Goal: Transaction & Acquisition: Subscribe to service/newsletter

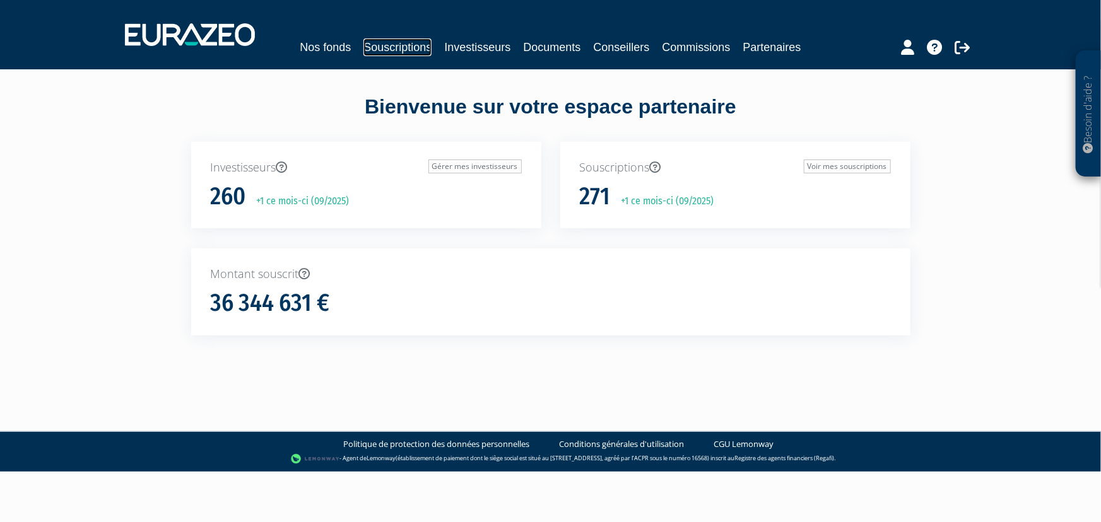
click at [408, 51] on link "Souscriptions" at bounding box center [397, 47] width 68 height 18
click at [409, 47] on link "Souscriptions" at bounding box center [397, 47] width 68 height 18
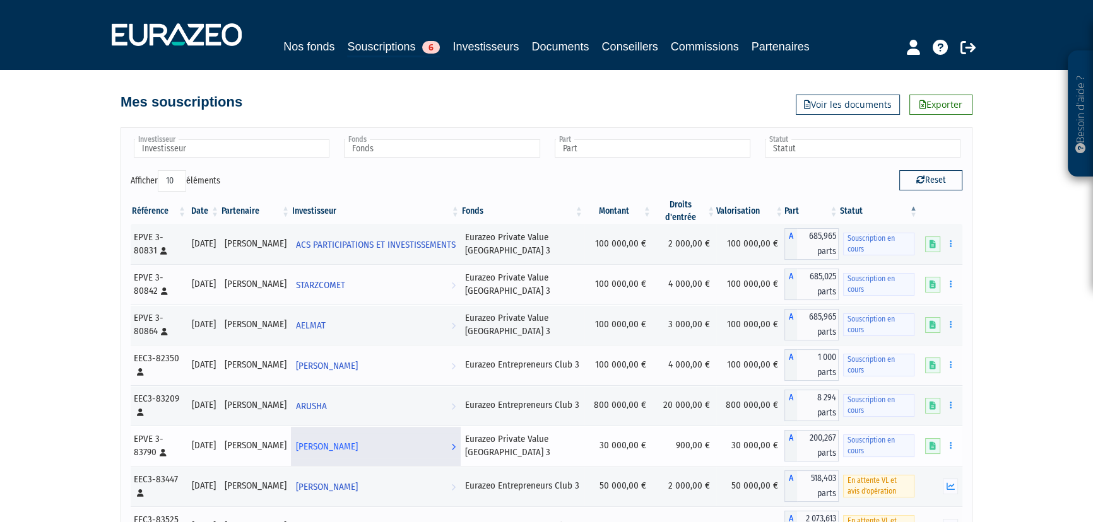
click at [344, 439] on span "[PERSON_NAME]" at bounding box center [327, 446] width 62 height 23
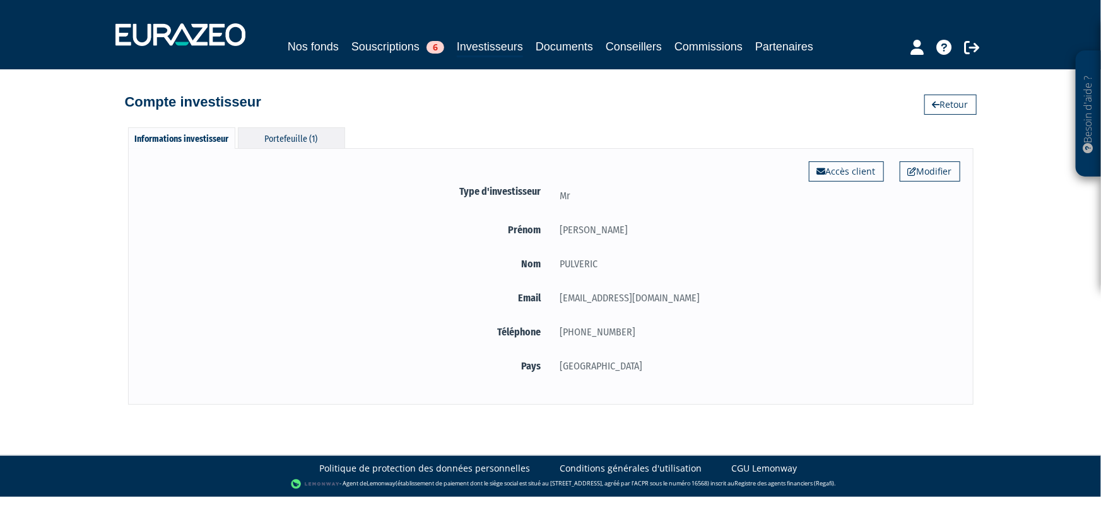
click at [299, 135] on div "Portefeuille (1)" at bounding box center [291, 137] width 107 height 21
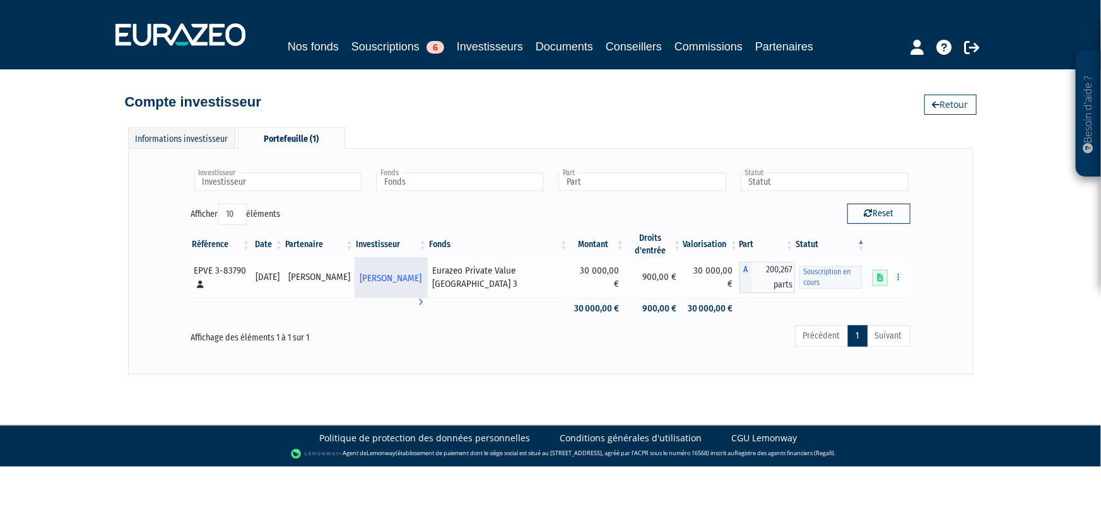
click at [414, 279] on span "[PERSON_NAME]" at bounding box center [391, 278] width 62 height 23
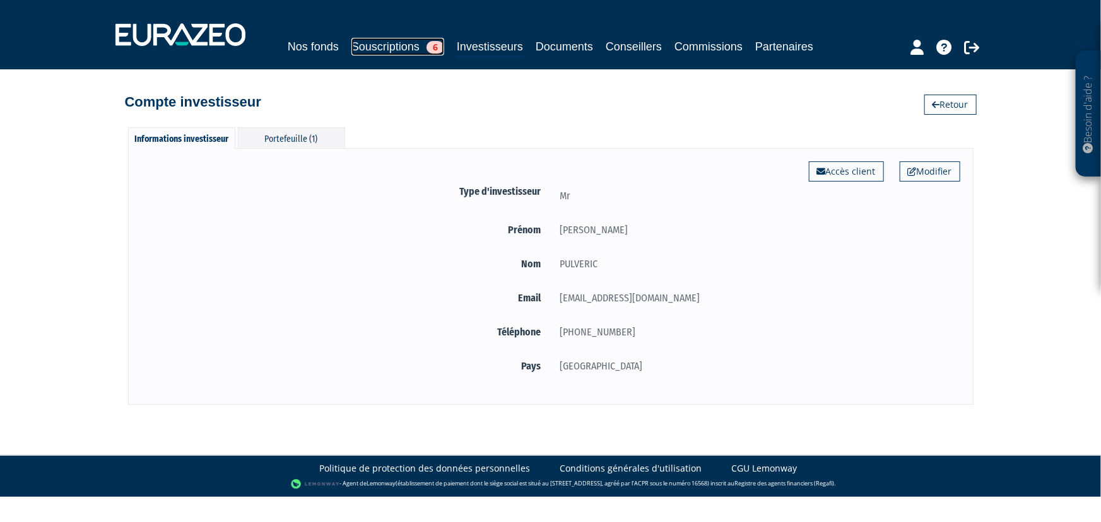
click at [379, 46] on link "Souscriptions 6" at bounding box center [397, 47] width 93 height 18
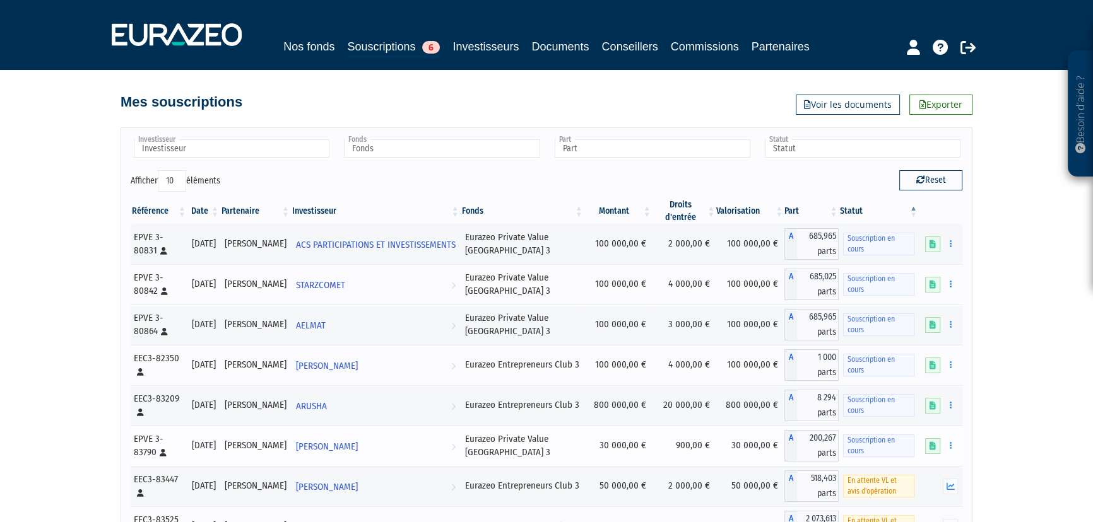
click at [872, 435] on span "Souscription en cours" at bounding box center [878, 446] width 71 height 23
click at [934, 442] on icon at bounding box center [932, 446] width 6 height 8
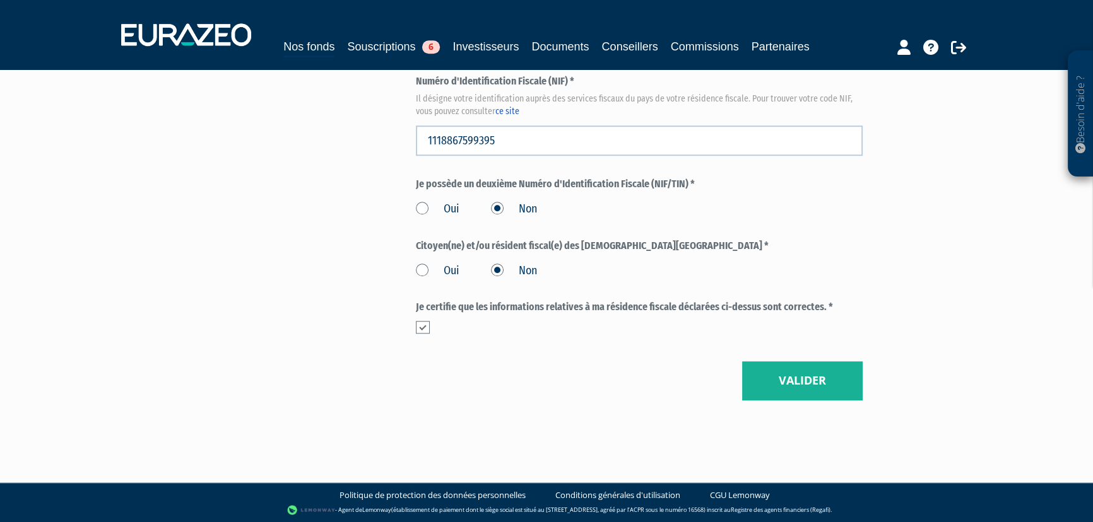
scroll to position [1445, 0]
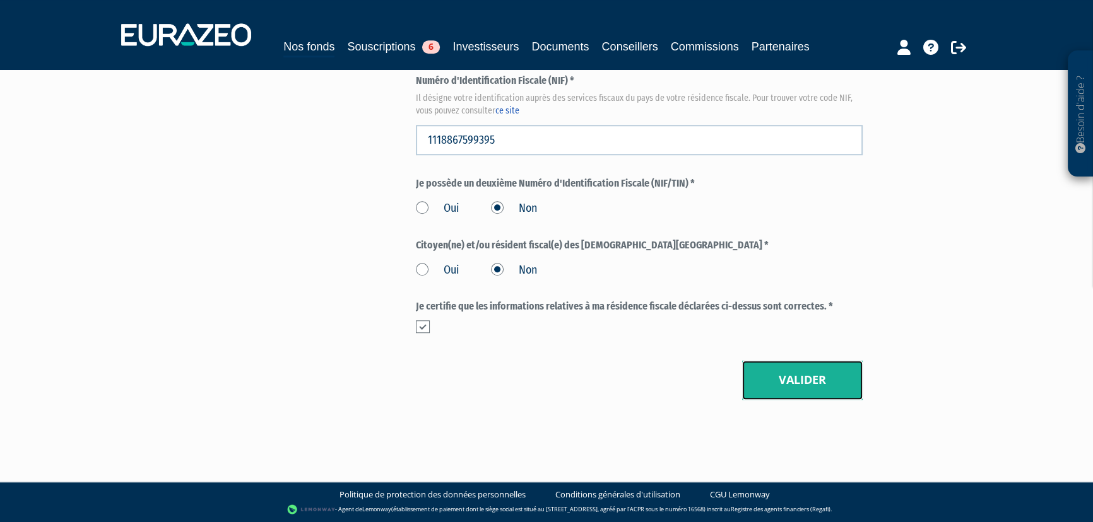
click at [823, 384] on button "Valider" at bounding box center [802, 380] width 120 height 39
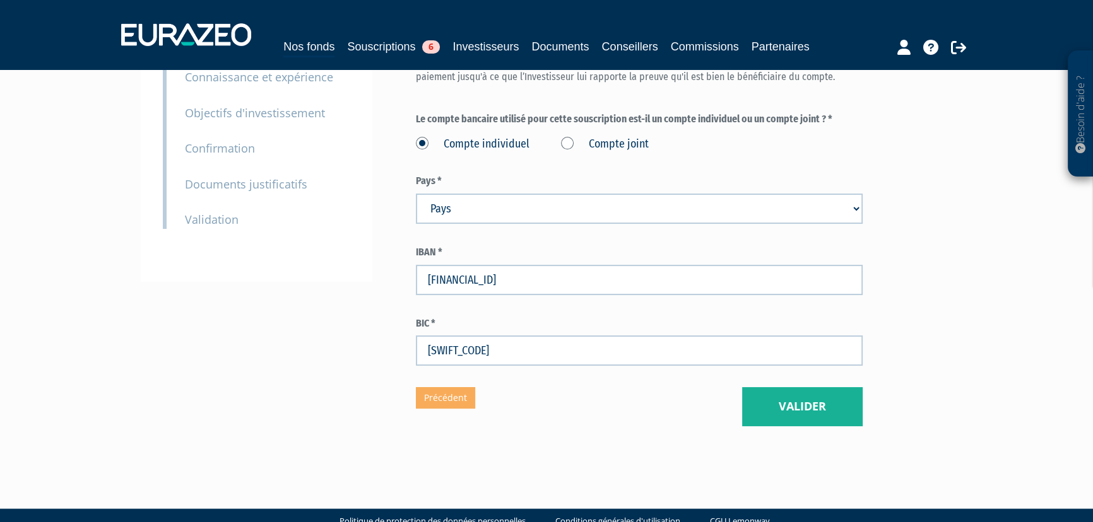
scroll to position [229, 0]
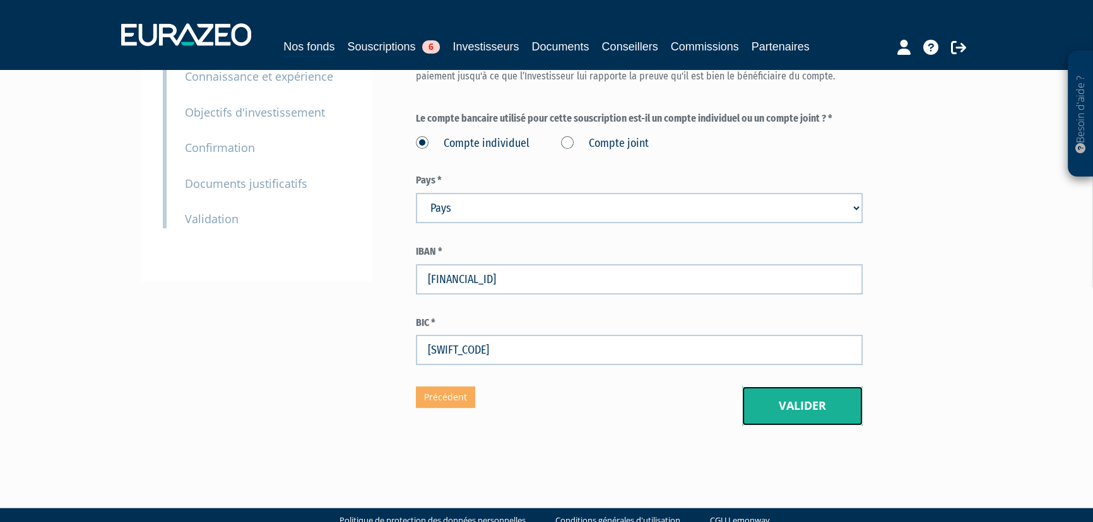
click at [789, 406] on button "Valider" at bounding box center [802, 406] width 120 height 39
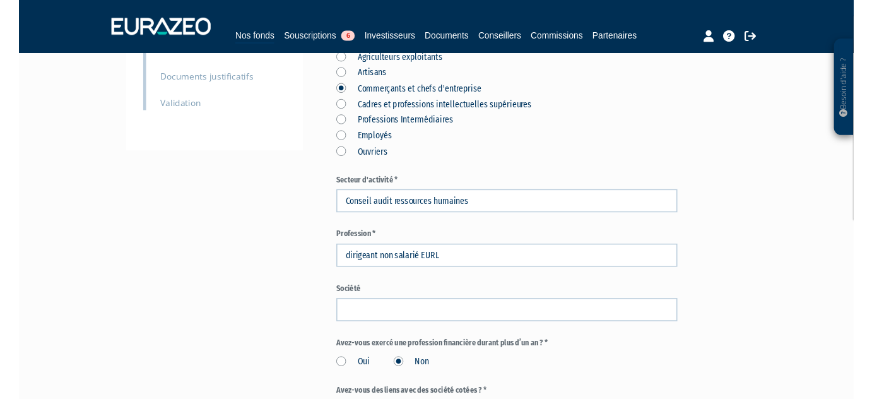
scroll to position [344, 0]
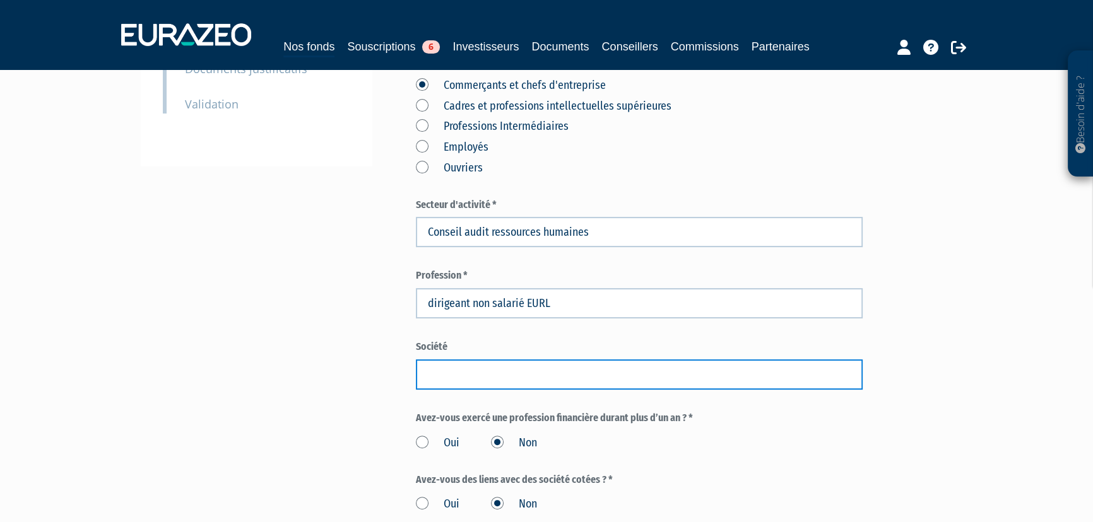
click at [515, 379] on input "text" at bounding box center [639, 375] width 447 height 30
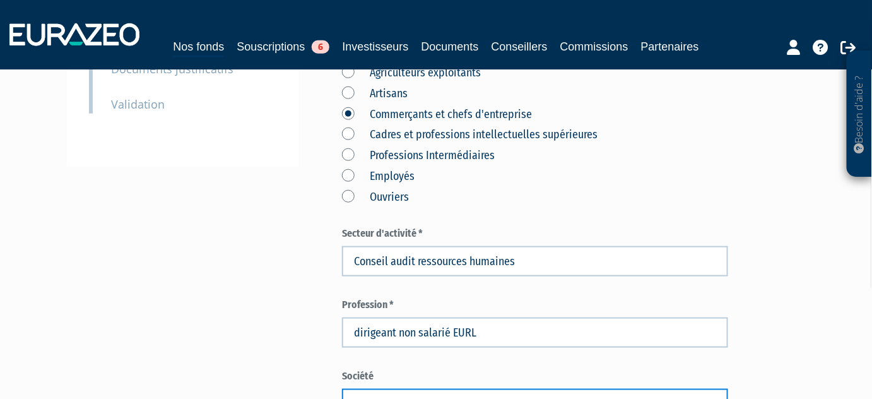
click at [388, 389] on input "Pa" at bounding box center [535, 404] width 386 height 30
type input "Pentalogy"
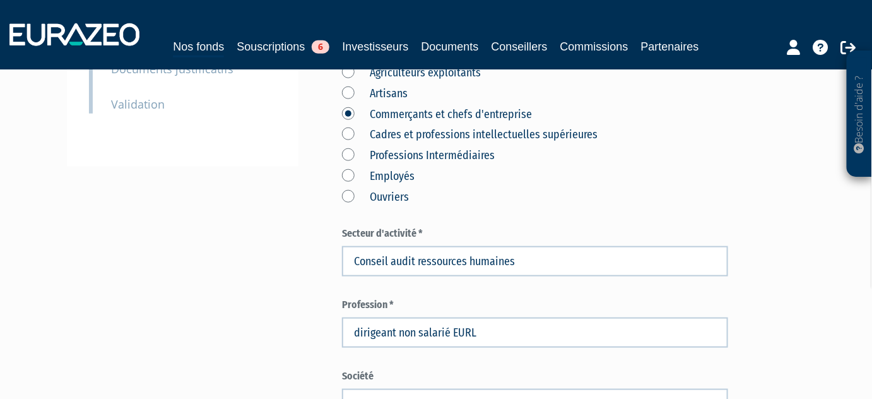
click at [295, 338] on div "Envoyer à l'investisseur 1 Identité 2 Coordonnées bancaires 3 Situation profess…" at bounding box center [435, 288] width 719 height 1063
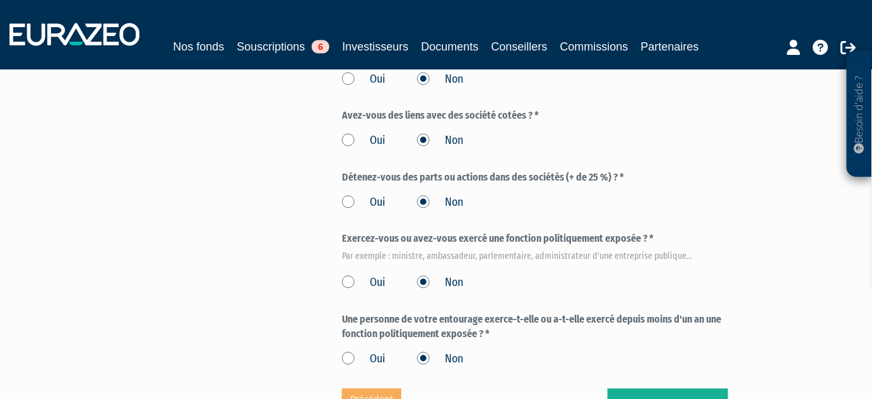
scroll to position [802, 0]
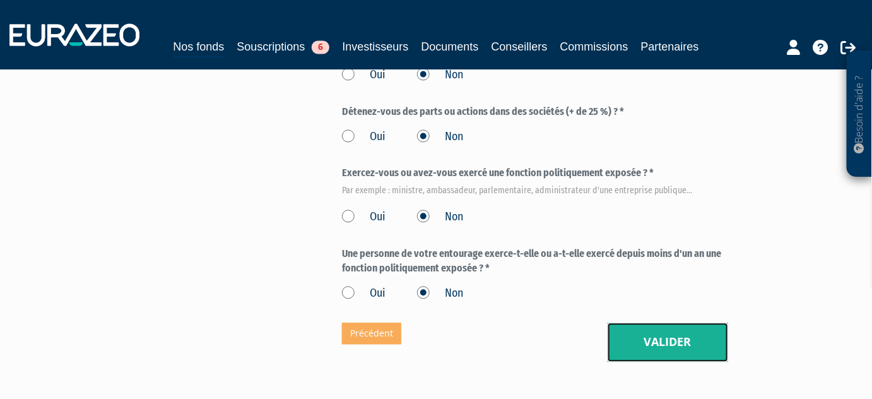
click at [650, 322] on button "Valider" at bounding box center [668, 341] width 120 height 39
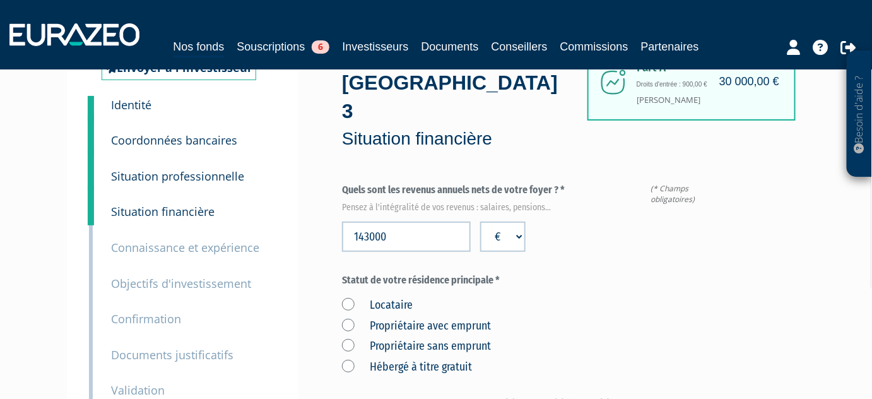
scroll to position [114, 0]
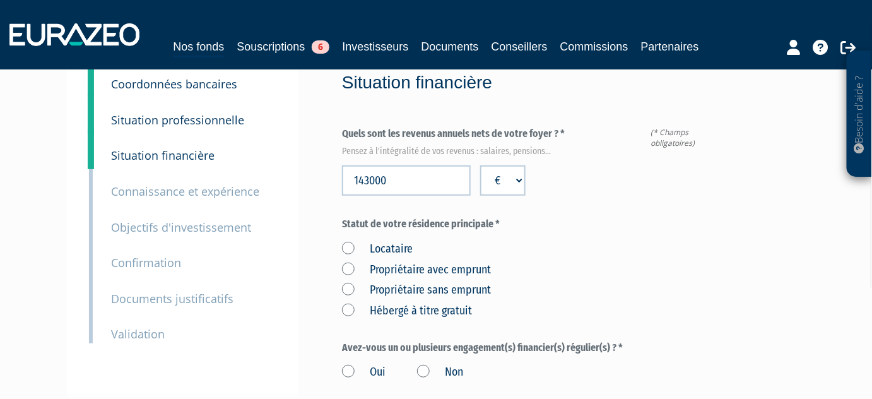
click at [348, 262] on label "Propriétaire avec emprunt" at bounding box center [416, 270] width 149 height 16
click at [0, 0] on emprunt "Propriétaire avec emprunt" at bounding box center [0, 0] width 0 height 0
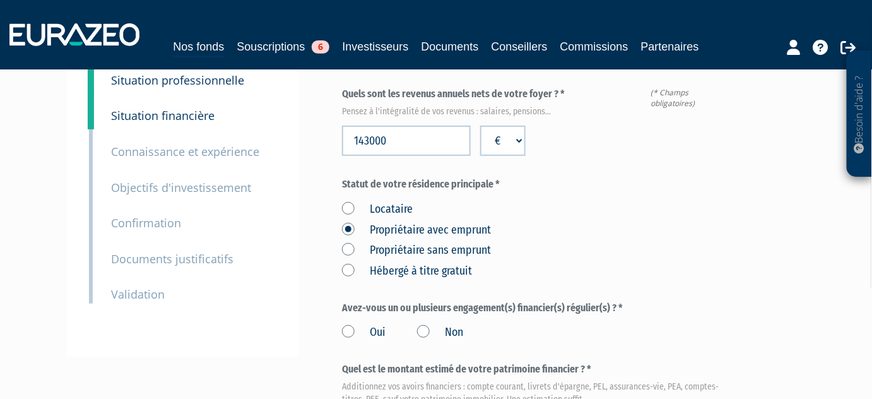
scroll to position [172, 0]
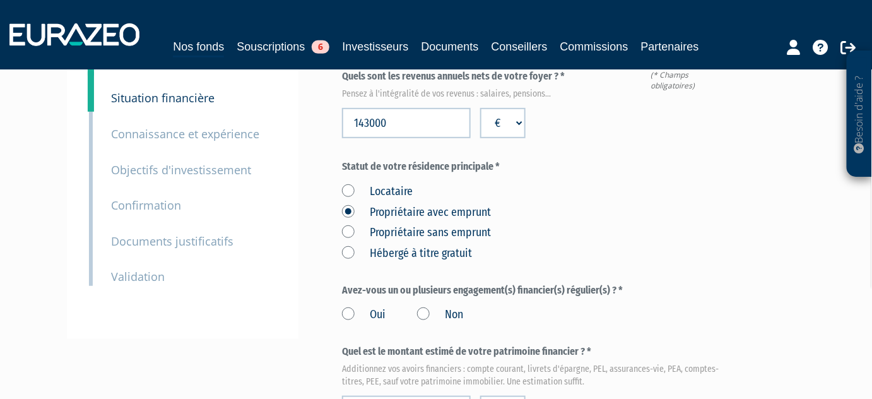
click at [344, 307] on label "Oui" at bounding box center [364, 315] width 44 height 16
click at [0, 0] on input "Oui" at bounding box center [0, 0] width 0 height 0
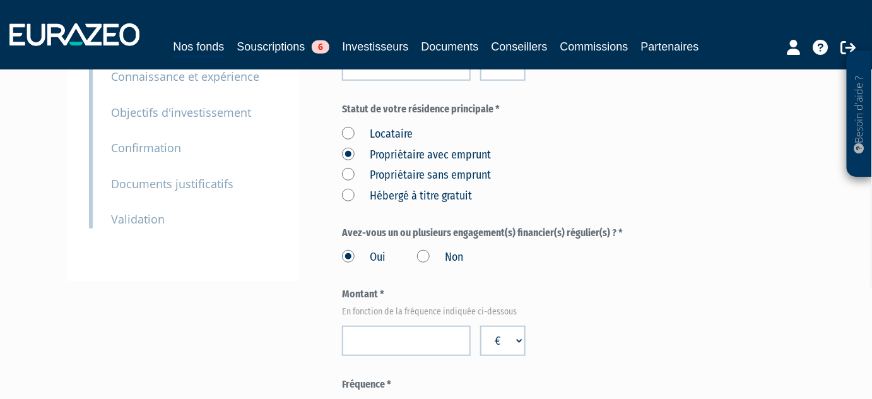
scroll to position [286, 0]
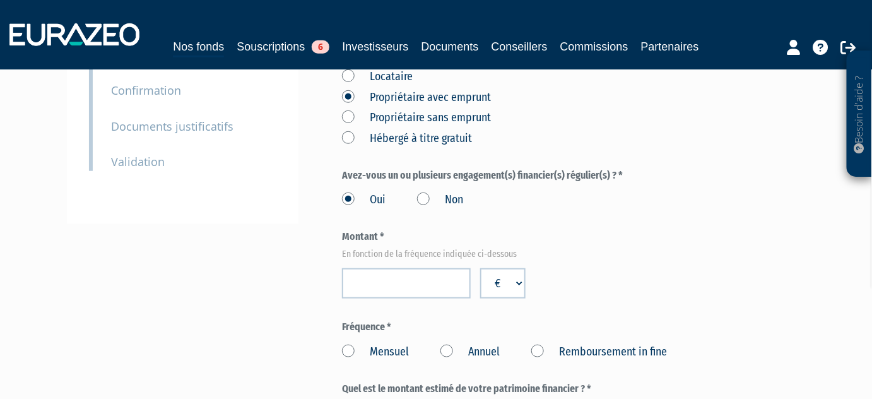
click at [368, 344] on label "Mensuel" at bounding box center [375, 352] width 67 height 16
click at [0, 0] on input "Mensuel" at bounding box center [0, 0] width 0 height 0
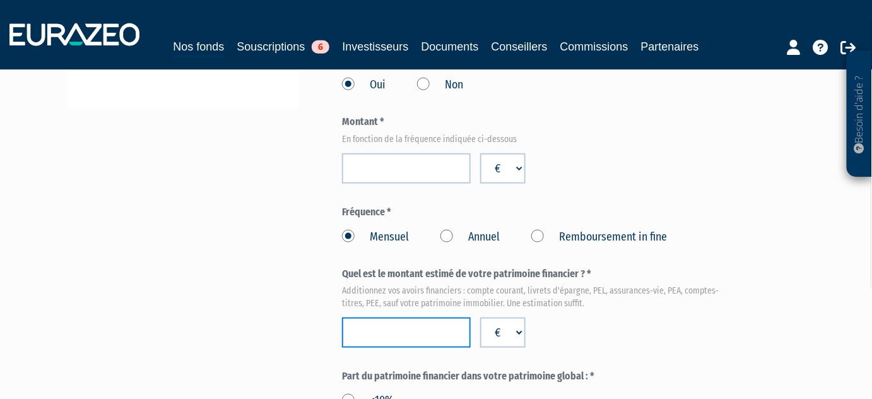
click at [419, 317] on input "number" at bounding box center [406, 332] width 129 height 30
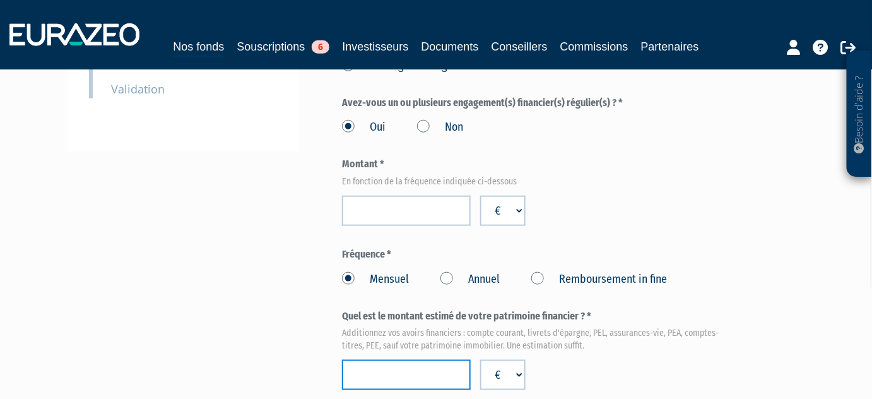
scroll to position [286, 0]
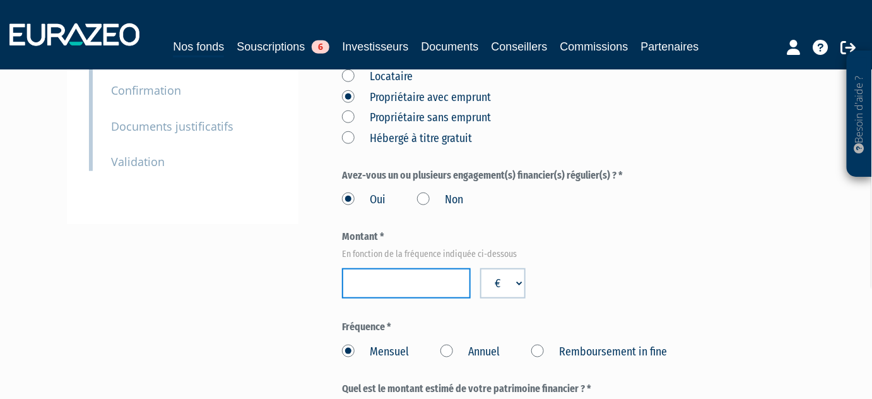
click at [431, 268] on input "number" at bounding box center [406, 283] width 129 height 30
type input "1"
click at [454, 268] on input "1" at bounding box center [406, 283] width 129 height 30
click at [421, 268] on input "1" at bounding box center [406, 283] width 129 height 30
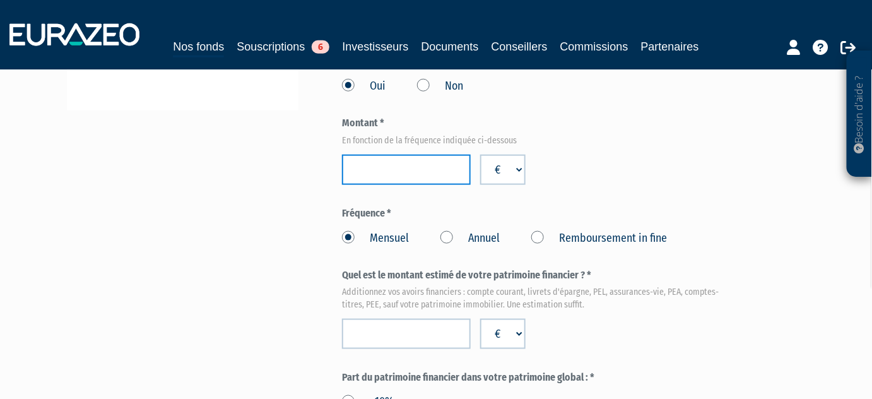
scroll to position [401, 0]
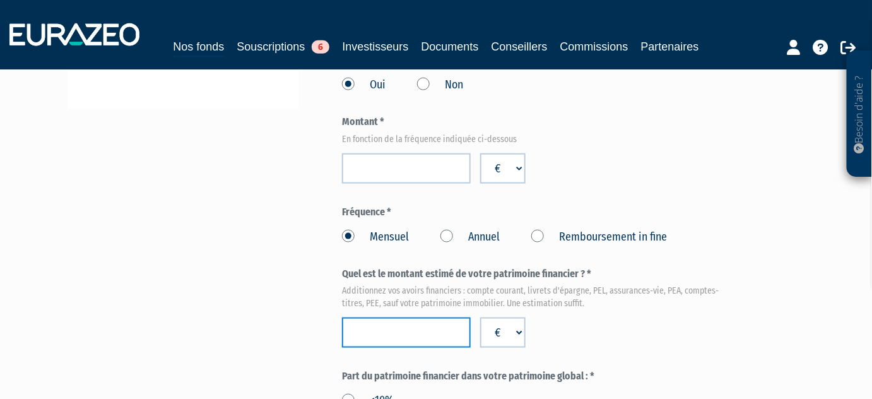
click at [395, 317] on input "number" at bounding box center [406, 332] width 129 height 30
type input "500000"
click at [661, 326] on form "(* Champs obligatoires) Quels sont les revenus annuels nets de votre foyer ? * …" at bounding box center [535, 377] width 386 height 1074
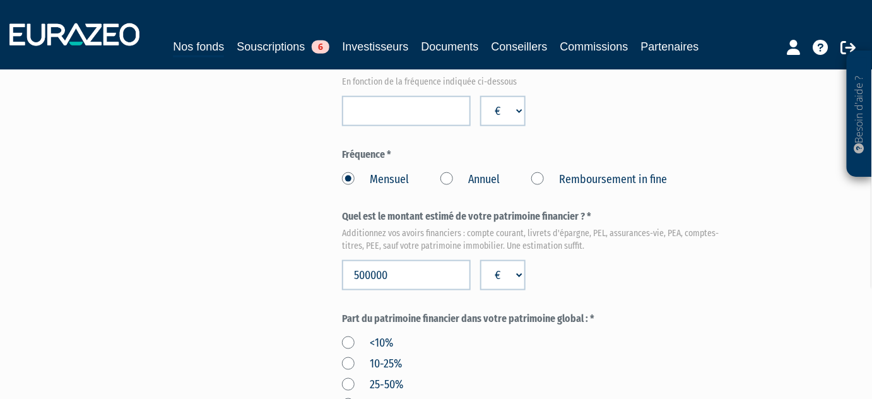
click at [346, 356] on label "10-25%" at bounding box center [372, 364] width 60 height 16
click at [0, 0] on input "10-25%" at bounding box center [0, 0] width 0 height 0
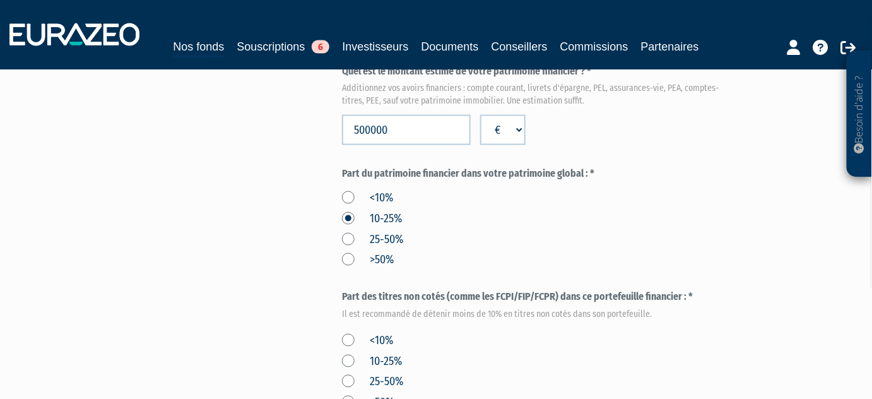
scroll to position [631, 0]
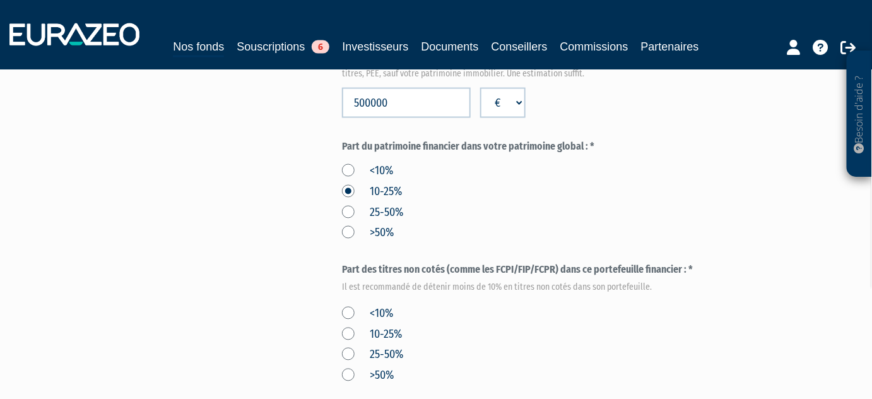
click at [346, 306] on label "<10%" at bounding box center [367, 314] width 51 height 16
click at [0, 0] on input "<10%" at bounding box center [0, 0] width 0 height 0
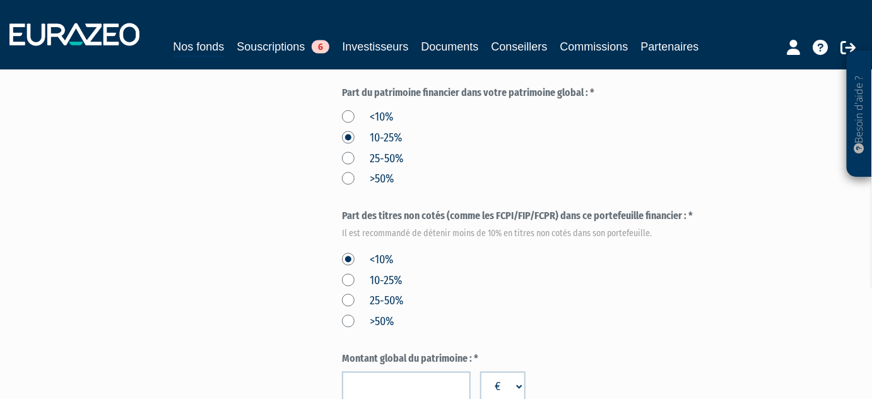
scroll to position [745, 0]
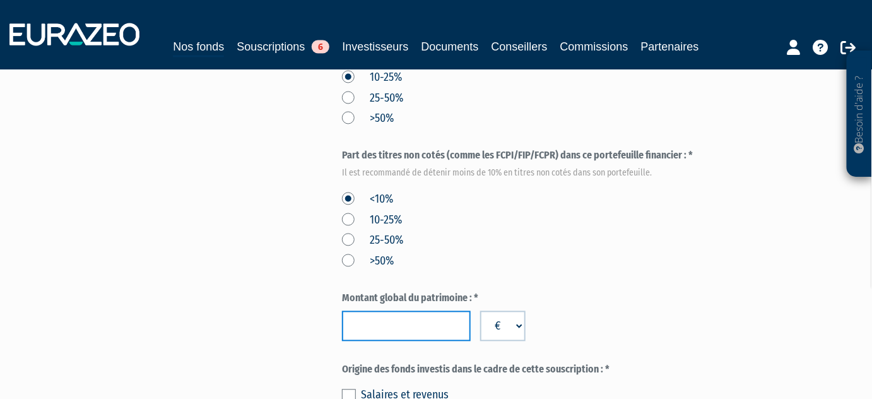
click at [408, 311] on input "number" at bounding box center [406, 326] width 129 height 30
type input "2300000"
click at [667, 295] on div "Montant global du patrimoine : * 2300000 € $ £" at bounding box center [535, 316] width 386 height 50
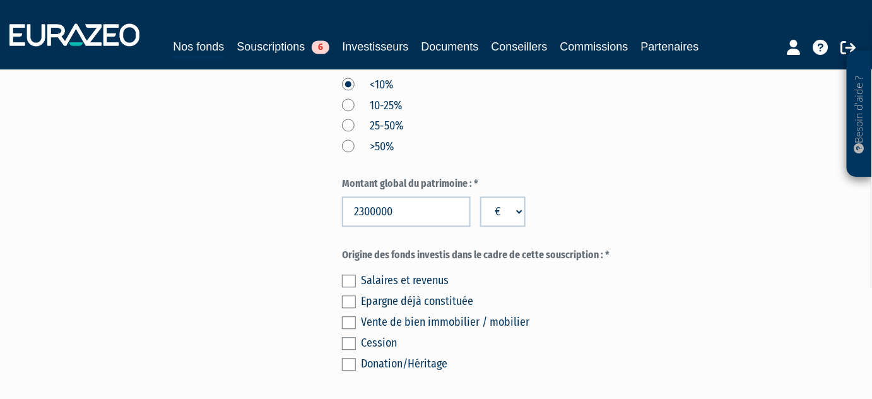
click at [350, 295] on label at bounding box center [349, 301] width 14 height 13
click at [0, 0] on input "checkbox" at bounding box center [0, 0] width 0 height 0
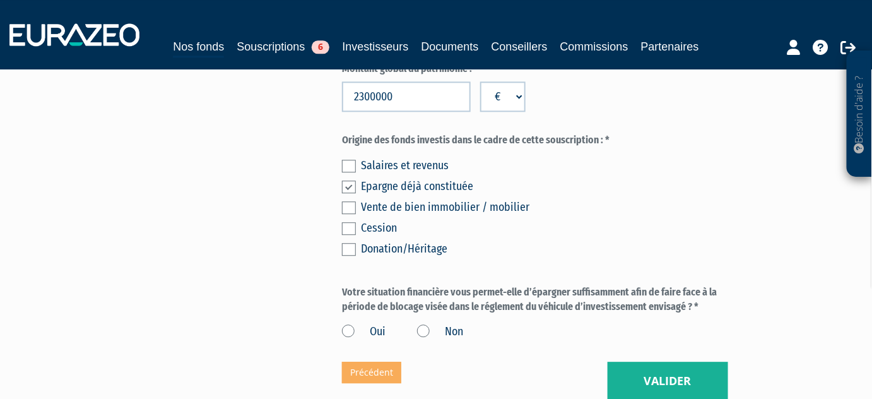
click at [344, 324] on label "Oui" at bounding box center [364, 332] width 44 height 16
click at [0, 0] on input "Oui" at bounding box center [0, 0] width 0 height 0
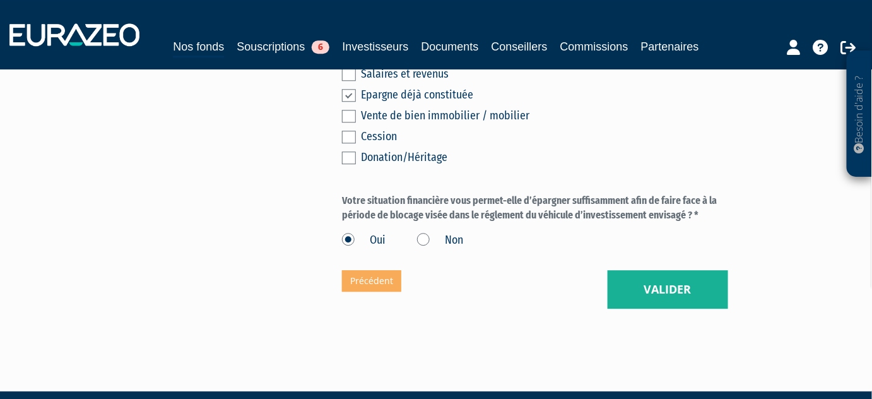
scroll to position [1084, 0]
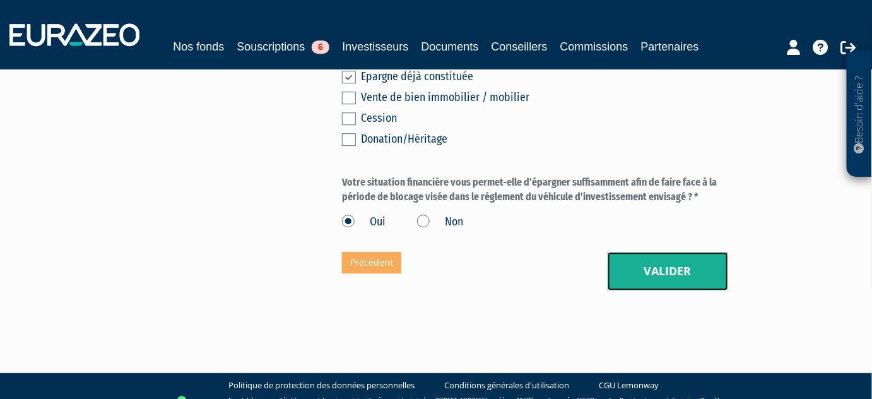
click at [642, 252] on button "Valider" at bounding box center [668, 271] width 120 height 39
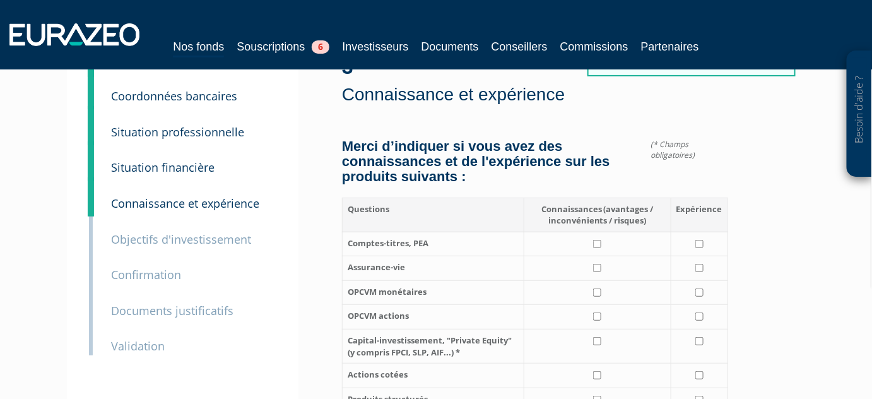
scroll to position [114, 0]
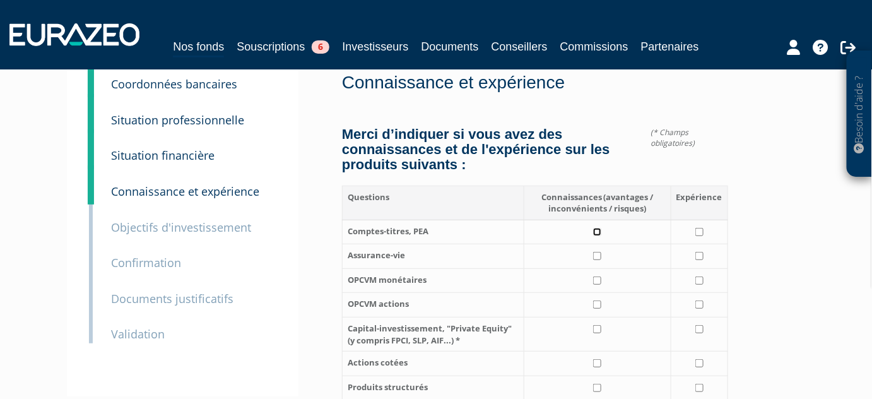
click at [597, 228] on input "checkbox" at bounding box center [597, 232] width 8 height 8
checkbox input "true"
click at [698, 228] on input "checkbox" at bounding box center [699, 232] width 8 height 8
checkbox input "true"
drag, startPoint x: 595, startPoint y: 228, endPoint x: 647, endPoint y: 235, distance: 52.7
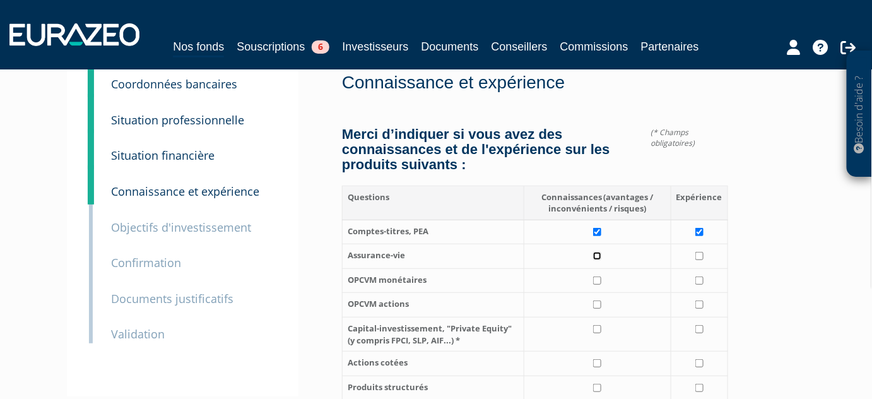
click at [596, 252] on input "checkbox" at bounding box center [597, 256] width 8 height 8
checkbox input "true"
click at [697, 252] on input "checkbox" at bounding box center [699, 256] width 8 height 8
checkbox input "true"
click at [695, 276] on input "checkbox" at bounding box center [699, 280] width 8 height 8
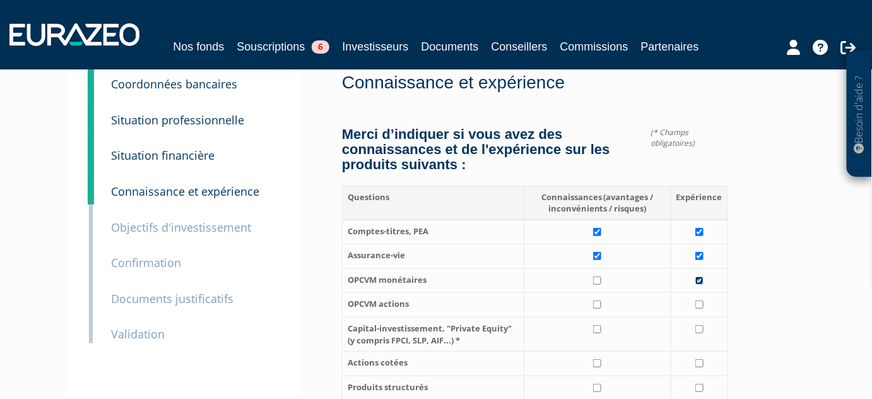
checkbox input "true"
click at [596, 300] on input "checkbox" at bounding box center [597, 304] width 8 height 8
checkbox input "true"
click at [696, 300] on input "checkbox" at bounding box center [699, 304] width 8 height 8
checkbox input "true"
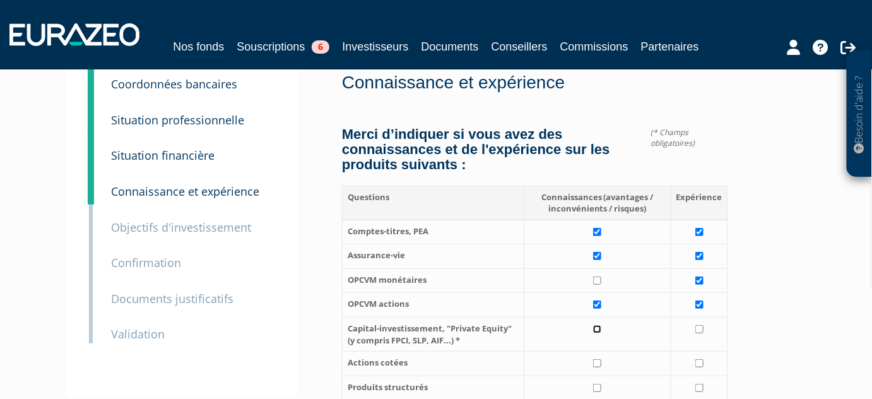
click at [594, 325] on input "checkbox" at bounding box center [597, 329] width 8 height 8
click at [596, 325] on input "checkbox" at bounding box center [597, 329] width 8 height 8
checkbox input "false"
click at [696, 325] on input "checkbox" at bounding box center [699, 329] width 8 height 8
checkbox input "true"
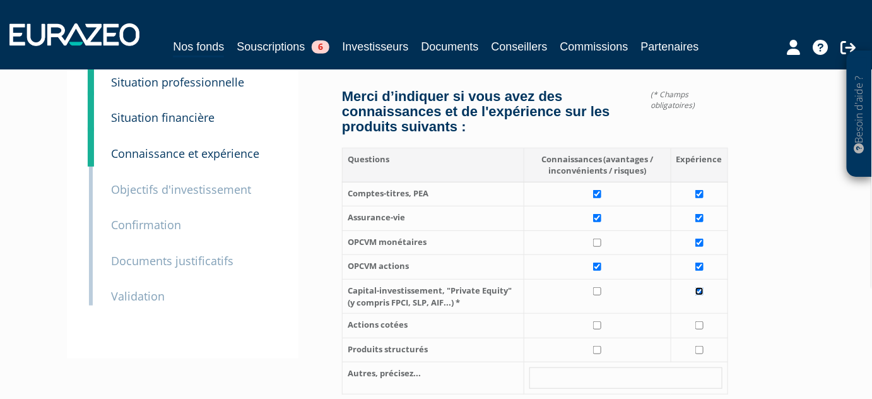
scroll to position [172, 0]
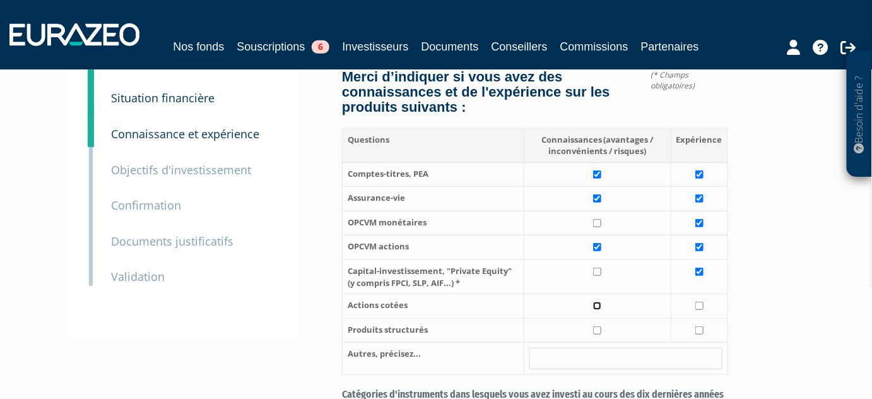
drag, startPoint x: 592, startPoint y: 282, endPoint x: 630, endPoint y: 285, distance: 38.0
click at [594, 302] on input "checkbox" at bounding box center [597, 306] width 8 height 8
checkbox input "true"
click at [698, 302] on input "checkbox" at bounding box center [699, 306] width 8 height 8
checkbox input "true"
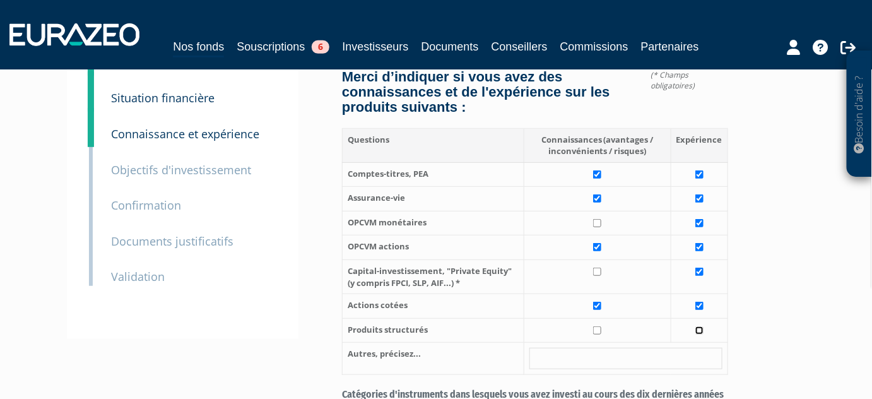
click at [698, 326] on input "checkbox" at bounding box center [699, 330] width 8 height 8
checkbox input "true"
drag, startPoint x: 595, startPoint y: 303, endPoint x: 647, endPoint y: 304, distance: 51.7
click at [596, 326] on input "checkbox" at bounding box center [597, 330] width 8 height 8
checkbox input "true"
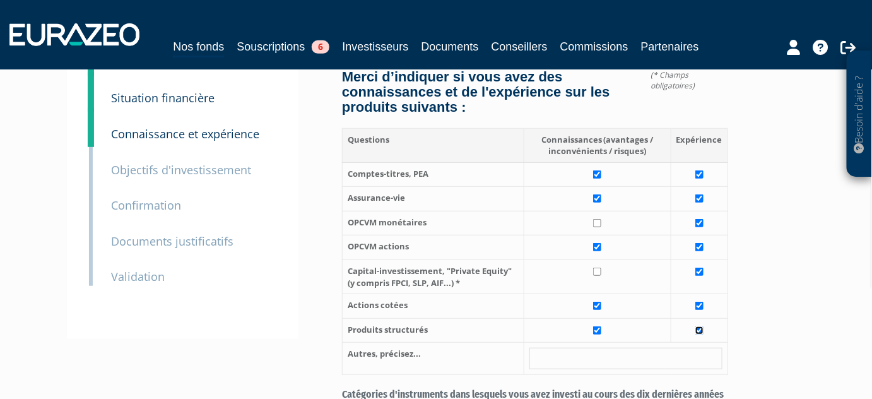
click at [698, 326] on input "checkbox" at bounding box center [699, 330] width 8 height 8
checkbox input "false"
click at [702, 267] on input "checkbox" at bounding box center [699, 271] width 8 height 8
checkbox input "false"
click at [595, 267] on input "checkbox" at bounding box center [597, 271] width 8 height 8
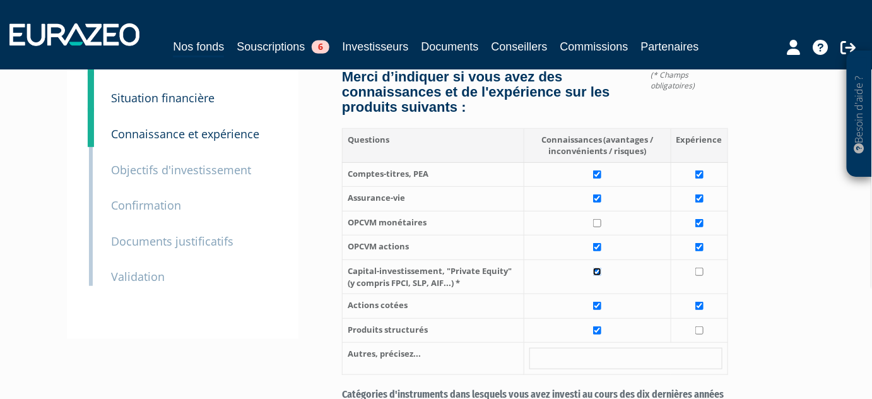
checkbox input "true"
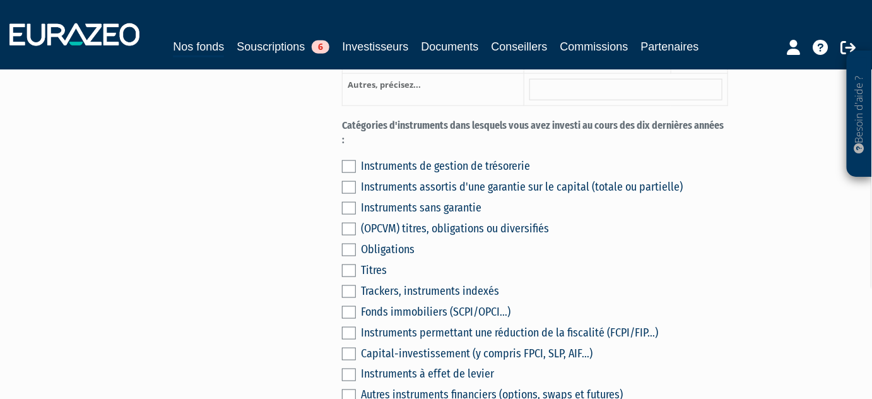
scroll to position [459, 0]
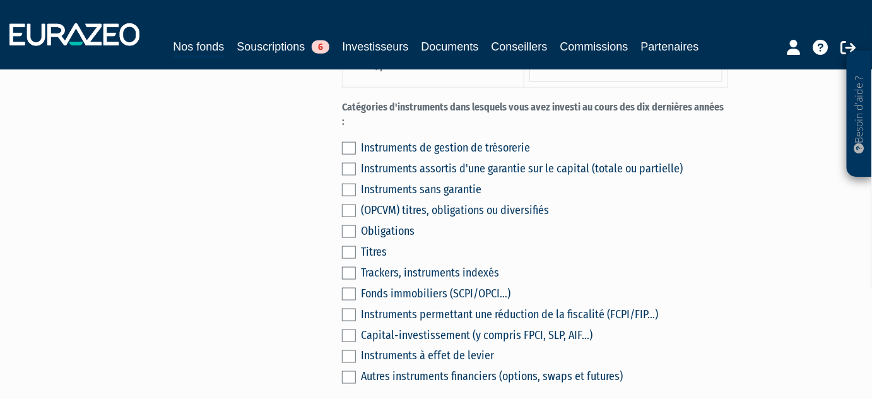
click at [346, 142] on label at bounding box center [349, 148] width 14 height 13
click at [0, 0] on input "checkbox" at bounding box center [0, 0] width 0 height 0
drag, startPoint x: 350, startPoint y: 186, endPoint x: 379, endPoint y: 194, distance: 29.5
click at [350, 204] on label at bounding box center [349, 210] width 14 height 13
click at [0, 0] on input "checkbox" at bounding box center [0, 0] width 0 height 0
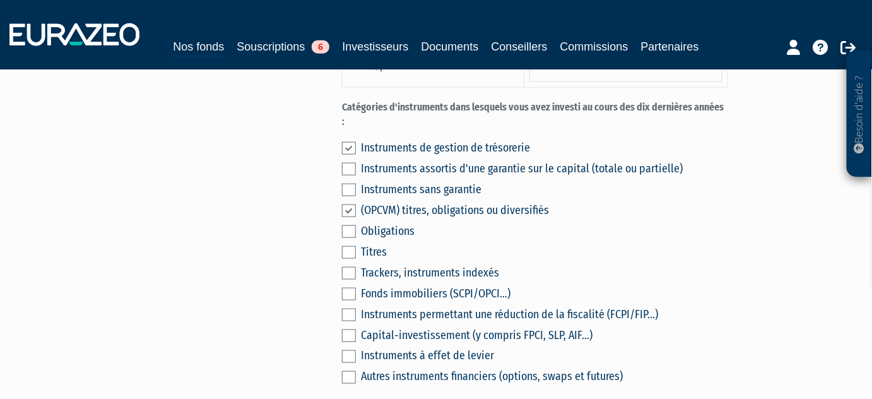
click at [347, 246] on label at bounding box center [349, 252] width 14 height 13
click at [0, 0] on input "checkbox" at bounding box center [0, 0] width 0 height 0
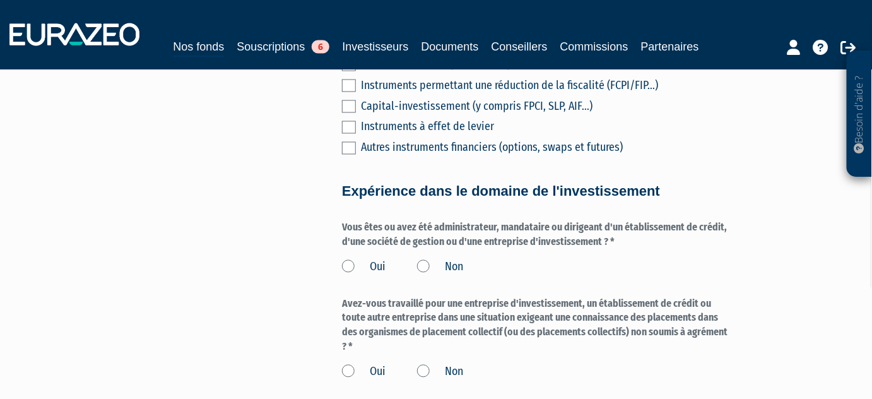
scroll to position [745, 0]
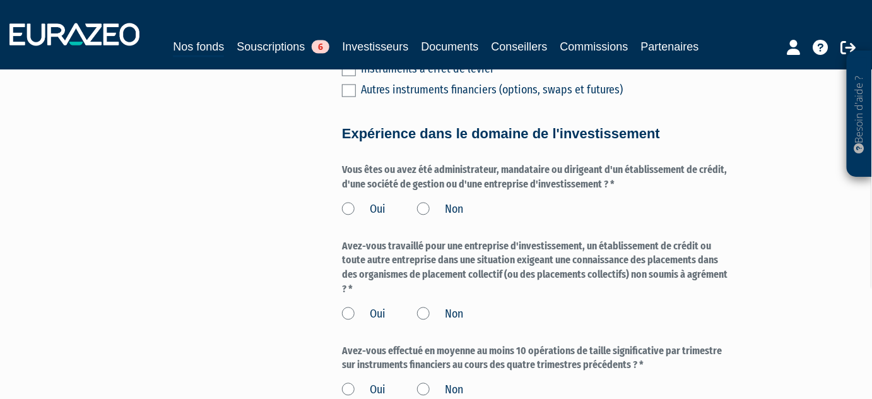
click at [422, 202] on label "Non" at bounding box center [440, 210] width 46 height 16
click at [0, 0] on input "Non" at bounding box center [0, 0] width 0 height 0
click at [424, 307] on label "Non" at bounding box center [440, 315] width 46 height 16
click at [0, 0] on input "Non" at bounding box center [0, 0] width 0 height 0
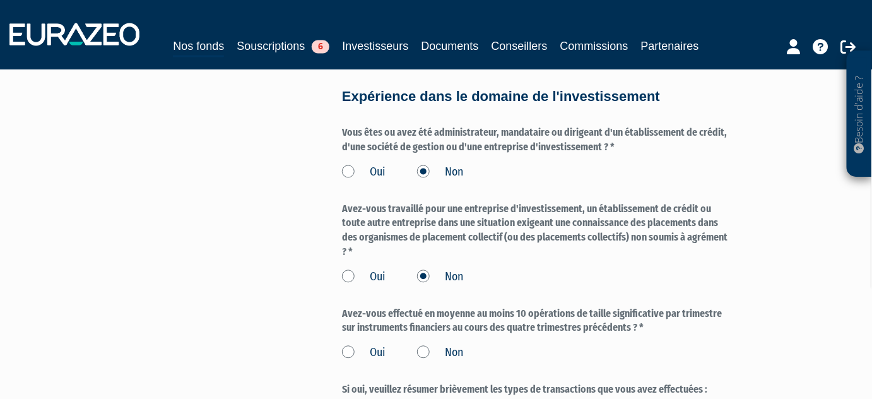
scroll to position [860, 0]
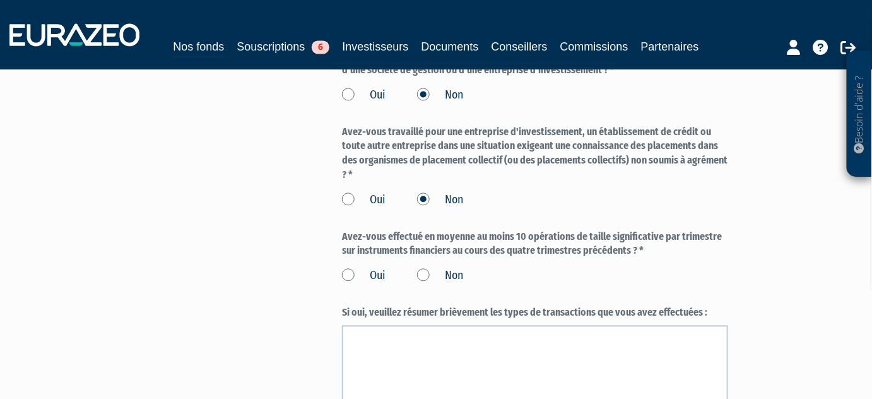
click at [425, 267] on label "Non" at bounding box center [440, 275] width 46 height 16
click at [0, 0] on input "Non" at bounding box center [0, 0] width 0 height 0
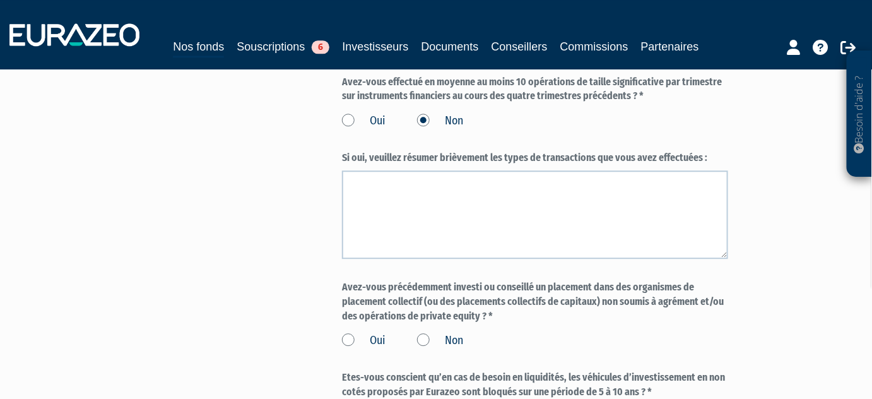
scroll to position [1032, 0]
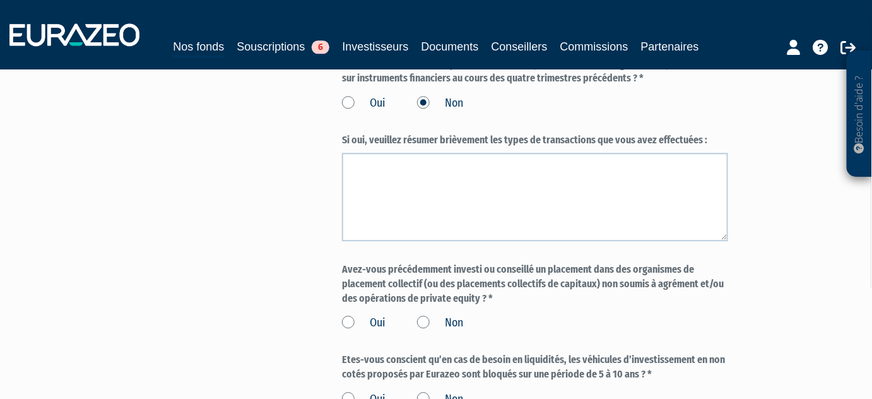
click at [423, 315] on label "Non" at bounding box center [440, 323] width 46 height 16
click at [0, 0] on input "Non" at bounding box center [0, 0] width 0 height 0
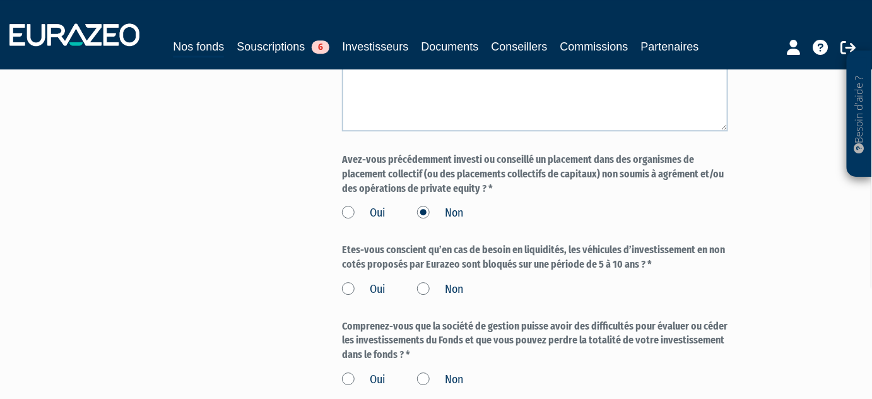
scroll to position [1147, 0]
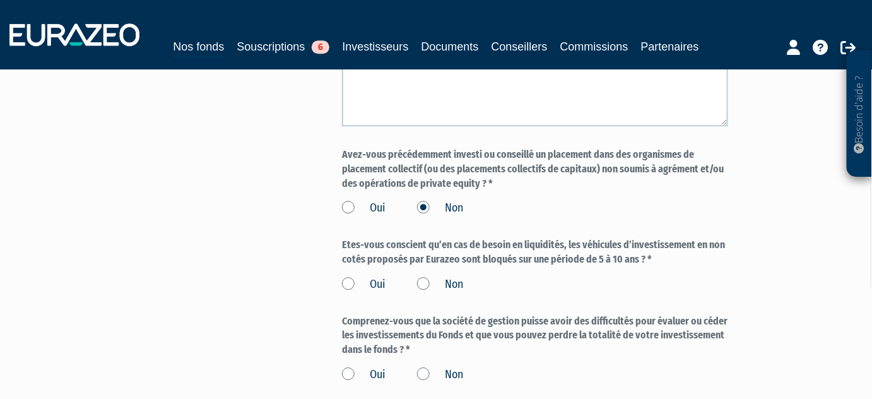
click at [346, 276] on label "Oui" at bounding box center [364, 284] width 44 height 16
click at [0, 0] on input "Oui" at bounding box center [0, 0] width 0 height 0
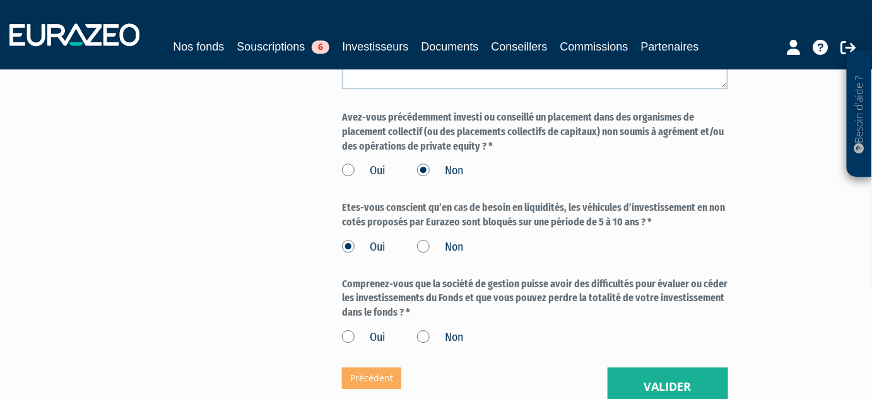
scroll to position [1204, 0]
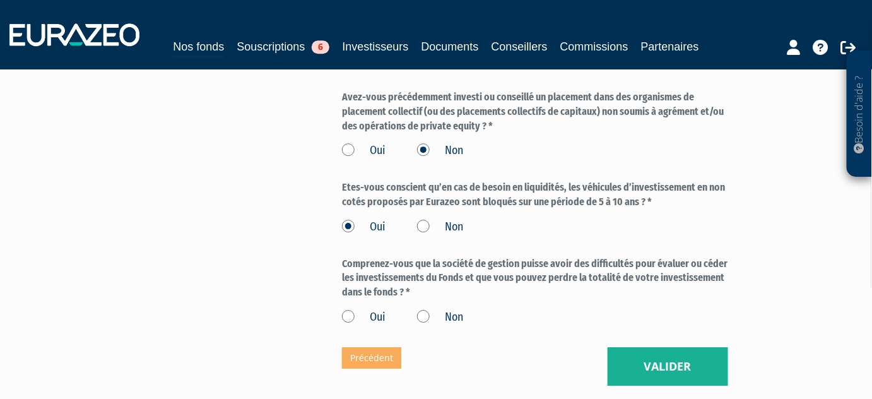
click at [346, 309] on label "Oui" at bounding box center [364, 317] width 44 height 16
click at [0, 0] on input "Oui" at bounding box center [0, 0] width 0 height 0
click at [649, 347] on button "Valider" at bounding box center [668, 366] width 120 height 39
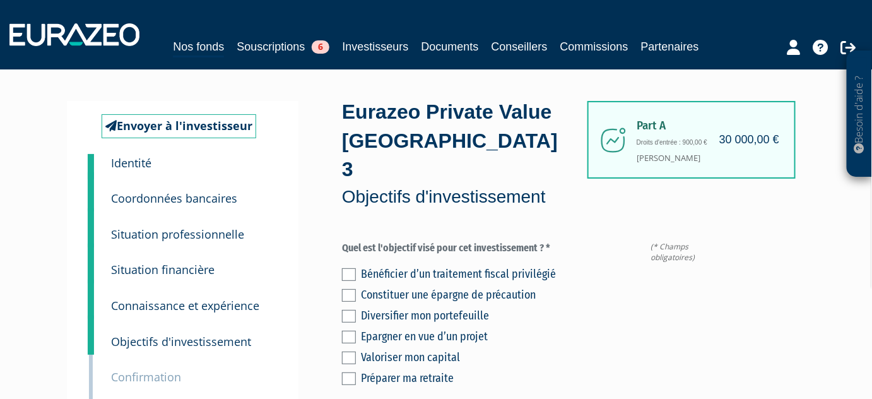
click at [349, 268] on label at bounding box center [349, 274] width 14 height 13
click at [0, 0] on input "checkbox" at bounding box center [0, 0] width 0 height 0
click at [348, 310] on label at bounding box center [349, 316] width 14 height 13
click at [0, 0] on input "checkbox" at bounding box center [0, 0] width 0 height 0
drag, startPoint x: 349, startPoint y: 329, endPoint x: 574, endPoint y: 379, distance: 230.5
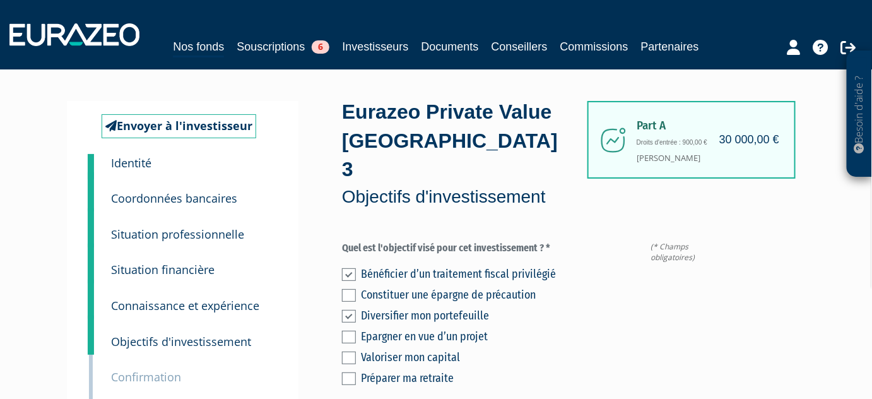
click at [348, 351] on label at bounding box center [349, 357] width 14 height 13
click at [0, 0] on input "checkbox" at bounding box center [0, 0] width 0 height 0
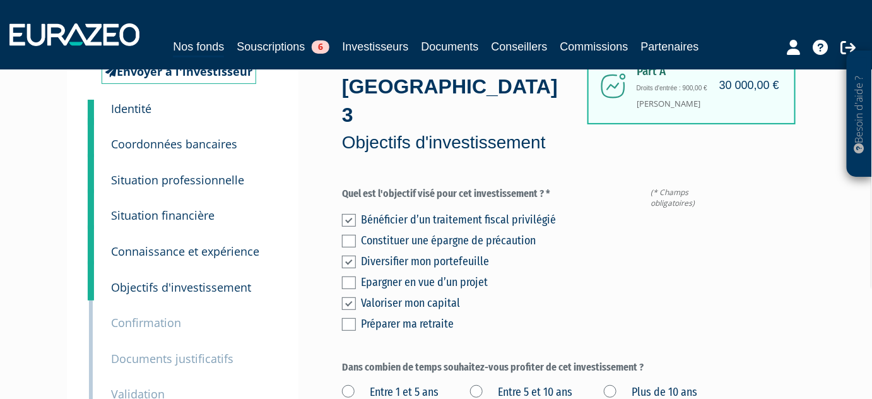
scroll to position [114, 0]
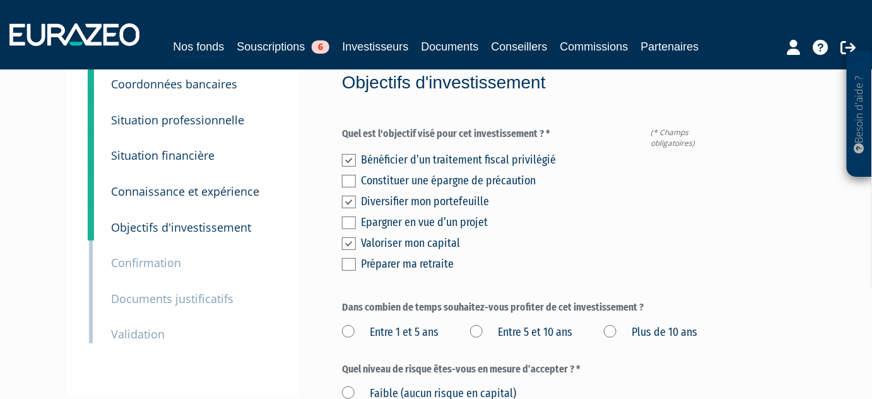
drag, startPoint x: 349, startPoint y: 323, endPoint x: 468, endPoint y: 328, distance: 118.7
click at [604, 324] on label "Plus de 10 ans" at bounding box center [650, 332] width 93 height 16
click at [0, 0] on ans "Plus de 10 ans" at bounding box center [0, 0] width 0 height 0
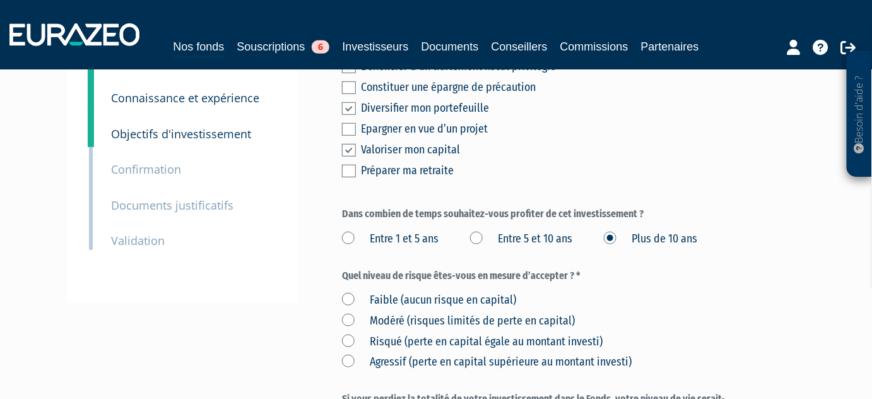
scroll to position [229, 0]
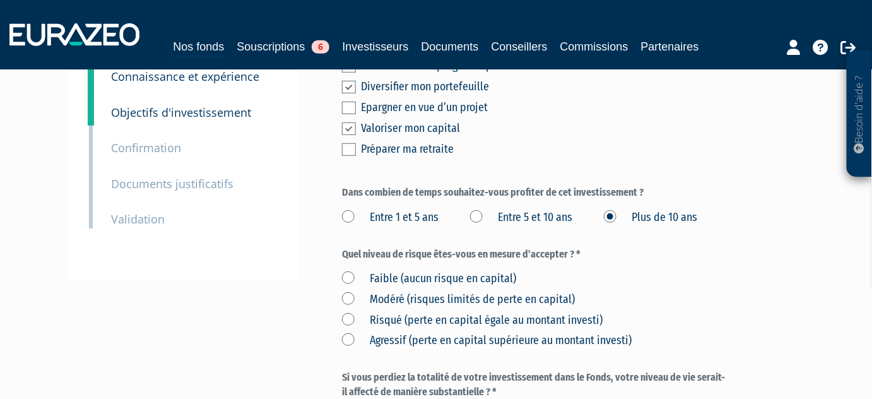
drag, startPoint x: 349, startPoint y: 312, endPoint x: 437, endPoint y: 314, distance: 87.7
click at [350, 312] on label "Risqué (perte en capital égale au montant investi)" at bounding box center [472, 320] width 261 height 16
click at [0, 0] on investi\) "Risqué (perte en capital égale au montant investi)" at bounding box center [0, 0] width 0 height 0
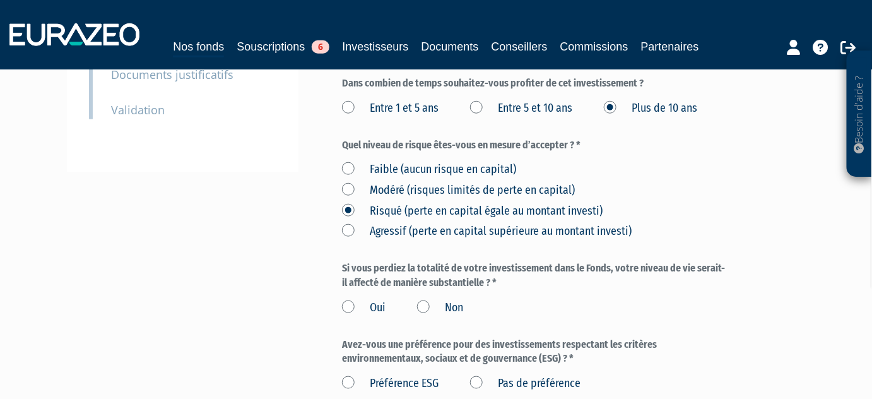
scroll to position [344, 0]
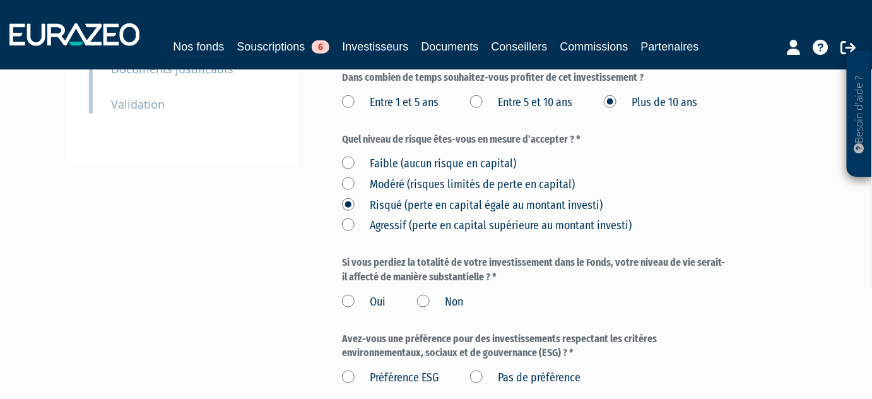
click at [432, 296] on label "Non" at bounding box center [440, 302] width 46 height 16
click at [0, 0] on input "Non" at bounding box center [0, 0] width 0 height 0
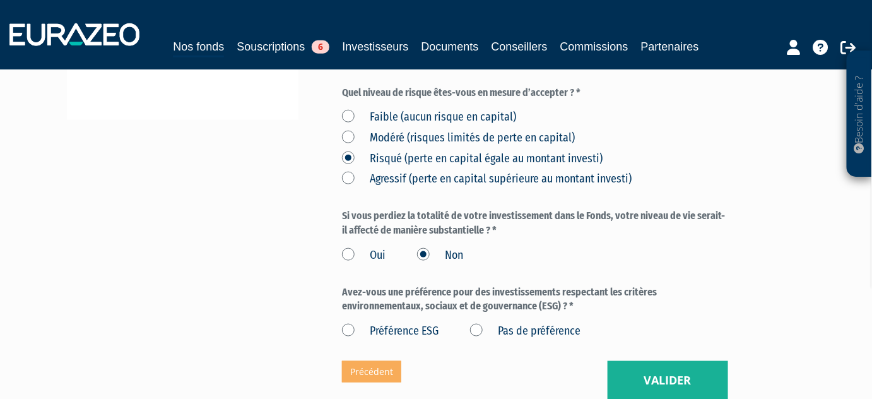
scroll to position [459, 0]
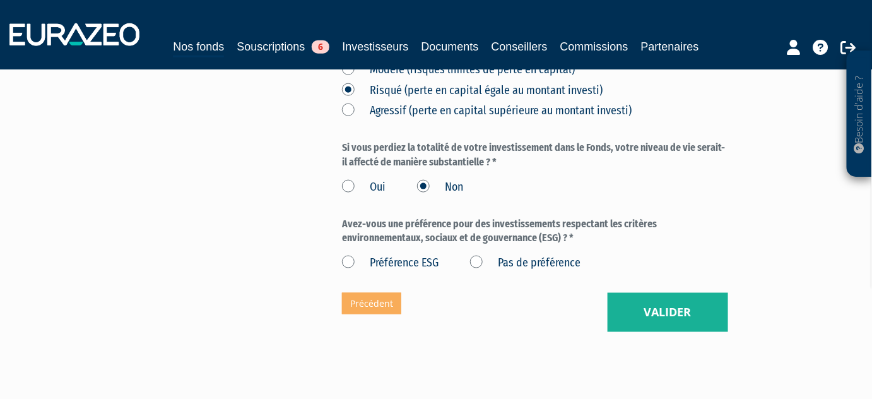
click at [474, 255] on label "Pas de préférence" at bounding box center [525, 263] width 110 height 16
click at [0, 0] on préférence "Pas de préférence" at bounding box center [0, 0] width 0 height 0
click at [644, 297] on button "Valider" at bounding box center [668, 312] width 120 height 39
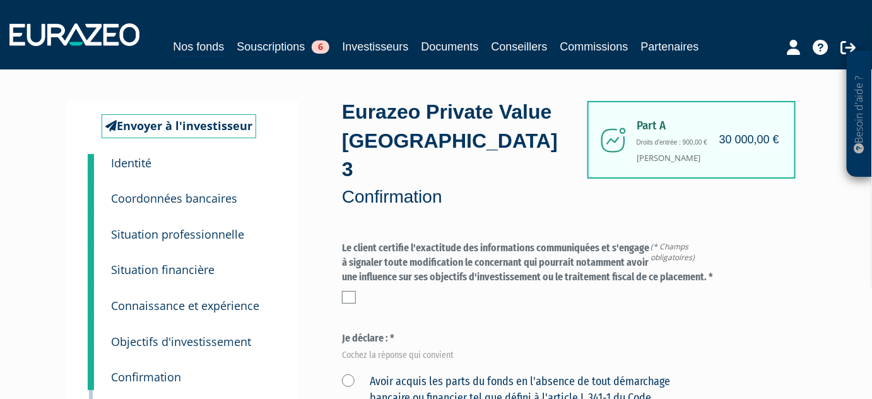
click at [348, 291] on label at bounding box center [349, 297] width 14 height 13
click at [0, 0] on input "checkbox" at bounding box center [0, 0] width 0 height 0
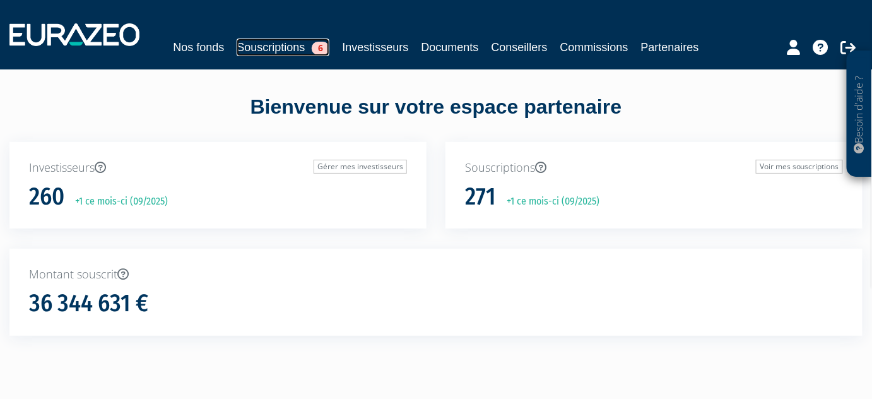
click at [286, 44] on link "Souscriptions 6" at bounding box center [283, 47] width 93 height 18
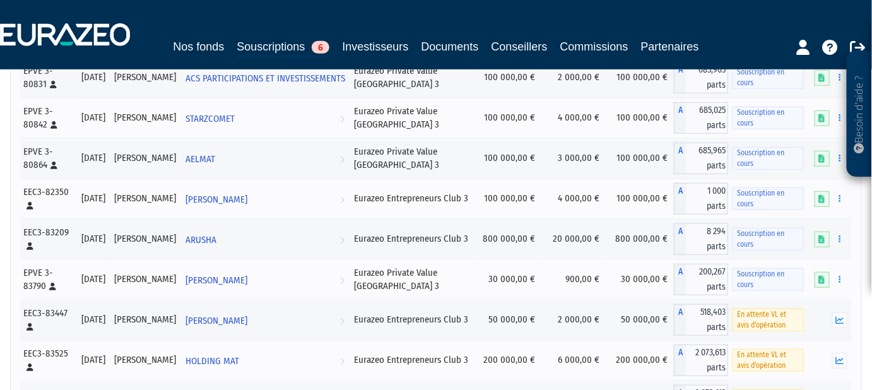
scroll to position [172, 0]
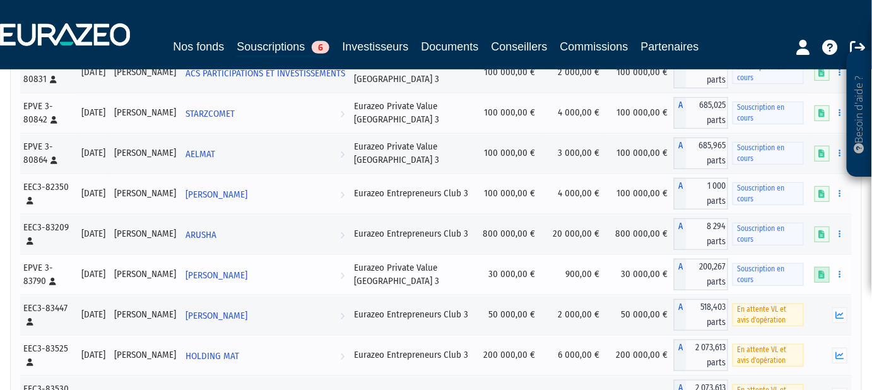
click at [821, 271] on icon at bounding box center [822, 275] width 6 height 8
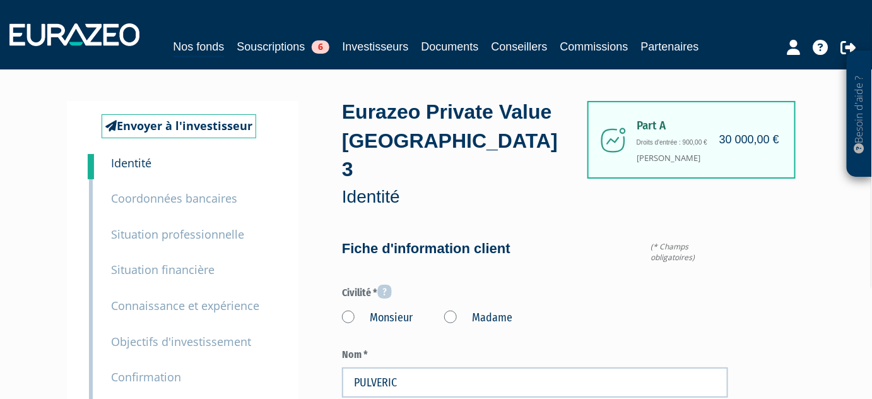
type input "6 43 70 34 63"
drag, startPoint x: 150, startPoint y: 272, endPoint x: 175, endPoint y: 277, distance: 26.4
click at [151, 272] on small "Situation financière" at bounding box center [162, 269] width 103 height 15
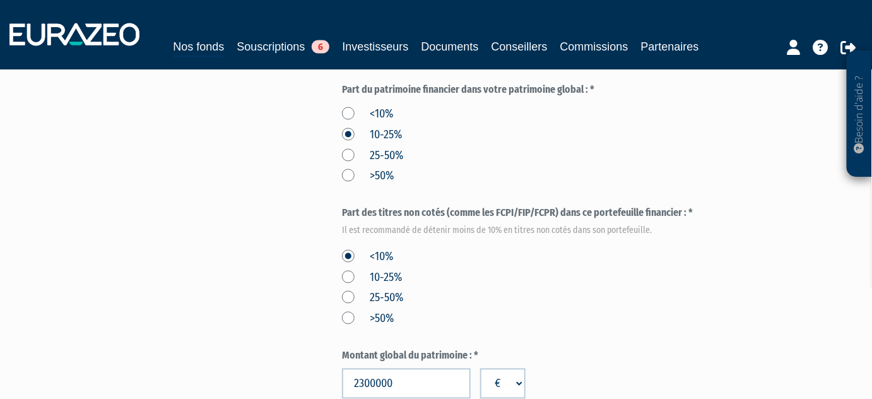
scroll to position [1032, 0]
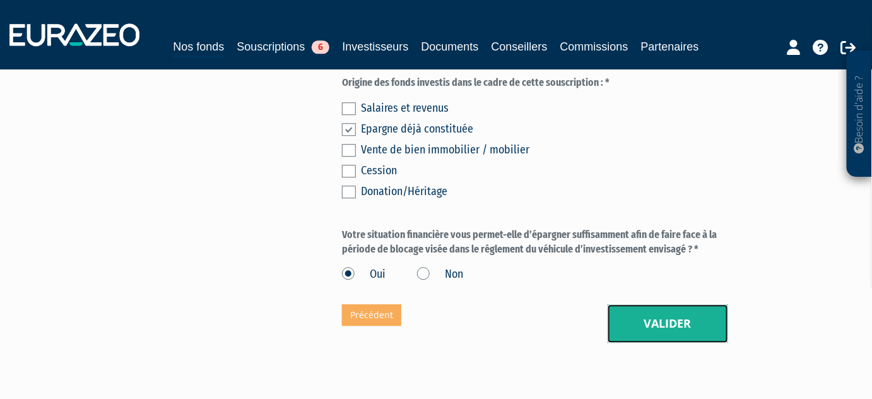
click at [662, 304] on button "Valider" at bounding box center [668, 323] width 120 height 39
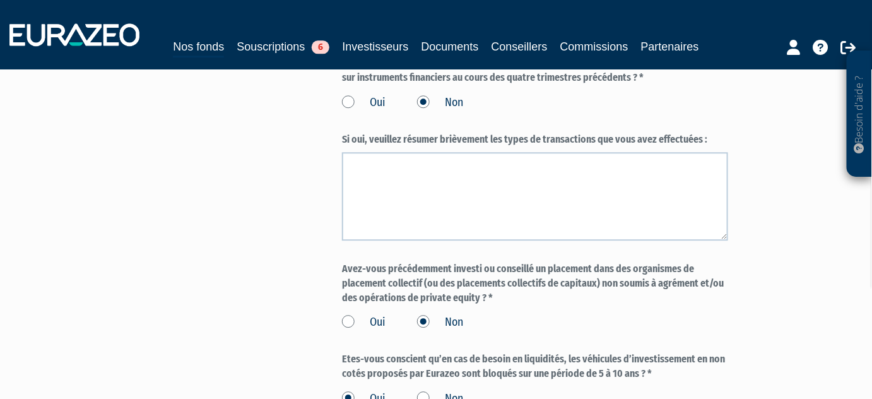
scroll to position [1187, 0]
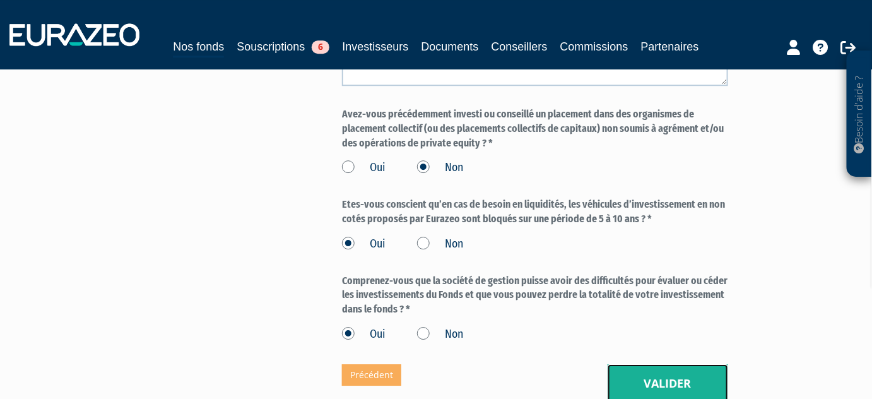
click at [669, 364] on button "Valider" at bounding box center [668, 383] width 120 height 39
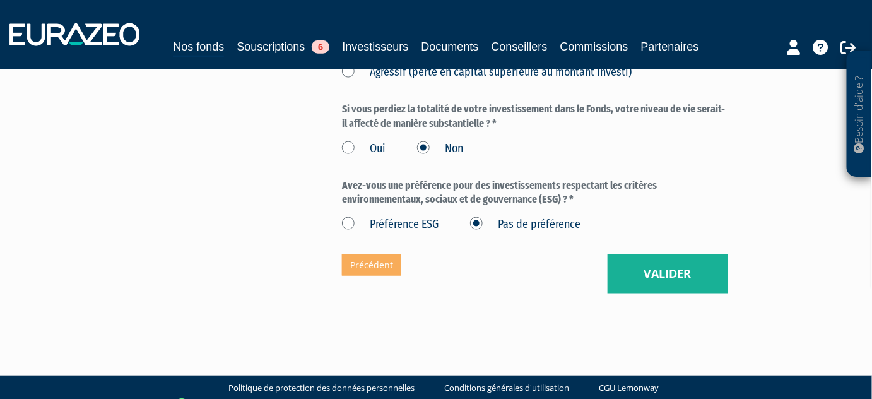
scroll to position [516, 0]
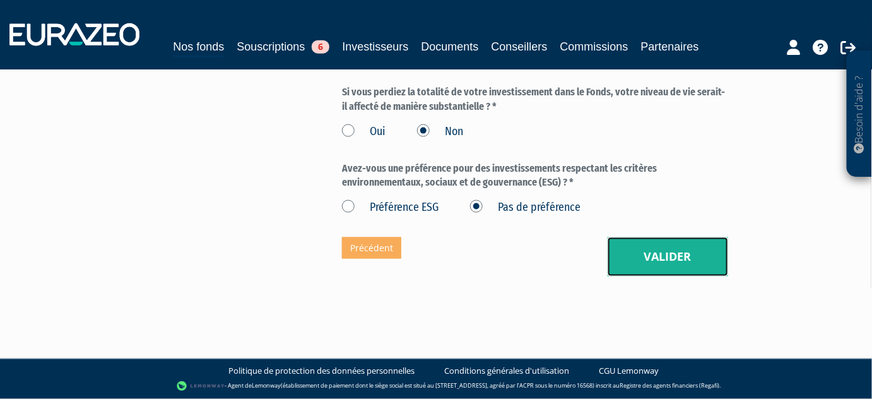
click at [667, 241] on button "Valider" at bounding box center [668, 256] width 120 height 39
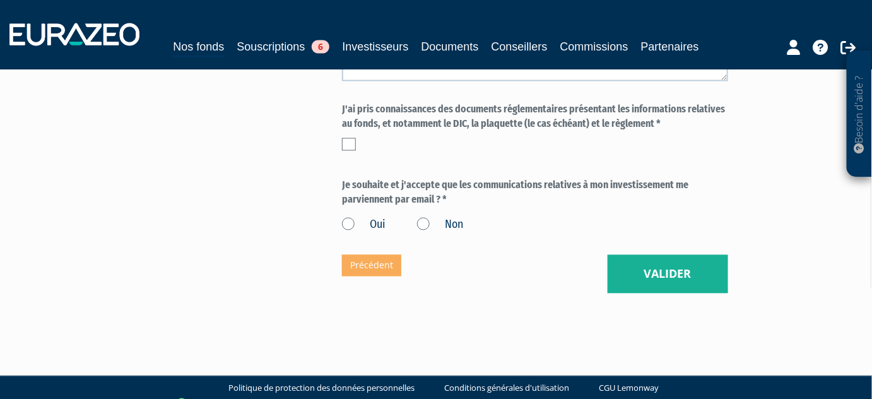
scroll to position [712, 0]
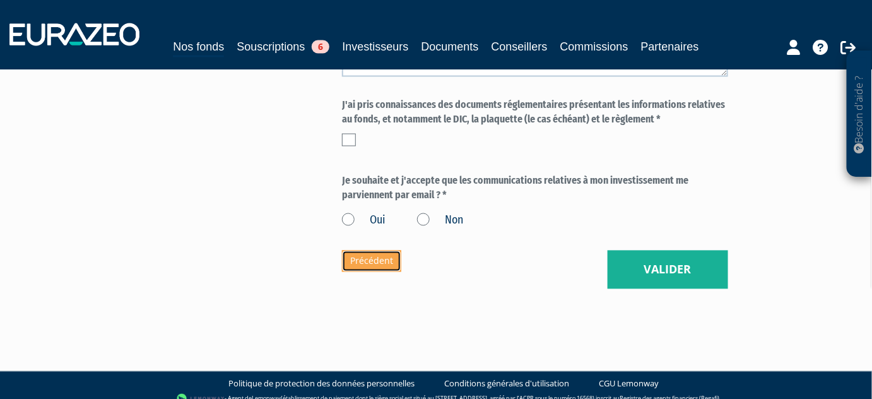
click at [387, 250] on link "Précédent" at bounding box center [371, 260] width 59 height 21
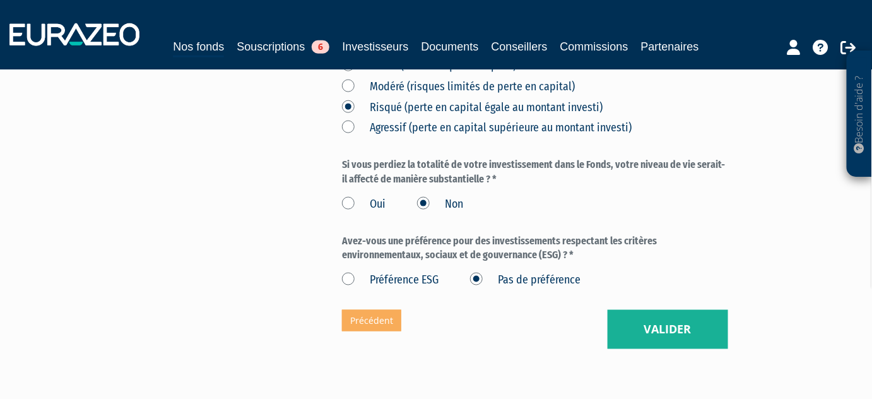
scroll to position [459, 0]
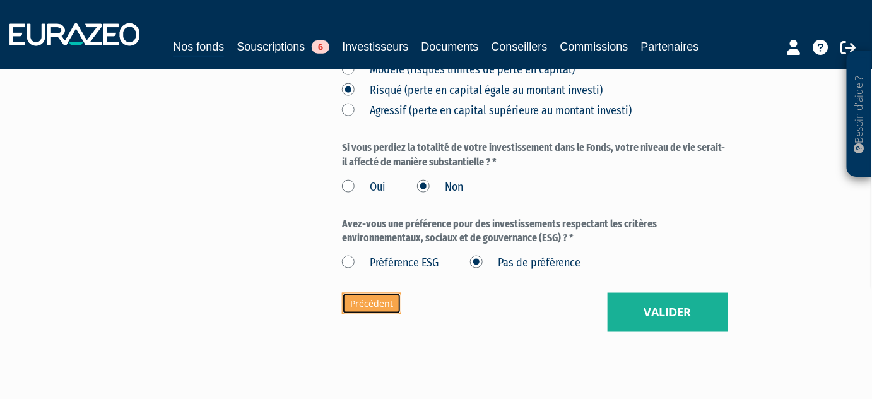
click at [375, 293] on link "Précédent" at bounding box center [371, 303] width 59 height 21
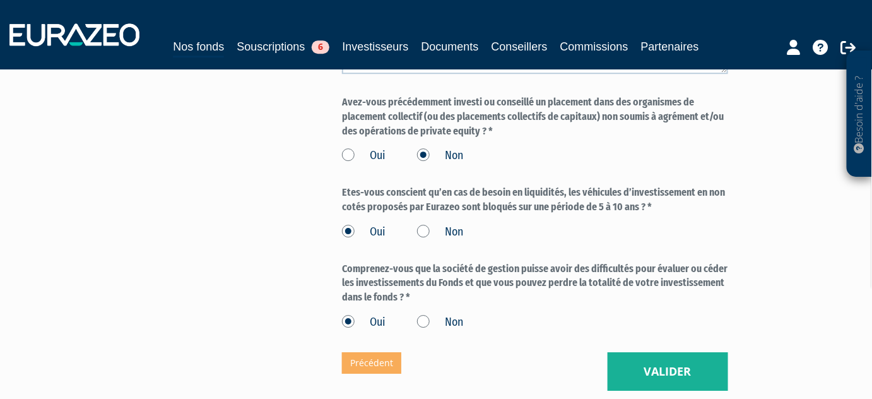
scroll to position [1204, 0]
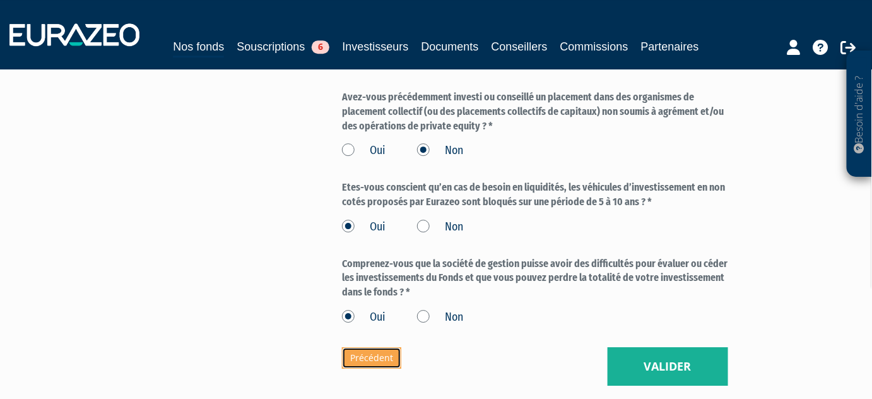
click at [390, 347] on link "Précédent" at bounding box center [371, 357] width 59 height 21
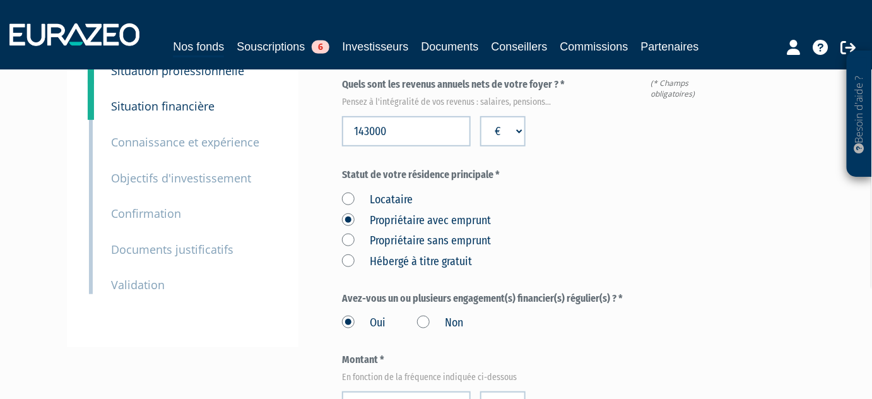
scroll to position [286, 0]
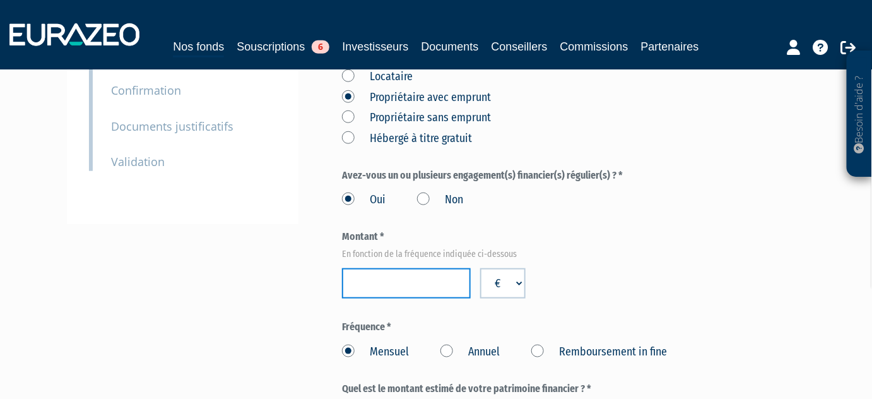
click at [402, 268] on input "number" at bounding box center [406, 283] width 129 height 30
type input "3000"
click at [709, 245] on div "Montant * En fonction de la fréquence indiquée ci-dessous 3000 € $ £" at bounding box center [535, 264] width 386 height 69
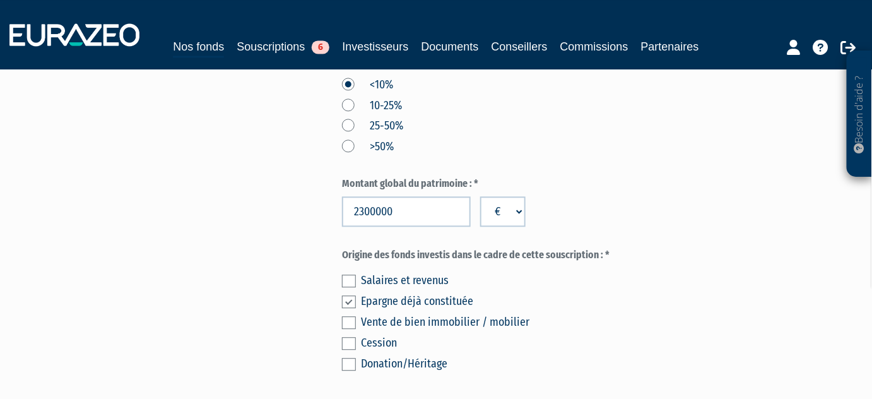
scroll to position [1084, 0]
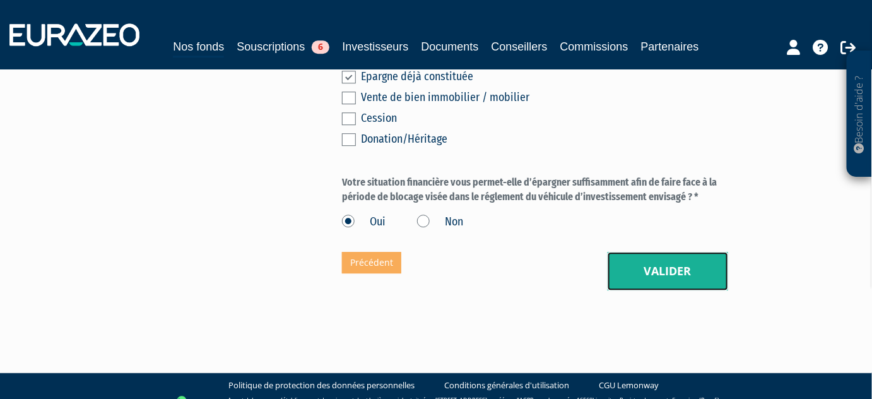
click at [705, 252] on button "Valider" at bounding box center [668, 271] width 120 height 39
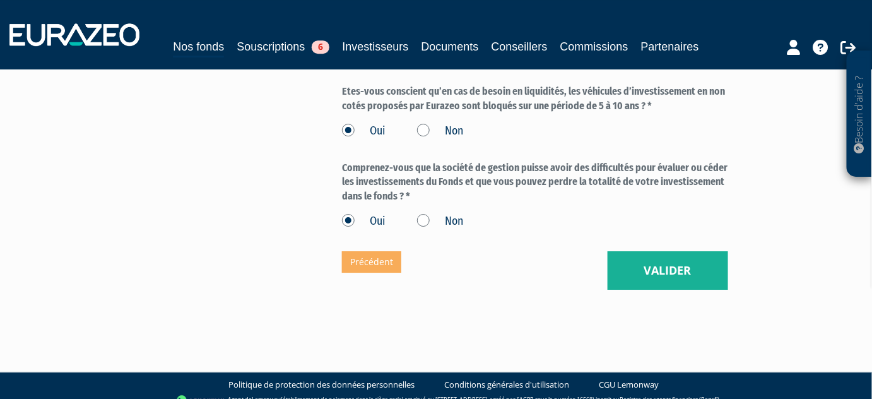
scroll to position [1302, 0]
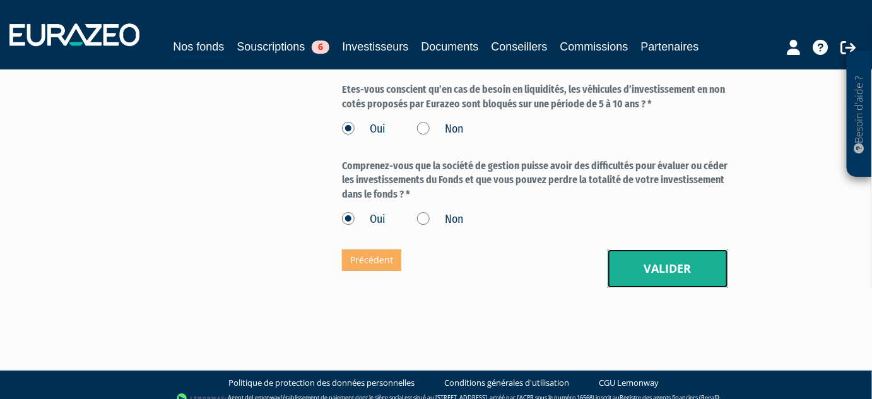
click at [699, 249] on button "Valider" at bounding box center [668, 268] width 120 height 39
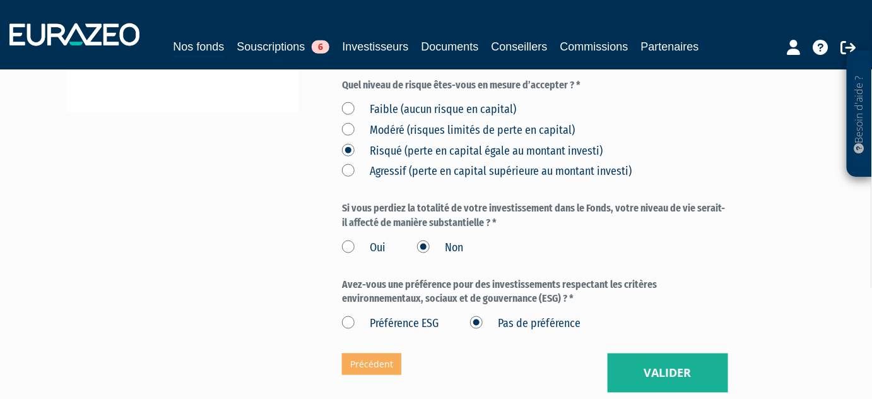
scroll to position [401, 0]
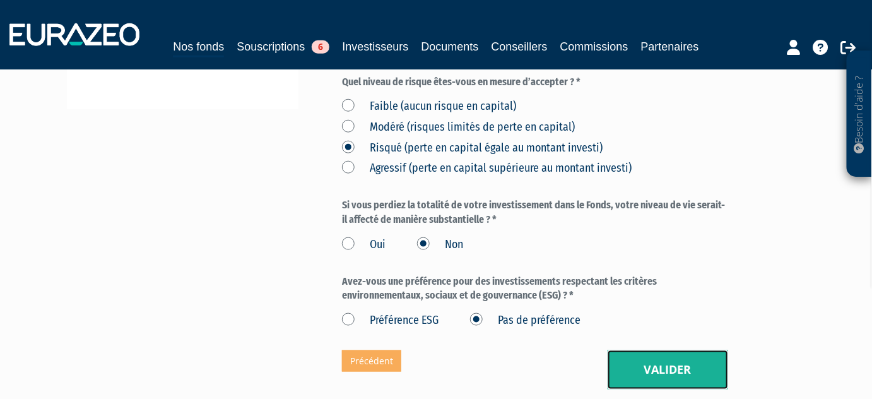
click at [702, 351] on button "Valider" at bounding box center [668, 369] width 120 height 39
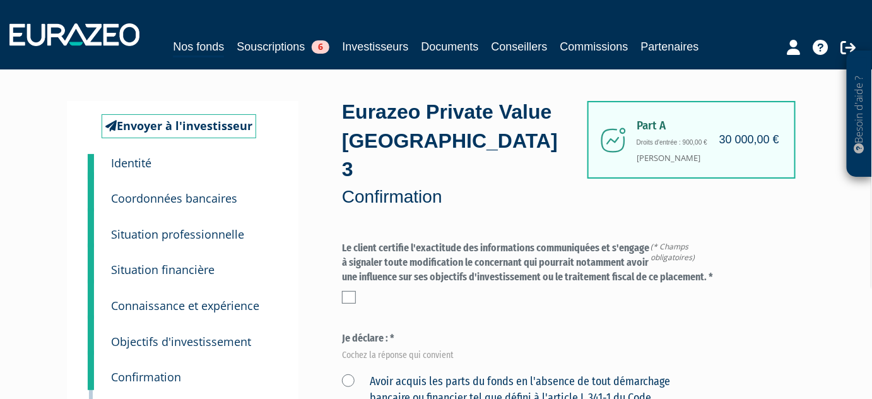
click at [351, 291] on label at bounding box center [349, 297] width 14 height 13
click at [0, 0] on input "checkbox" at bounding box center [0, 0] width 0 height 0
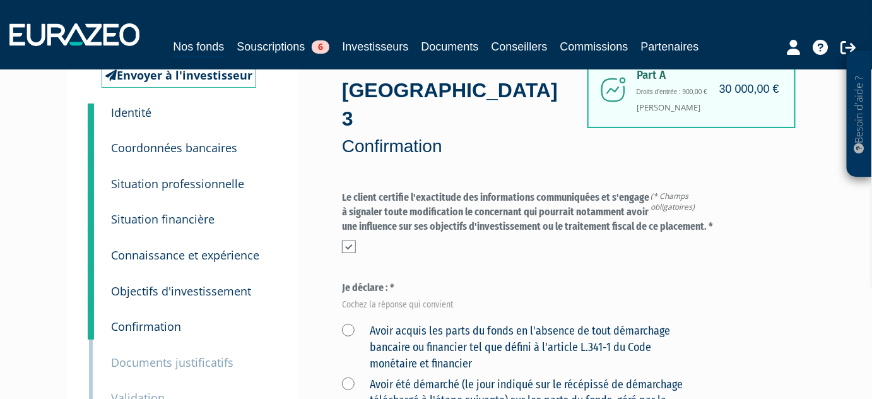
scroll to position [172, 0]
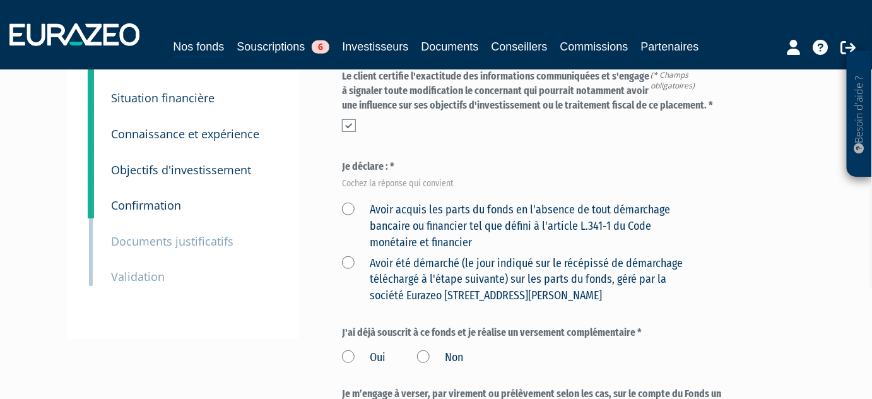
click at [348, 202] on label "Avoir acquis les parts du fonds en l'absence de tout démarchage bancaire ou fin…" at bounding box center [520, 226] width 356 height 49
click at [0, 0] on financier "Avoir acquis les parts du fonds en l'absence de tout démarchage bancaire ou fin…" at bounding box center [0, 0] width 0 height 0
click at [348, 255] on label "Avoir été démarché (le jour indiqué sur le récépissé de démarchage téléchargé à…" at bounding box center [520, 279] width 356 height 49
click at [0, 0] on Paris "Avoir été démarché (le jour indiqué sur le récépissé de démarchage téléchargé à…" at bounding box center [0, 0] width 0 height 0
click at [349, 202] on label "Avoir acquis les parts du fonds en l'absence de tout démarchage bancaire ou fin…" at bounding box center [520, 226] width 356 height 49
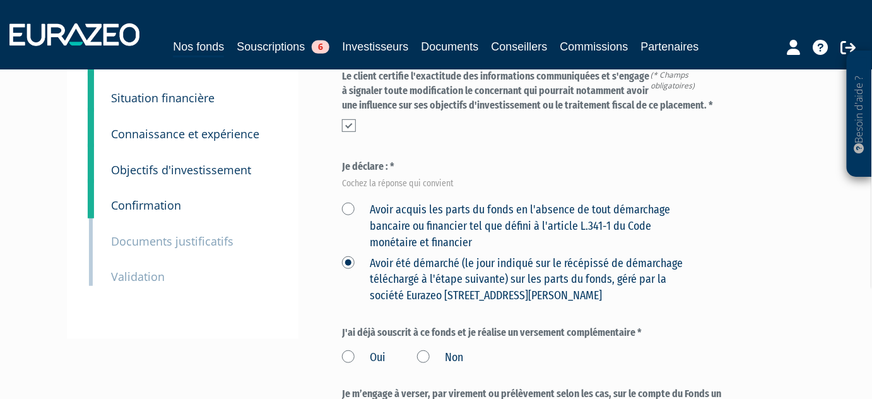
click at [0, 0] on financier "Avoir acquis les parts du fonds en l'absence de tout démarchage bancaire ou fin…" at bounding box center [0, 0] width 0 height 0
click at [423, 349] on label "Non" at bounding box center [440, 357] width 46 height 16
click at [0, 0] on input "Non" at bounding box center [0, 0] width 0 height 0
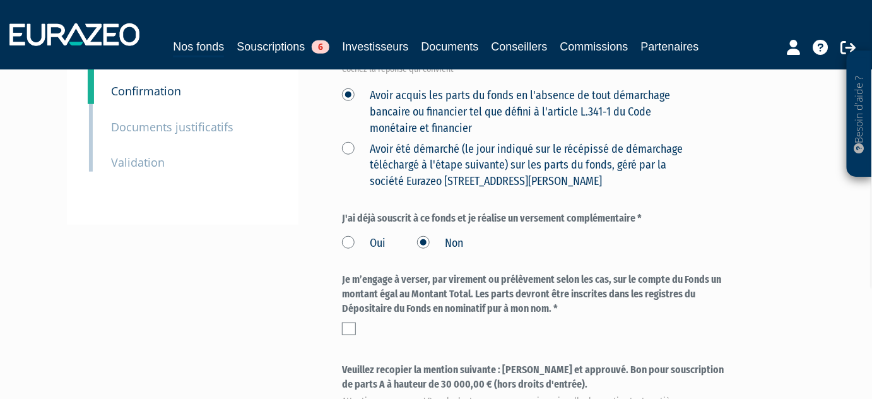
scroll to position [286, 0]
click at [348, 322] on label at bounding box center [349, 328] width 14 height 13
click at [0, 0] on input "checkbox" at bounding box center [0, 0] width 0 height 0
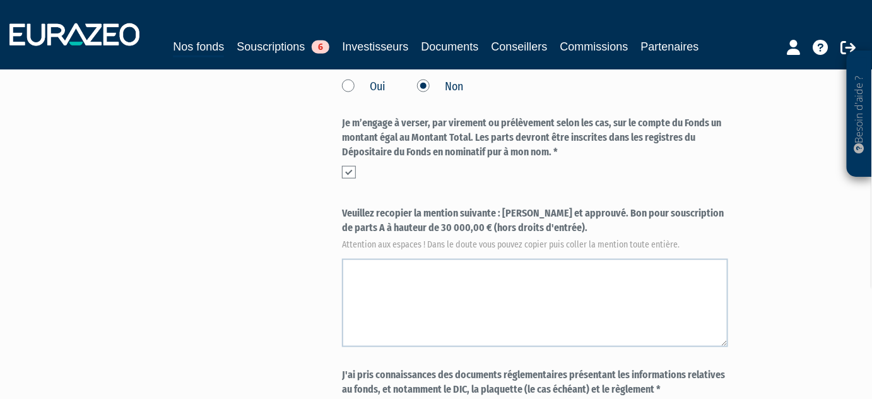
scroll to position [459, 0]
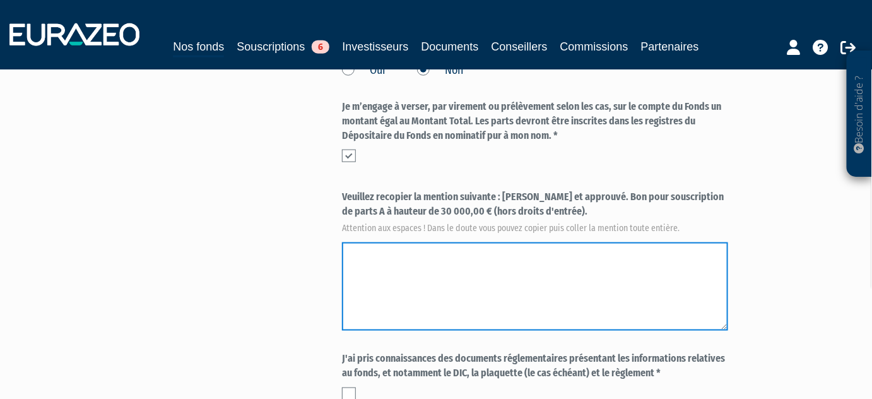
click at [520, 253] on textarea at bounding box center [535, 286] width 386 height 88
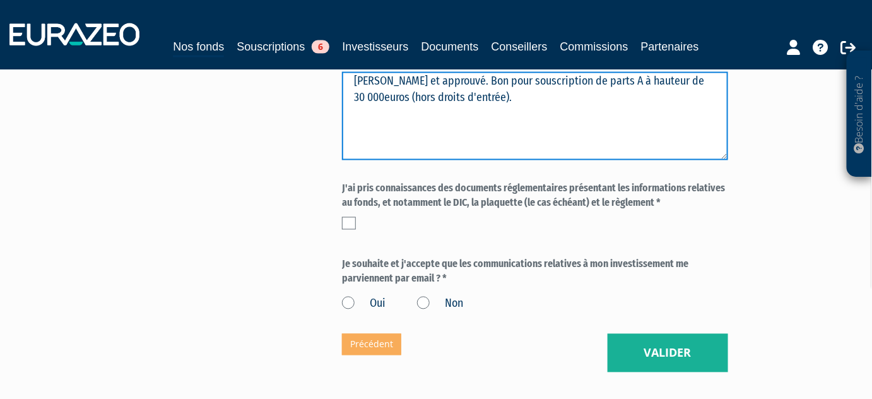
scroll to position [631, 0]
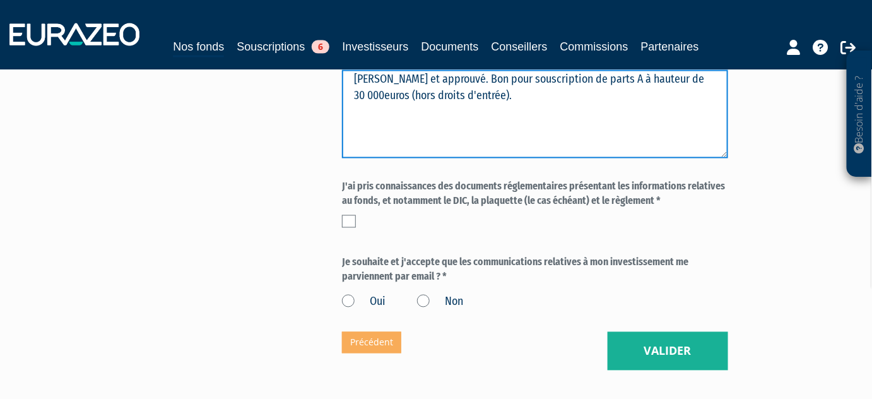
type textarea "Lu et approuvé. Bon pour souscription de parts A à hauteur de 30 000euros (hors…"
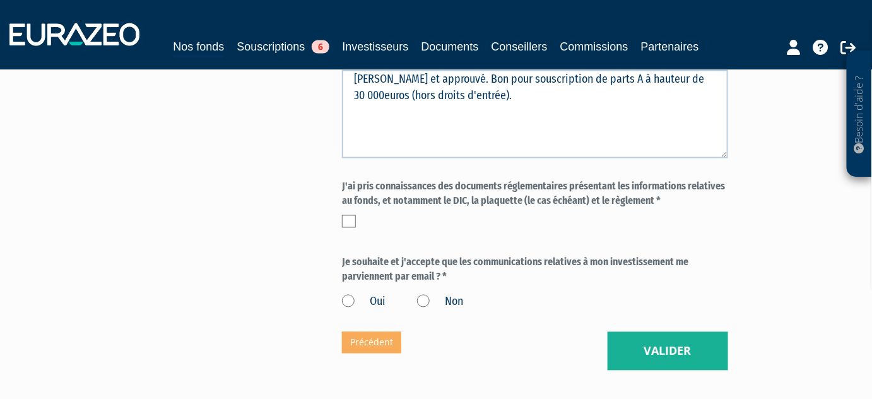
click at [352, 215] on label at bounding box center [349, 221] width 14 height 13
click at [0, 0] on input "checkbox" at bounding box center [0, 0] width 0 height 0
click at [349, 294] on label "Oui" at bounding box center [364, 302] width 44 height 16
click at [0, 0] on input "Oui" at bounding box center [0, 0] width 0 height 0
click at [639, 332] on button "Valider" at bounding box center [668, 351] width 120 height 39
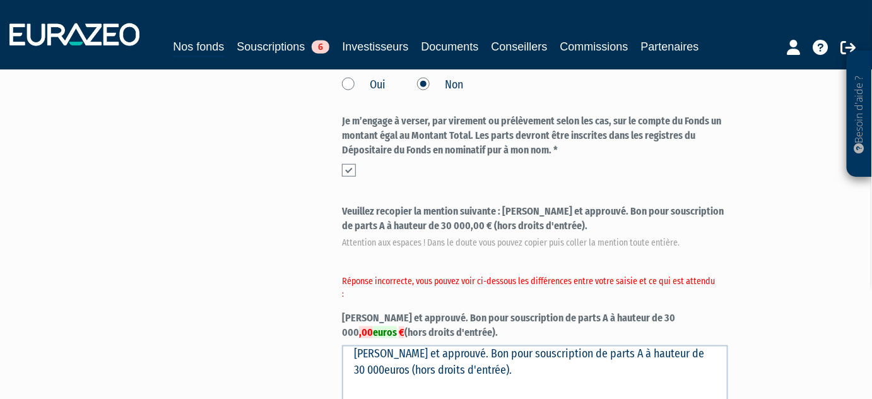
scroll to position [459, 0]
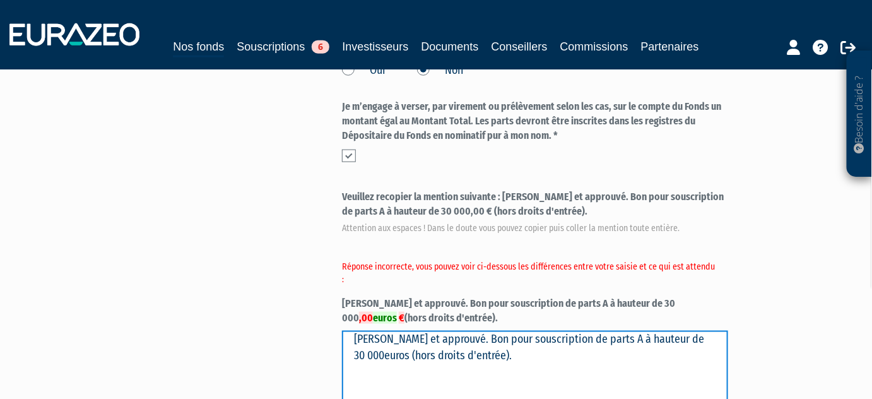
click at [580, 331] on textarea "[PERSON_NAME] et approuvé. Bon pour souscription de parts A à hauteur de 30 000…" at bounding box center [535, 375] width 386 height 88
click at [613, 346] on textarea "[PERSON_NAME] et approuvé. Bon pour souscription de parts A à hauteur de 30 000…" at bounding box center [535, 375] width 386 height 88
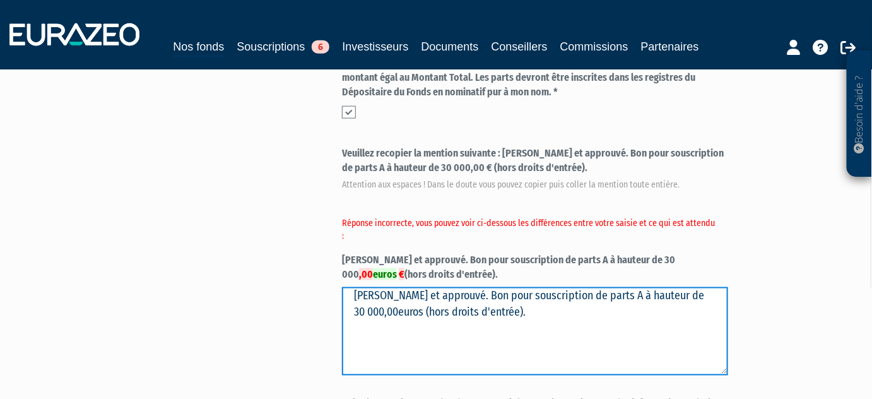
scroll to position [688, 0]
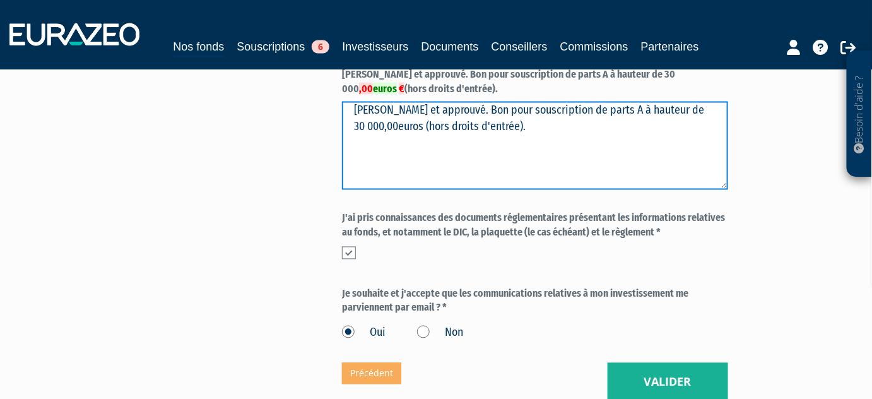
type textarea "Lu et approuvé. Bon pour souscription de parts A à hauteur de 30 000,00euros (h…"
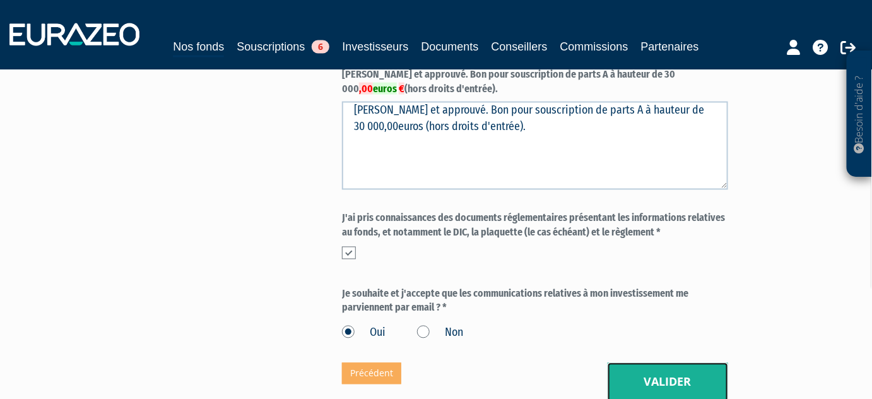
click at [657, 363] on button "Valider" at bounding box center [668, 382] width 120 height 39
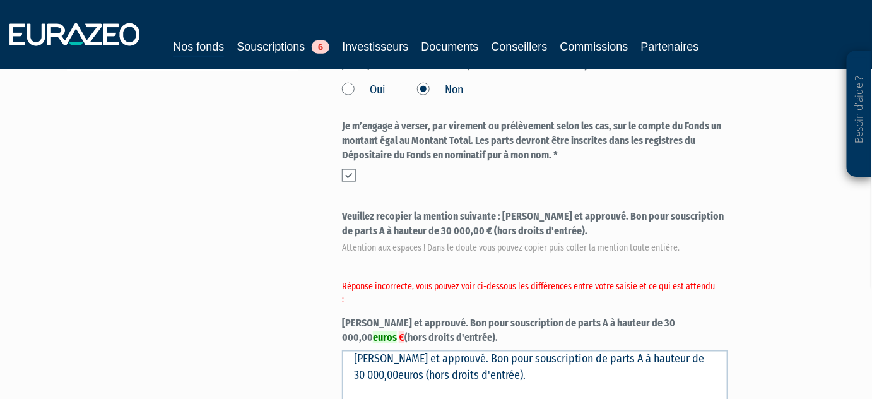
scroll to position [459, 0]
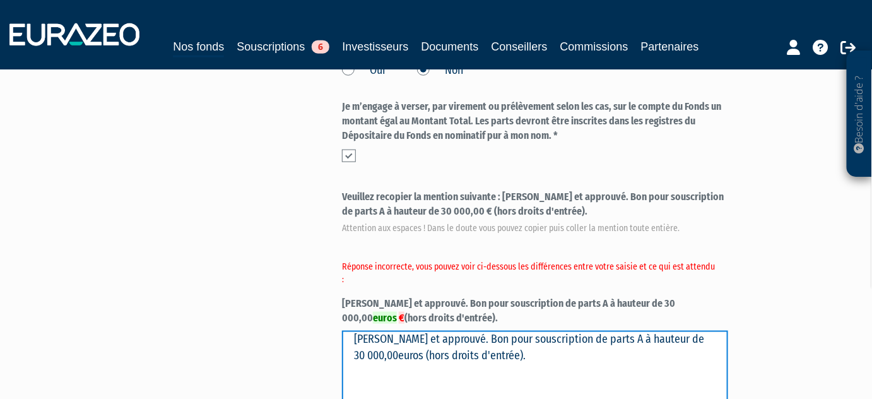
click at [413, 345] on textarea "[PERSON_NAME] et approuvé. Bon pour souscription de parts A à hauteur de 30 000…" at bounding box center [535, 375] width 386 height 88
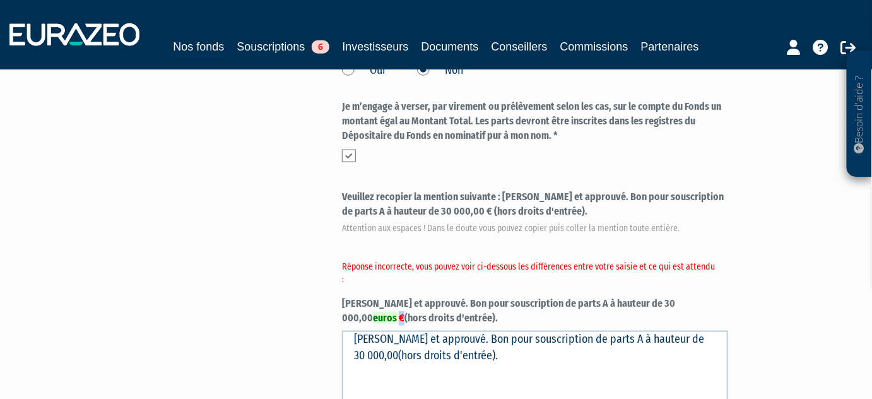
click at [404, 312] on del "€" at bounding box center [402, 318] width 6 height 12
copy del "€"
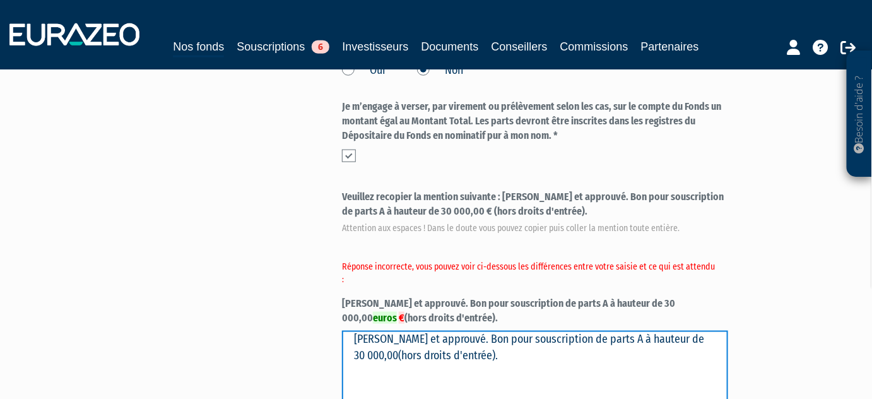
click at [691, 331] on textarea "[PERSON_NAME] et approuvé. Bon pour souscription de parts A à hauteur de 30 000…" at bounding box center [535, 375] width 386 height 88
paste textarea "€"
click at [389, 341] on textarea "[PERSON_NAME] et approuvé. Bon pour souscription de parts A à hauteur de 30 000…" at bounding box center [535, 375] width 386 height 88
click at [391, 342] on textarea "[PERSON_NAME] et approuvé. Bon pour souscription de parts A à hauteur de 30 000…" at bounding box center [535, 375] width 386 height 88
click at [503, 366] on textarea "[PERSON_NAME] et approuvé. Bon pour souscription de parts A à hauteur de 30 000…" at bounding box center [535, 375] width 386 height 88
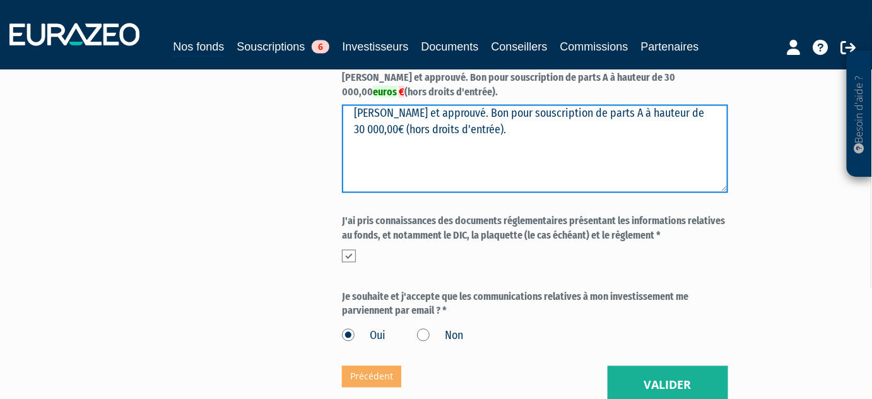
scroll to position [688, 0]
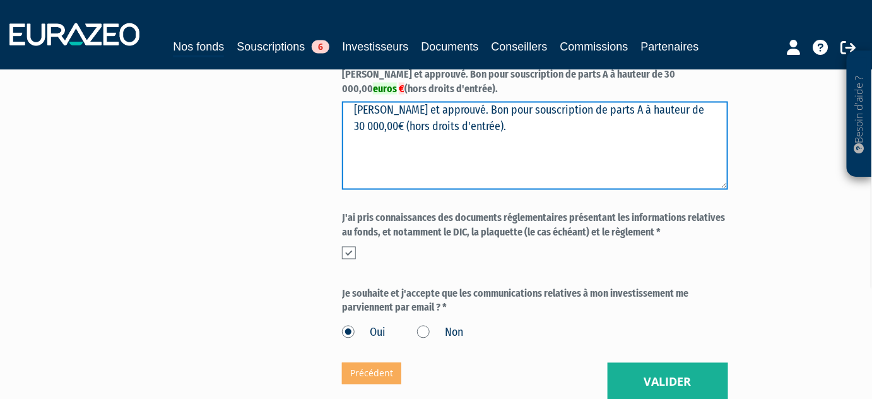
type textarea "[PERSON_NAME] et approuvé. Bon pour souscription de parts A à hauteur de 30 000…"
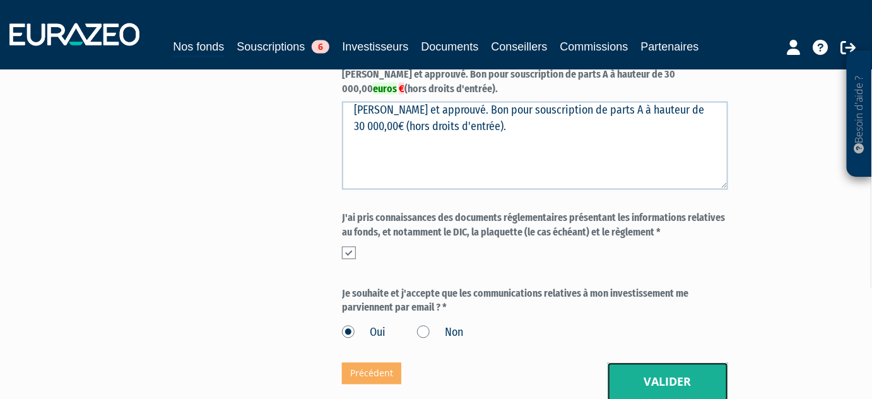
click at [650, 363] on button "Valider" at bounding box center [668, 382] width 120 height 39
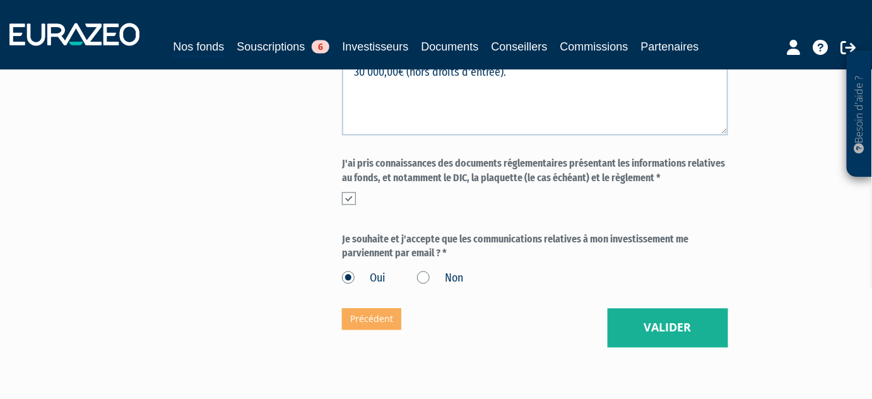
scroll to position [800, 0]
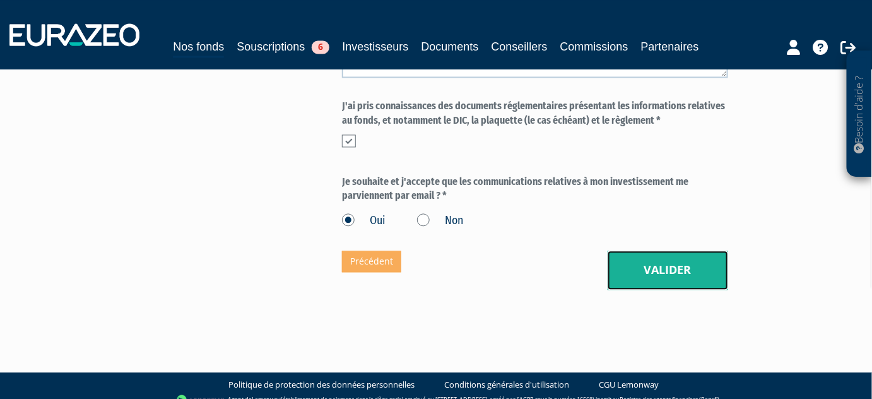
click at [654, 250] on button "Valider" at bounding box center [668, 269] width 120 height 39
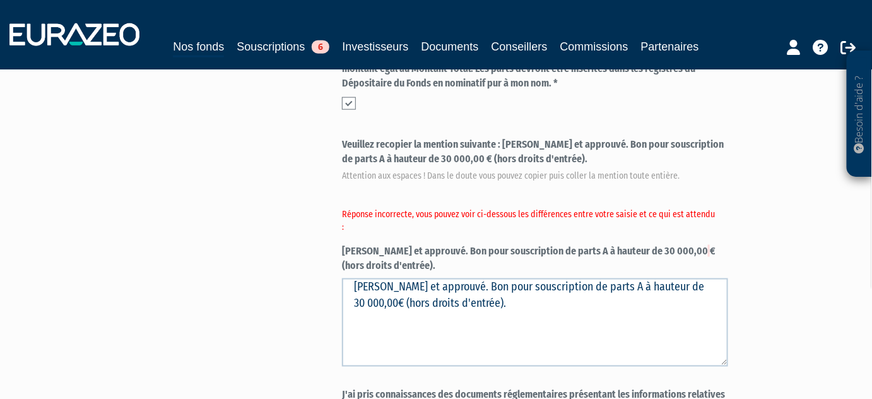
scroll to position [516, 0]
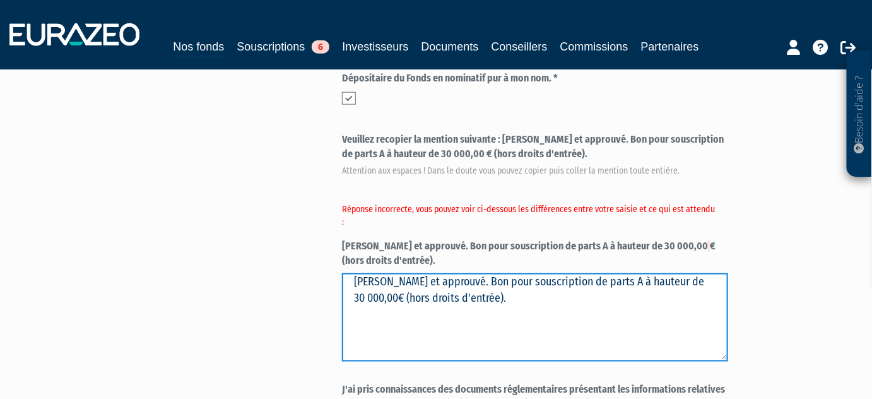
click at [691, 273] on textarea "[PERSON_NAME] et approuvé. Bon pour souscription de parts A à hauteur de 30 000…" at bounding box center [535, 317] width 386 height 88
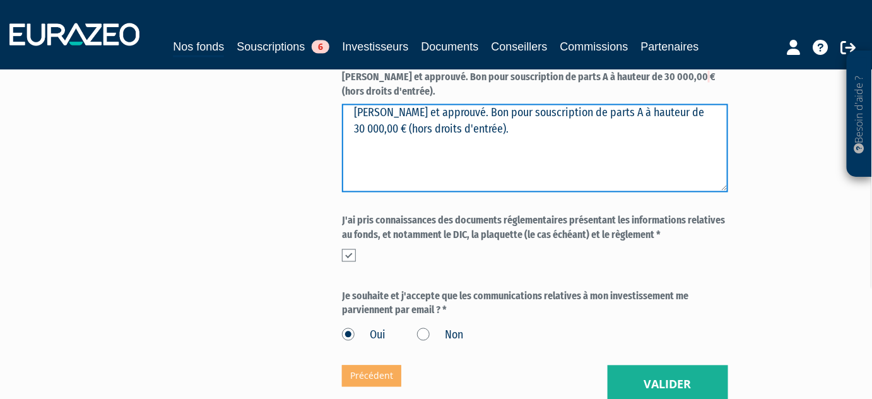
scroll to position [688, 0]
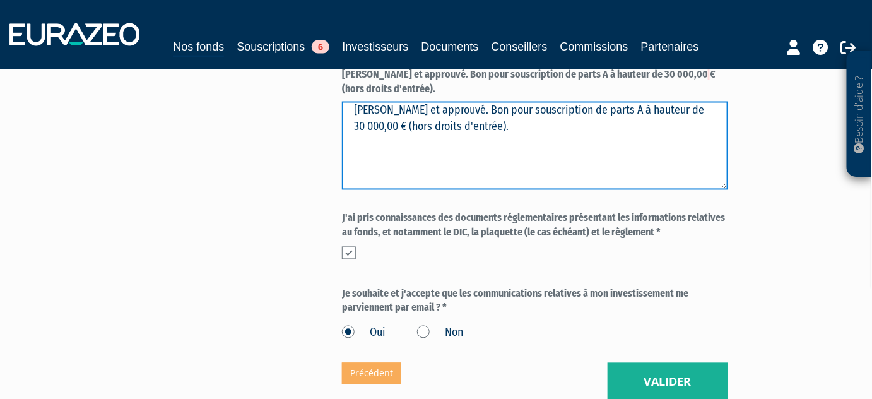
type textarea "[PERSON_NAME] et approuvé. Bon pour souscription de parts A à hauteur de 30 000…"
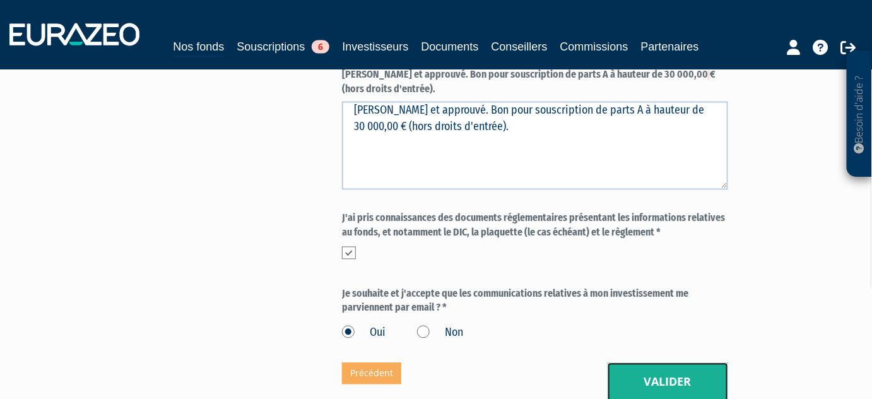
click at [674, 363] on button "Valider" at bounding box center [668, 382] width 120 height 39
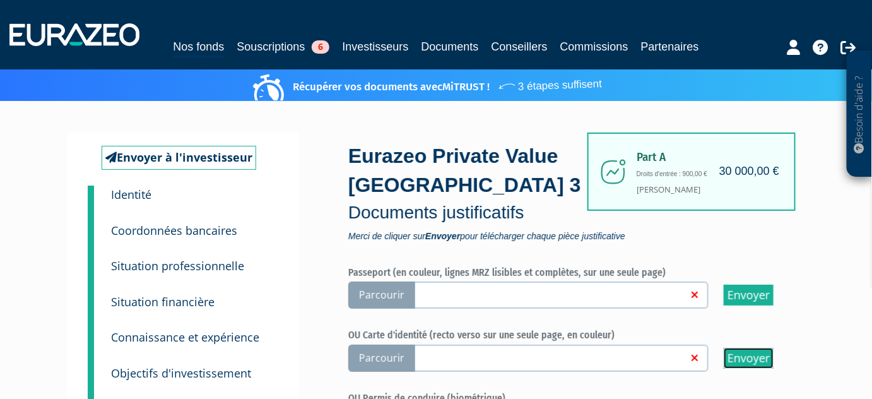
click at [754, 356] on input "Envoyer" at bounding box center [749, 358] width 50 height 21
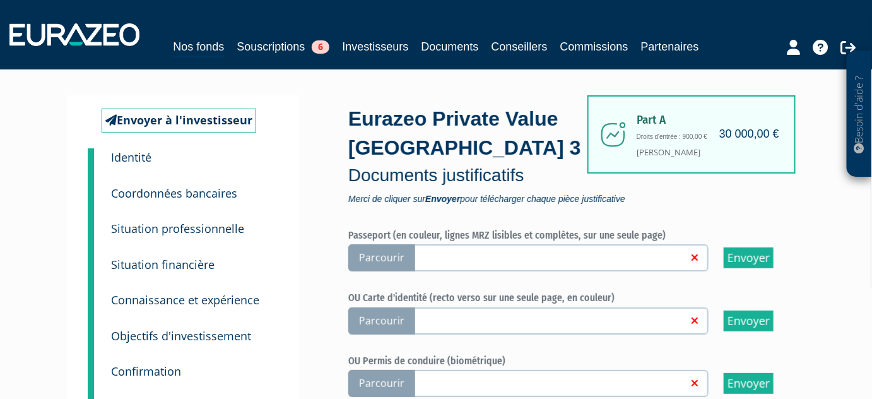
scroll to position [57, 0]
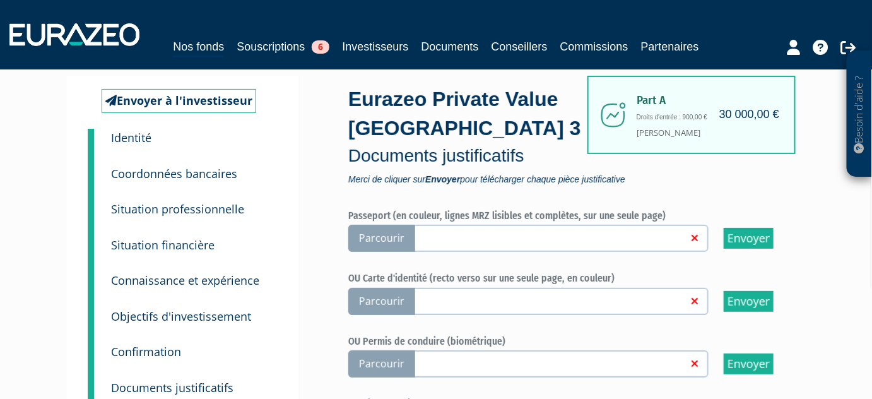
click at [387, 297] on span "Parcourir" at bounding box center [381, 301] width 67 height 27
click at [0, 0] on input "Parcourir" at bounding box center [0, 0] width 0 height 0
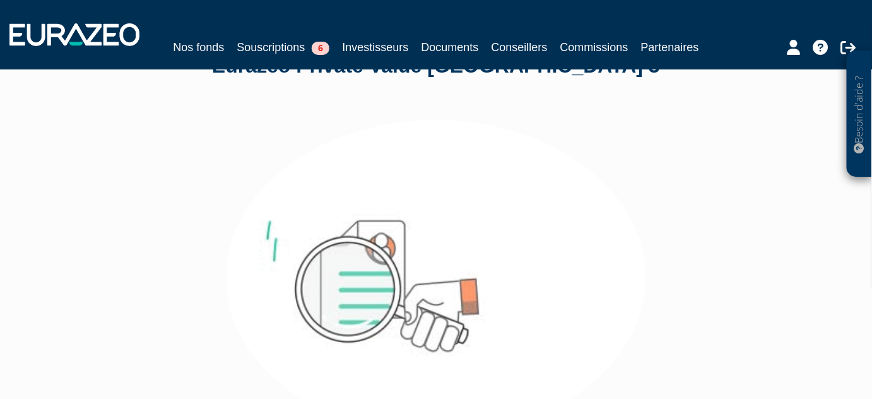
scroll to position [172, 0]
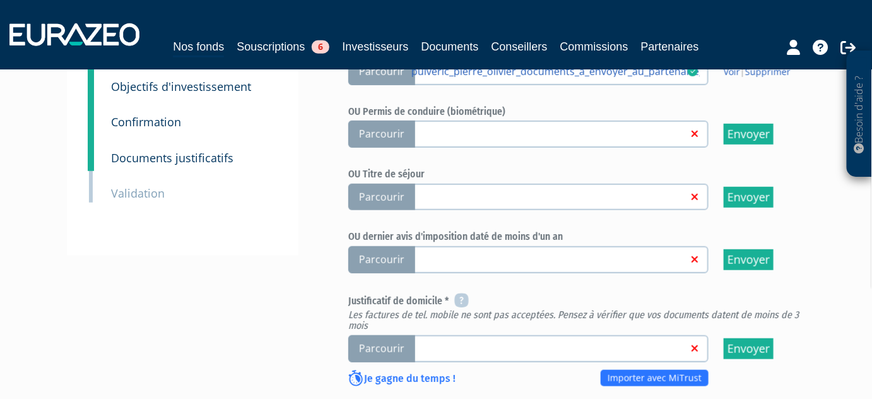
scroll to position [344, 0]
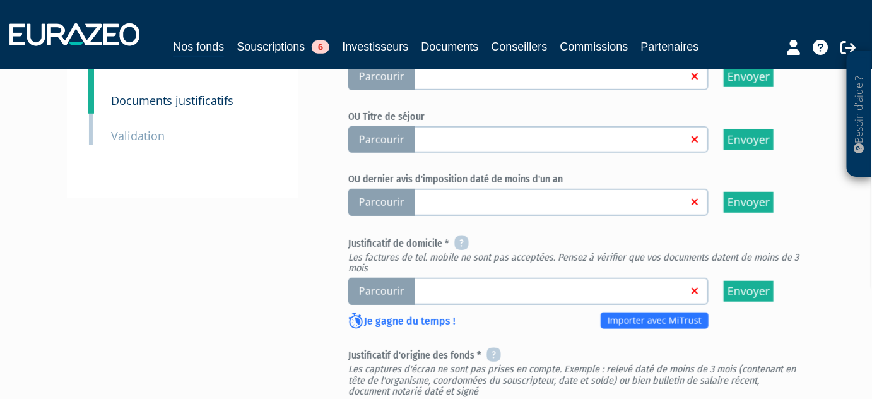
click at [387, 289] on span "Parcourir" at bounding box center [381, 291] width 67 height 27
click at [0, 0] on input "Parcourir" at bounding box center [0, 0] width 0 height 0
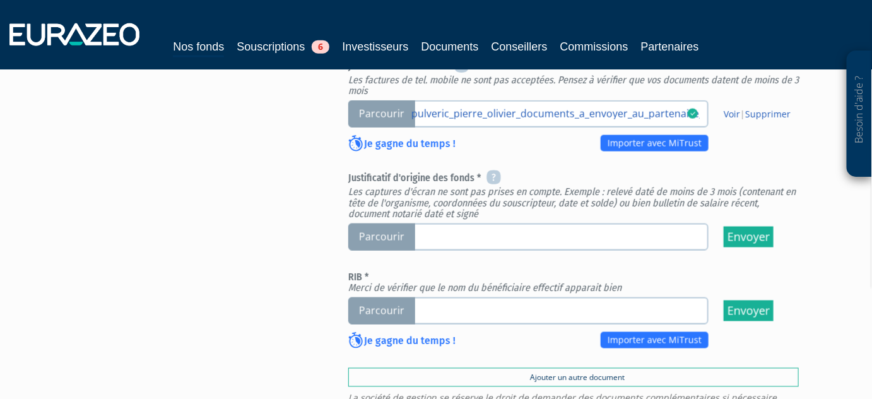
scroll to position [459, 0]
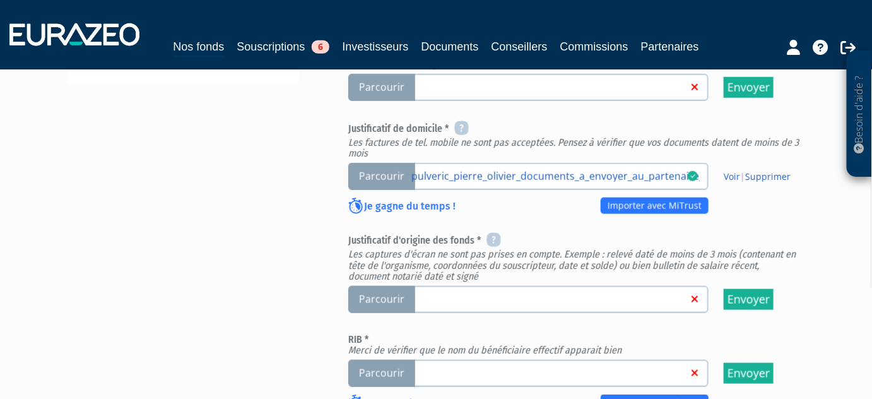
click at [387, 294] on span "Parcourir" at bounding box center [381, 299] width 67 height 27
click at [0, 0] on input "Parcourir" at bounding box center [0, 0] width 0 height 0
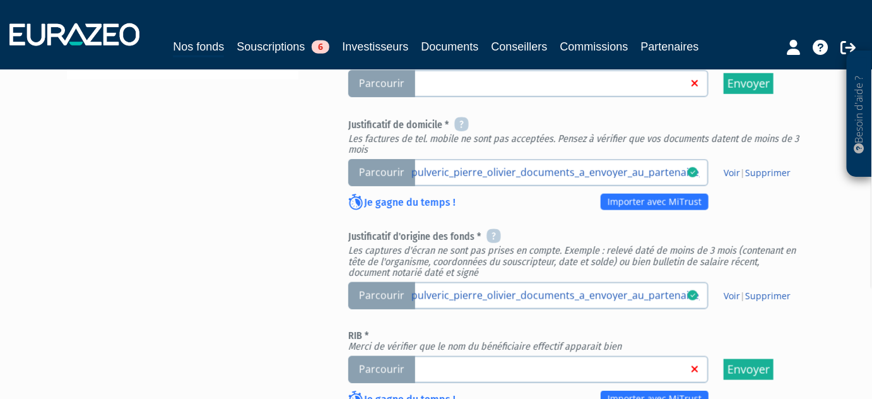
scroll to position [516, 0]
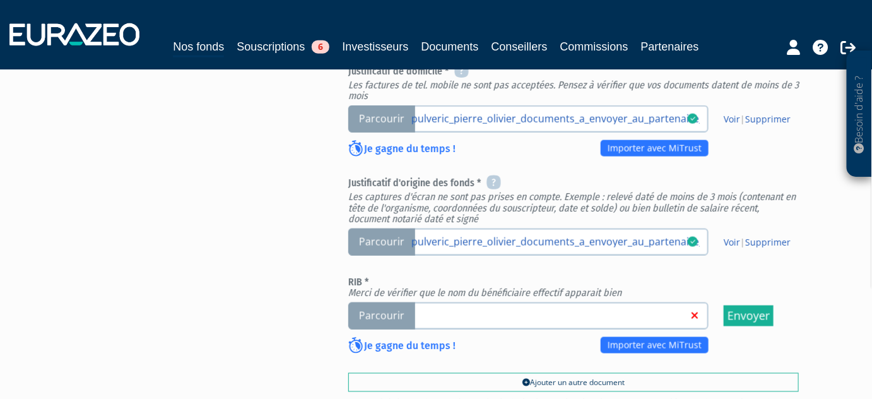
click at [380, 233] on span "Parcourir" at bounding box center [381, 241] width 67 height 27
click at [0, 0] on input "Parcourir pulveric_pierre_olivier_documents_a_envoyer_au_partenaire_boursobank_…" at bounding box center [0, 0] width 0 height 0
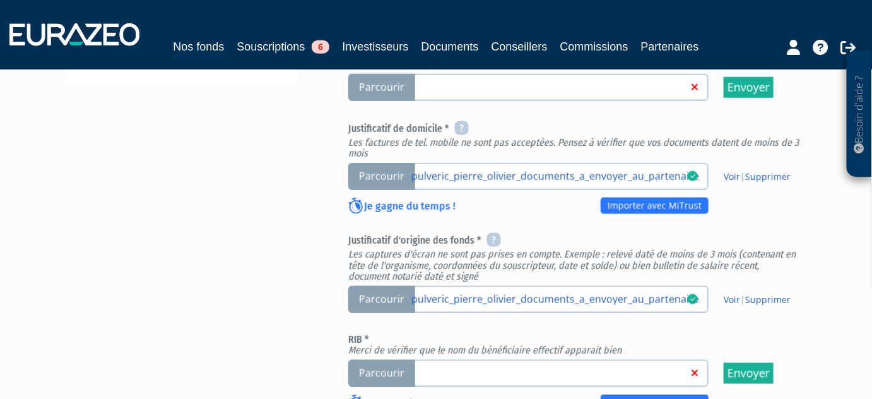
scroll to position [516, 0]
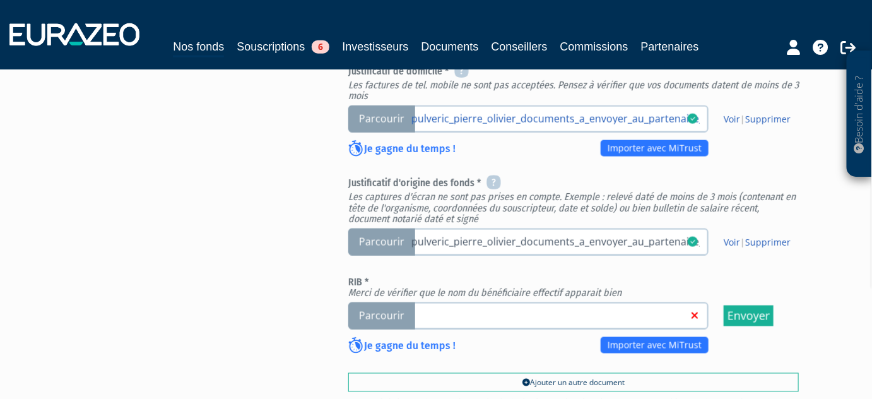
click at [491, 238] on link "pulveric_pierre_olivier_documents_a_envoyer_au_partenaire_ce_releve_aout_2025_p…" at bounding box center [555, 241] width 288 height 13
click at [0, 0] on input "Parcourir pulveric_pierre_olivier_documents_a_envoyer_au_partenaire_ce_releve_a…" at bounding box center [0, 0] width 0 height 0
click at [735, 236] on link "Voir" at bounding box center [732, 242] width 16 height 12
click at [271, 257] on div "Envoyer à l'investisseur 1 Identité 2 Coordonnées bancaires 3 Situation profess…" at bounding box center [435, 43] width 719 height 854
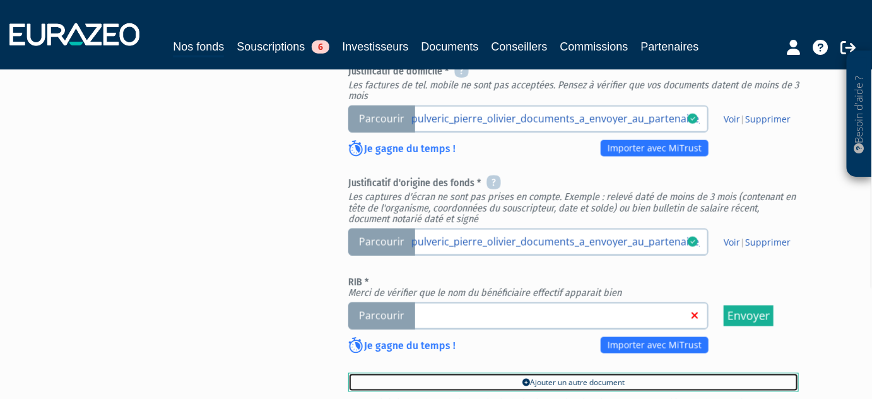
click at [551, 375] on link "Ajouter un autre document" at bounding box center [573, 382] width 450 height 19
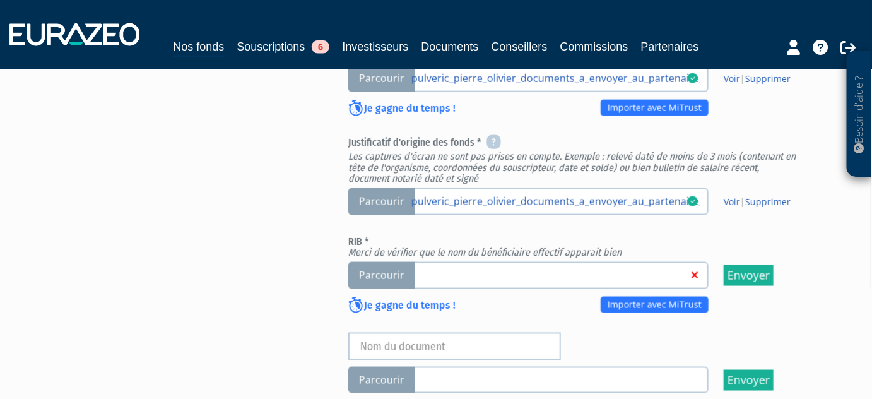
scroll to position [573, 0]
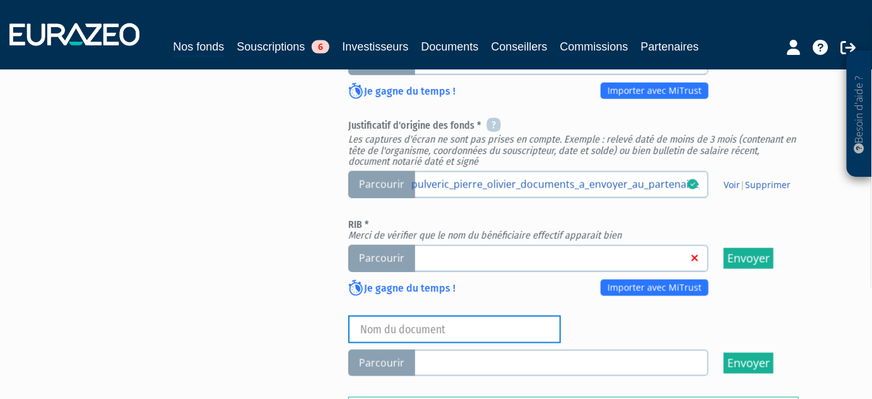
click at [496, 324] on input "text" at bounding box center [454, 329] width 213 height 28
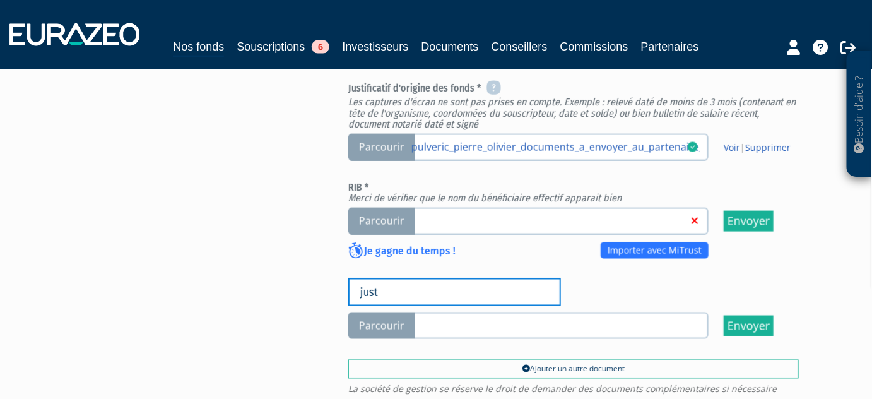
scroll to position [631, 0]
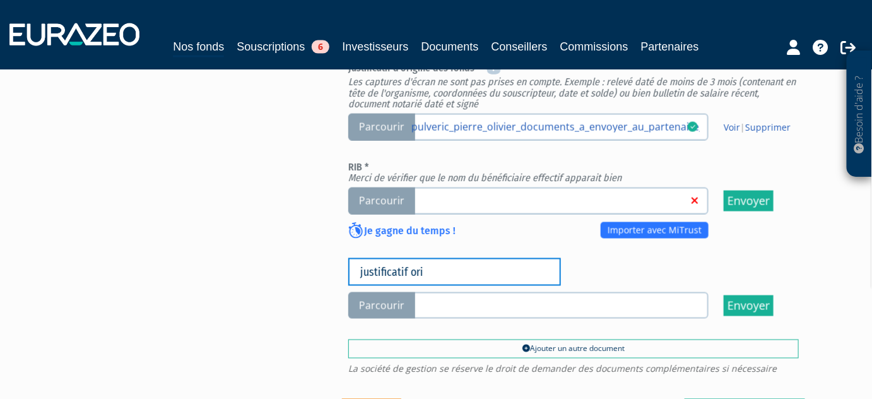
click at [436, 267] on input "justificatif ori" at bounding box center [454, 272] width 213 height 28
type input "justificatif origine des fonds"
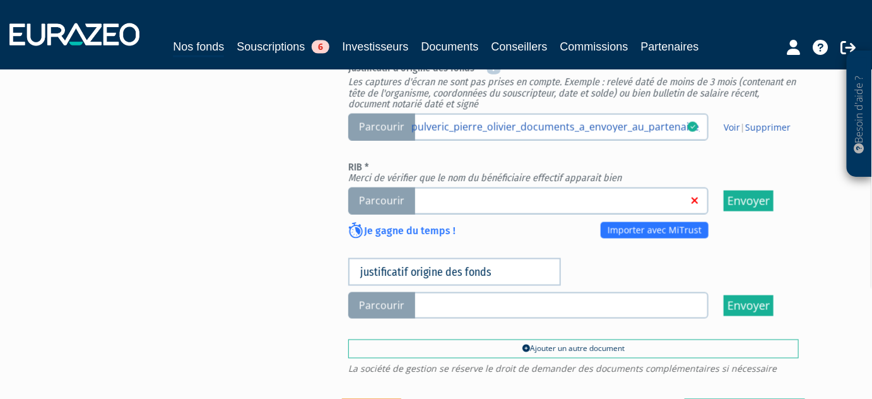
click at [396, 302] on span "Parcourir" at bounding box center [381, 305] width 67 height 27
click at [0, 0] on input "Parcourir" at bounding box center [0, 0] width 0 height 0
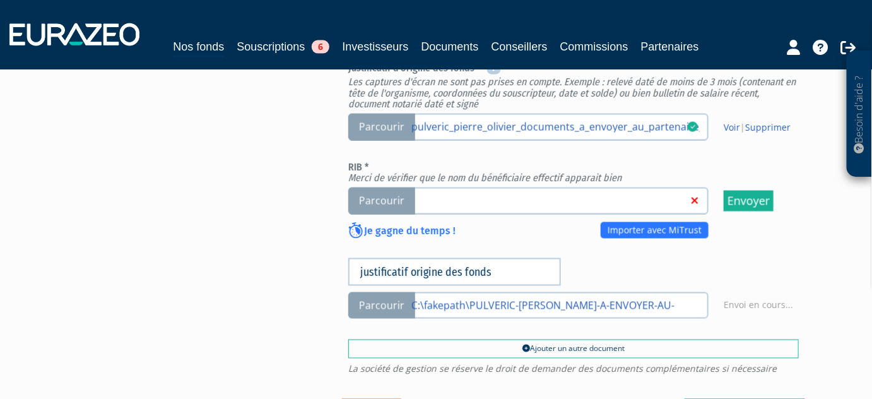
click at [383, 194] on span "Parcourir" at bounding box center [381, 200] width 67 height 27
click at [384, 189] on span "Parcourir" at bounding box center [381, 200] width 67 height 27
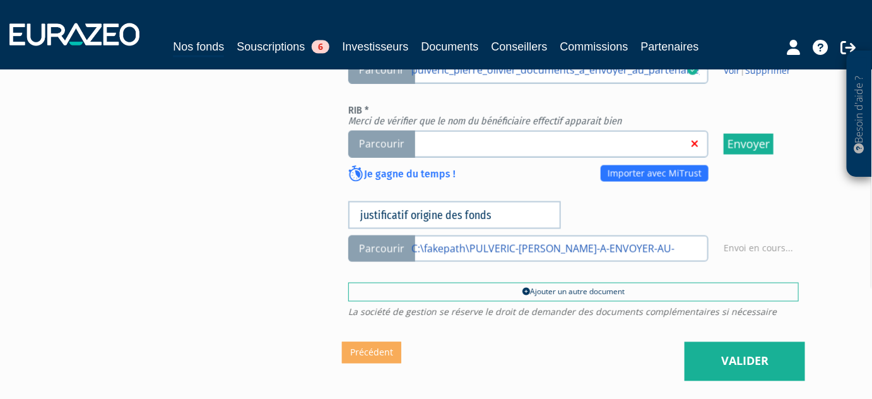
scroll to position [573, 0]
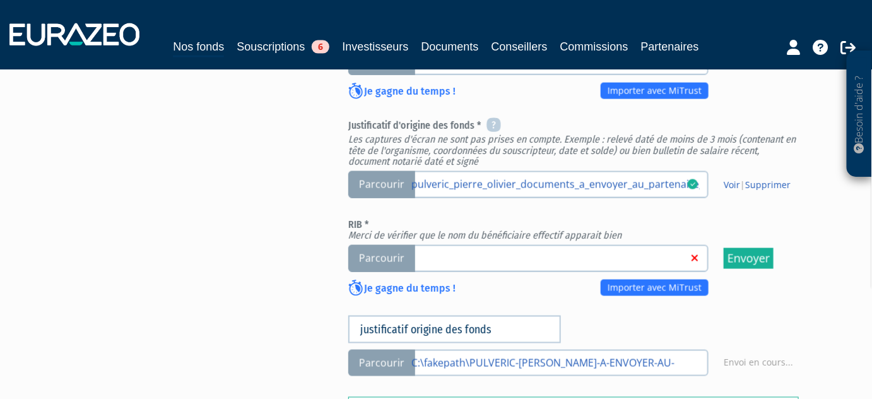
click at [377, 247] on span "Parcourir" at bounding box center [381, 258] width 67 height 27
click at [394, 247] on span "Parcourir" at bounding box center [381, 258] width 67 height 27
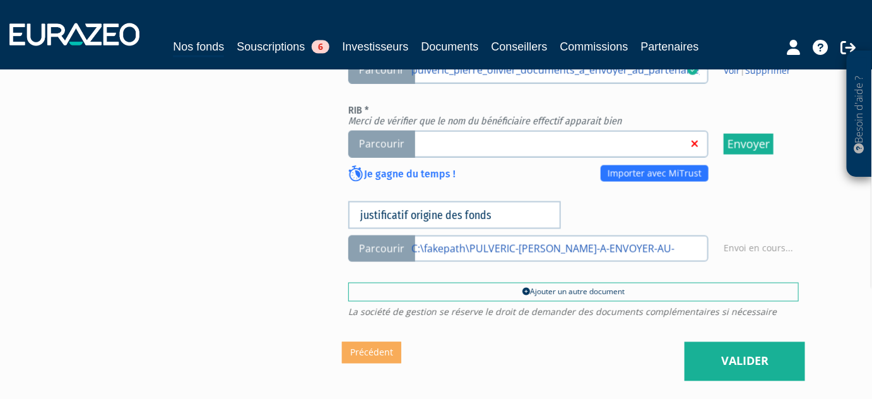
scroll to position [631, 0]
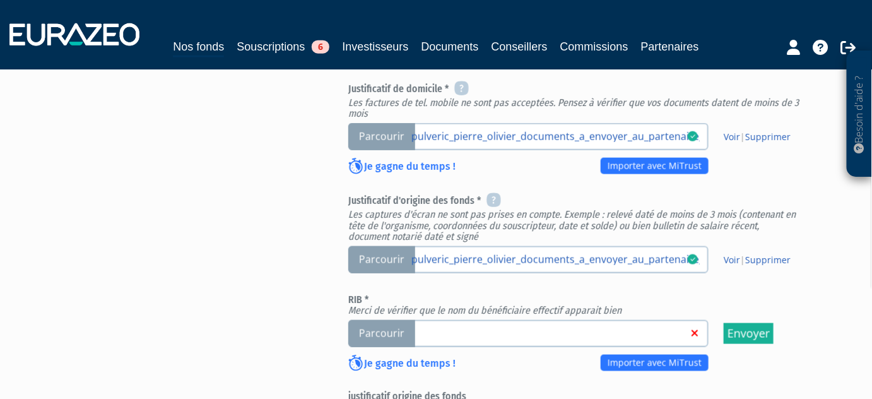
scroll to position [516, 0]
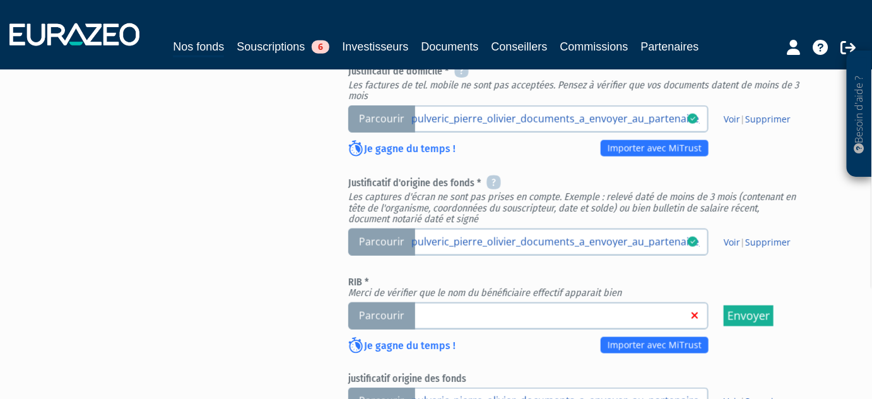
click at [394, 311] on span "Parcourir" at bounding box center [381, 315] width 67 height 27
click at [0, 0] on input "Parcourir" at bounding box center [0, 0] width 0 height 0
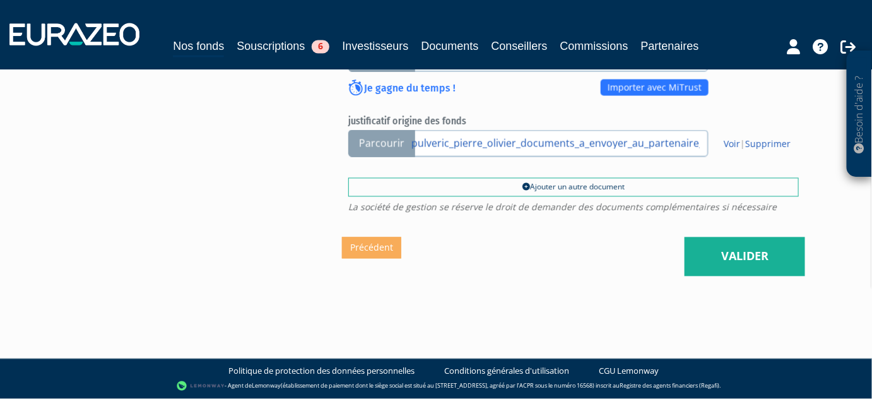
scroll to position [783, 0]
click at [740, 242] on link "Valider" at bounding box center [744, 256] width 120 height 39
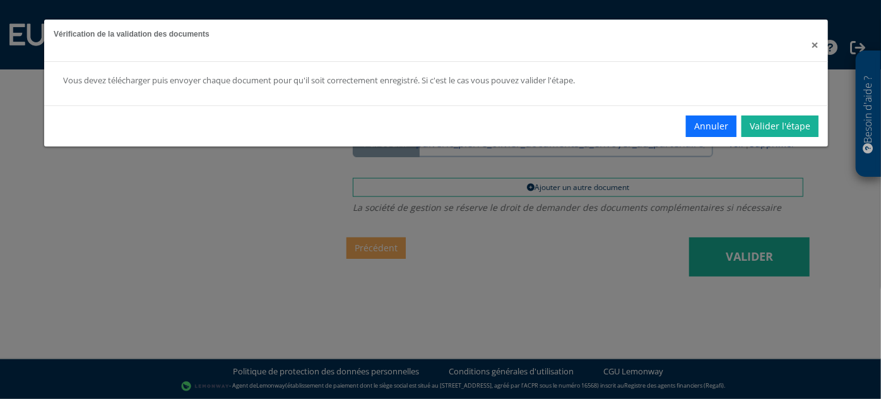
click at [814, 46] on span "×" at bounding box center [815, 45] width 8 height 18
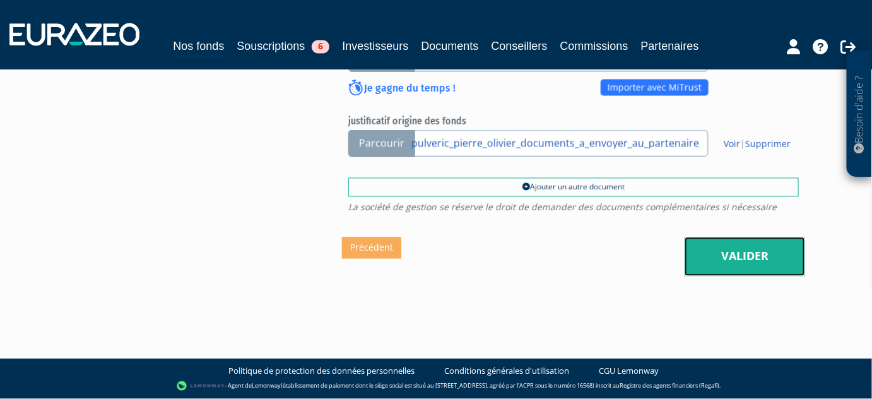
click at [730, 242] on link "Valider" at bounding box center [744, 256] width 120 height 39
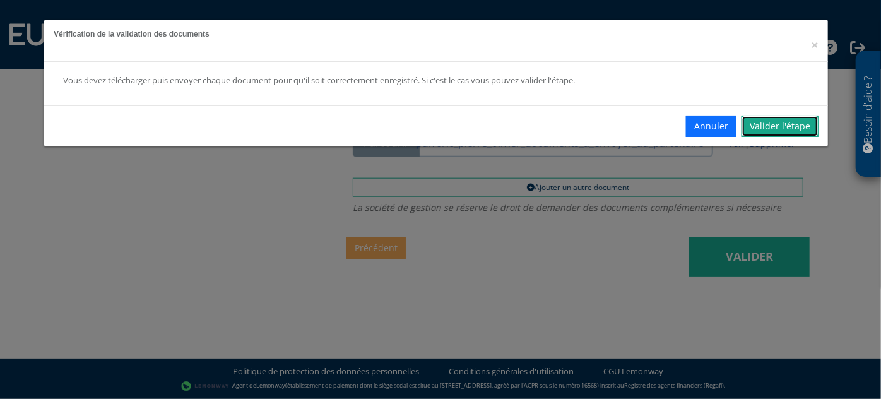
click at [777, 129] on link "Valider l'étape" at bounding box center [779, 125] width 77 height 21
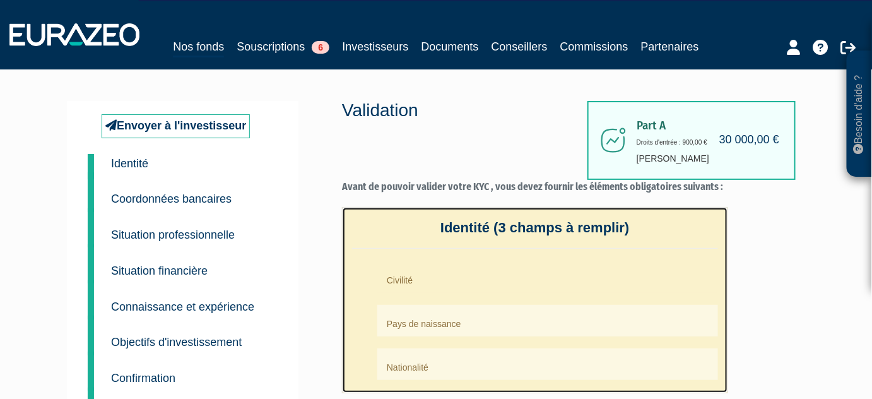
click at [434, 283] on li "Civilité" at bounding box center [547, 277] width 341 height 32
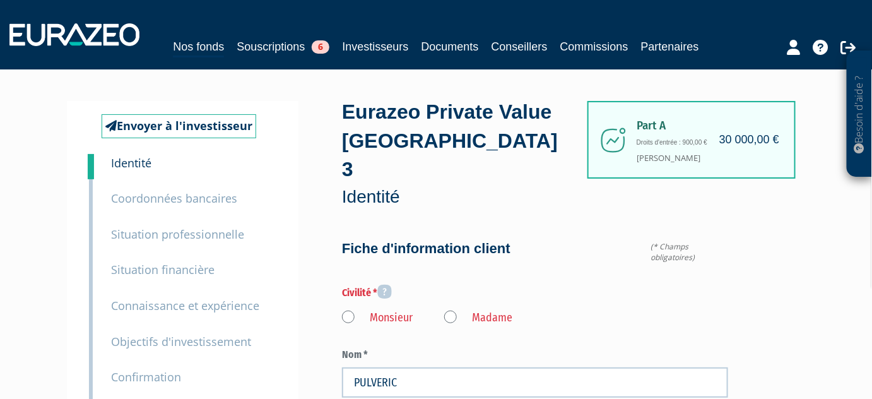
click at [348, 310] on label "Monsieur" at bounding box center [377, 318] width 71 height 16
click at [0, 0] on input "Monsieur" at bounding box center [0, 0] width 0 height 0
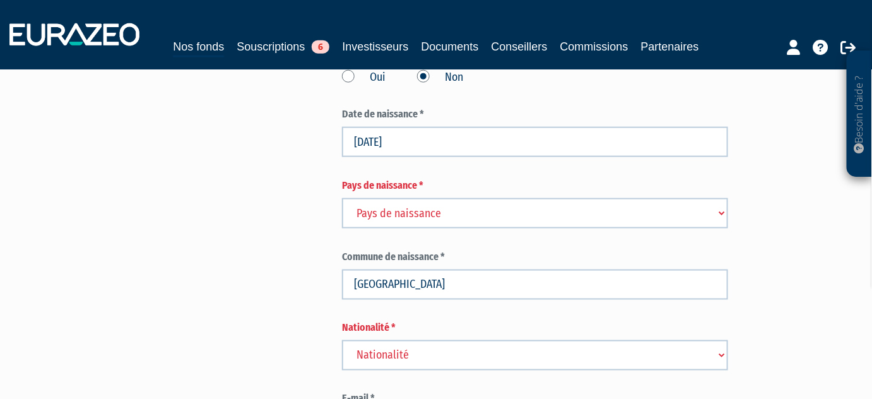
scroll to position [516, 0]
click at [457, 197] on select "Pays de naissance Afghanistan Afrique du Sud Albanie Algérie Allemagne Andorre" at bounding box center [535, 212] width 386 height 30
select select "75"
click at [342, 197] on select "Pays de naissance Afghanistan Afrique du Sud Albanie Algérie Allemagne Andorre" at bounding box center [535, 212] width 386 height 30
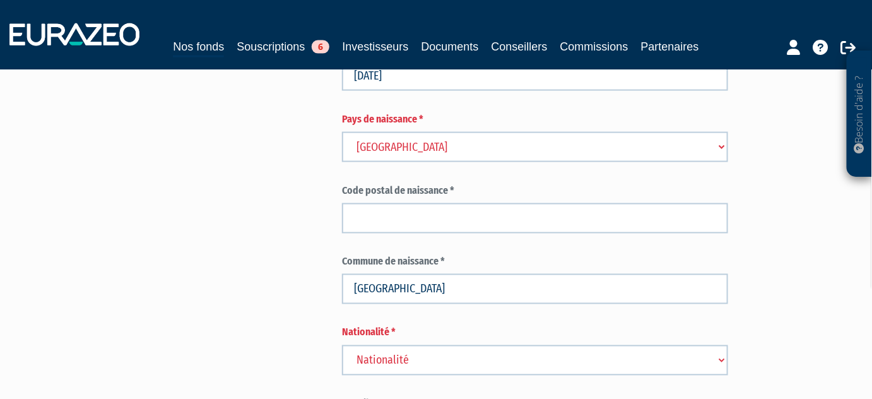
scroll to position [631, 0]
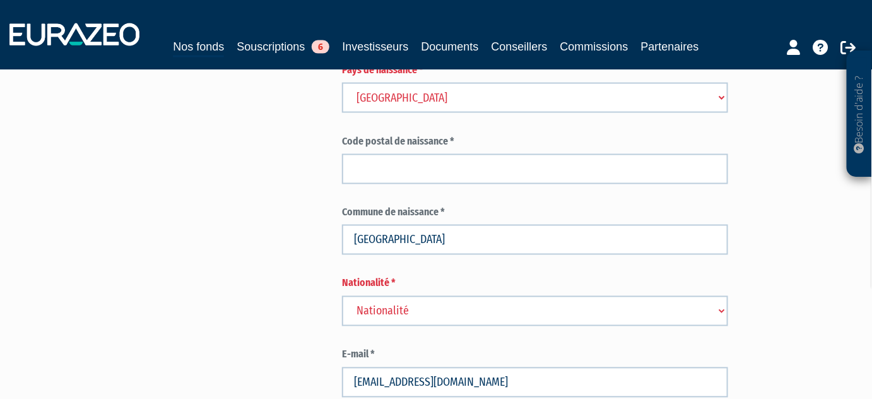
click at [722, 296] on select "Nationalité Afghanistan Afrique du Sud Albanie Algérie Allemagne Andorre" at bounding box center [535, 311] width 386 height 30
select select "75"
click at [342, 296] on select "Nationalité Afghanistan Afrique du Sud Albanie Algérie Allemagne Andorre" at bounding box center [535, 311] width 386 height 30
click at [259, 257] on div "Envoyer à l'investisseur 1 Identité 2 Coordonnées bancaires 3 Situation profess…" at bounding box center [435, 403] width 719 height 1866
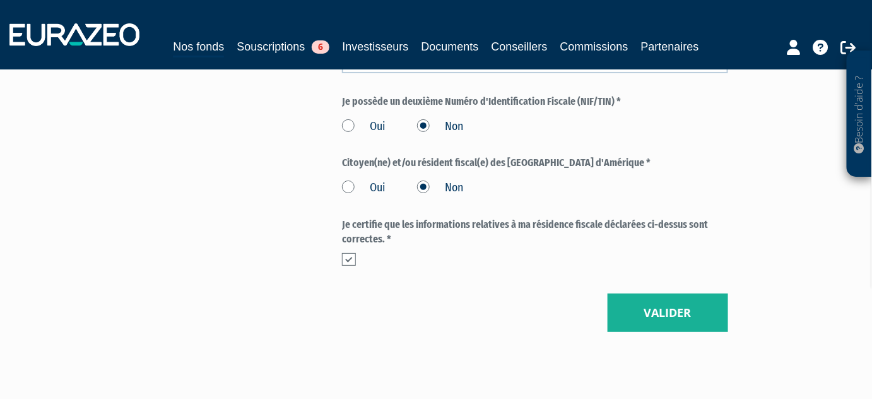
scroll to position [1667, 0]
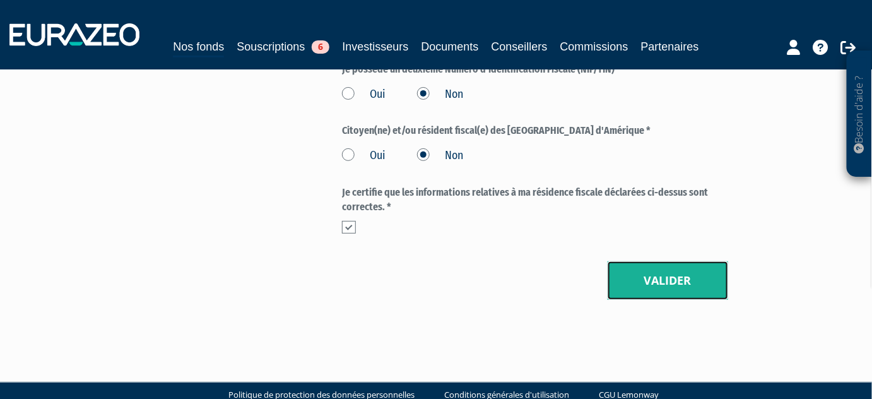
click at [669, 261] on button "Valider" at bounding box center [668, 280] width 120 height 39
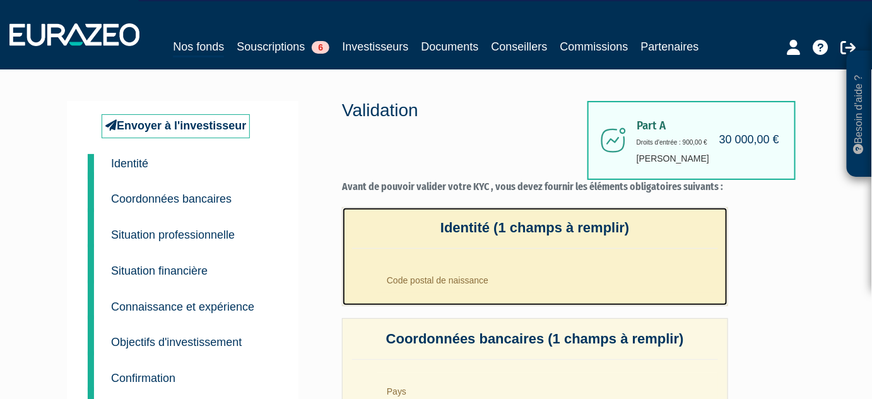
click at [489, 279] on li "Code postal de naissance" at bounding box center [547, 277] width 341 height 32
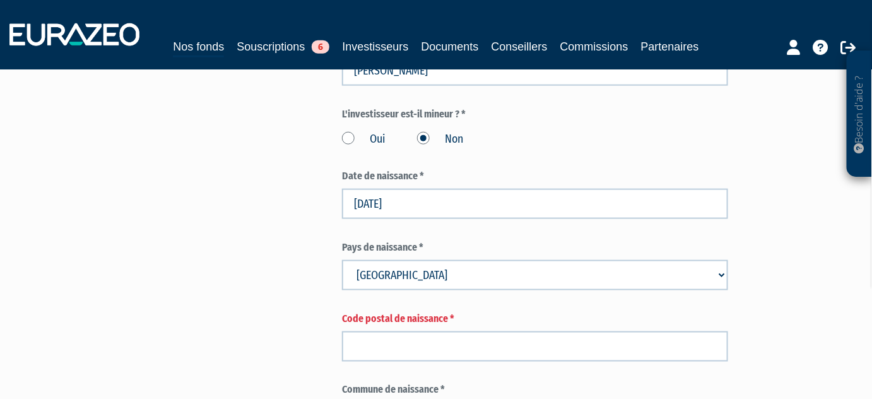
scroll to position [516, 0]
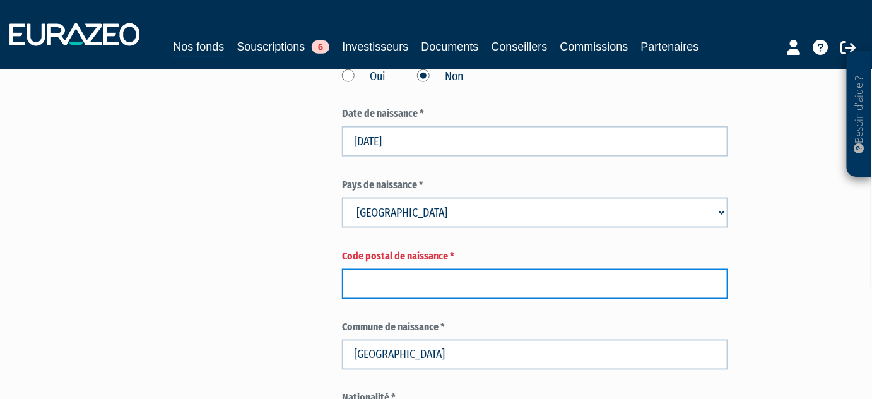
click at [450, 269] on input "text" at bounding box center [535, 284] width 386 height 30
type input "63000"
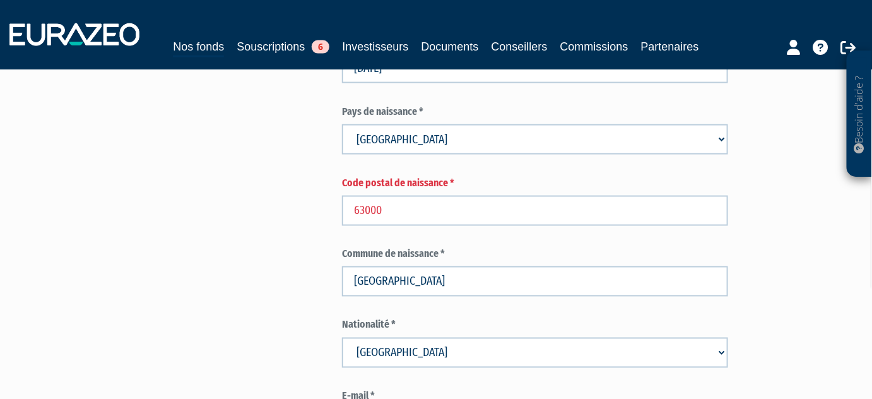
scroll to position [631, 0]
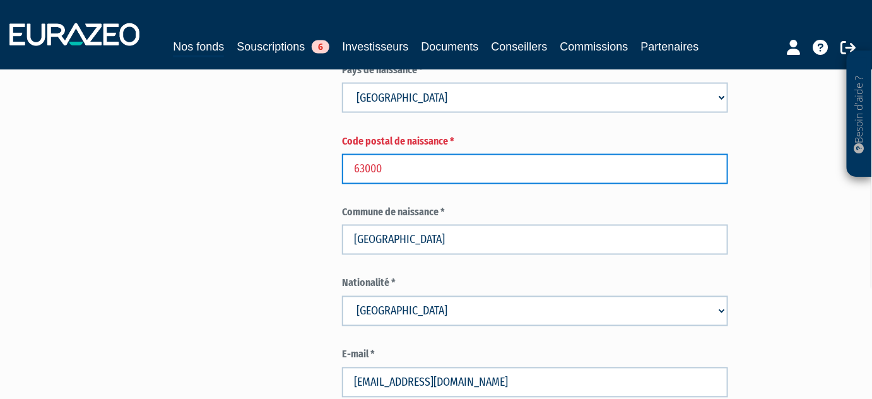
click at [464, 154] on input "63000" at bounding box center [535, 169] width 386 height 30
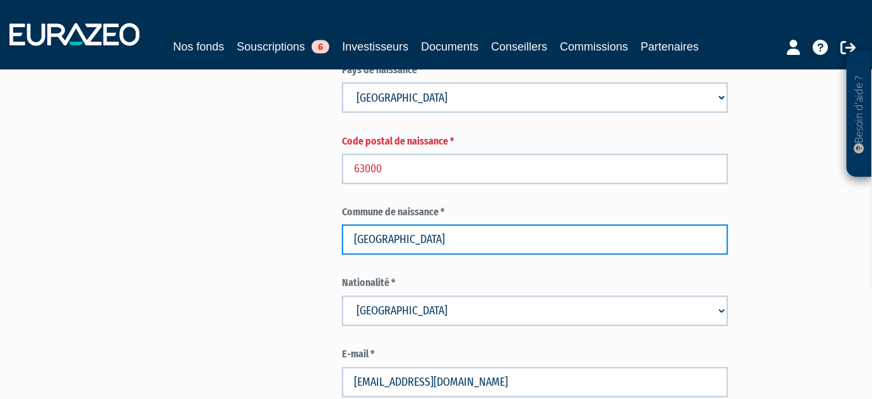
click at [439, 226] on input "clermont-ferrand" at bounding box center [535, 240] width 386 height 30
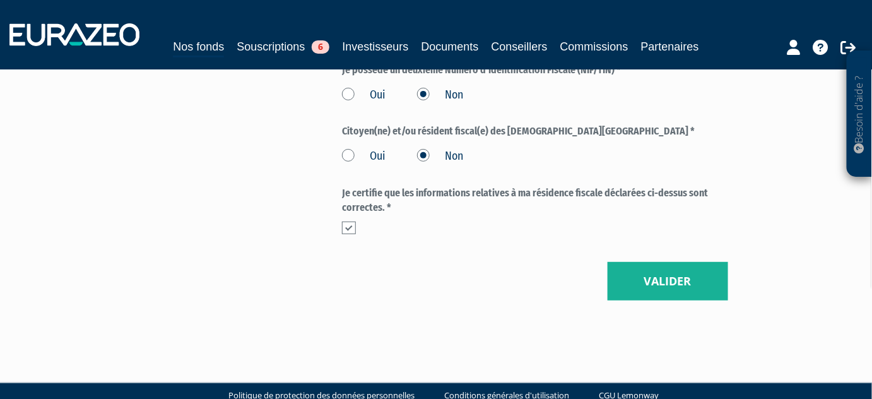
scroll to position [1667, 0]
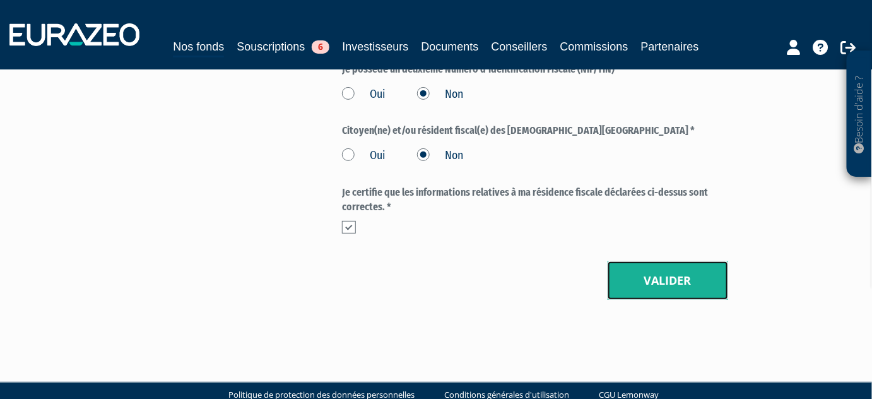
click at [676, 261] on button "Valider" at bounding box center [668, 280] width 120 height 39
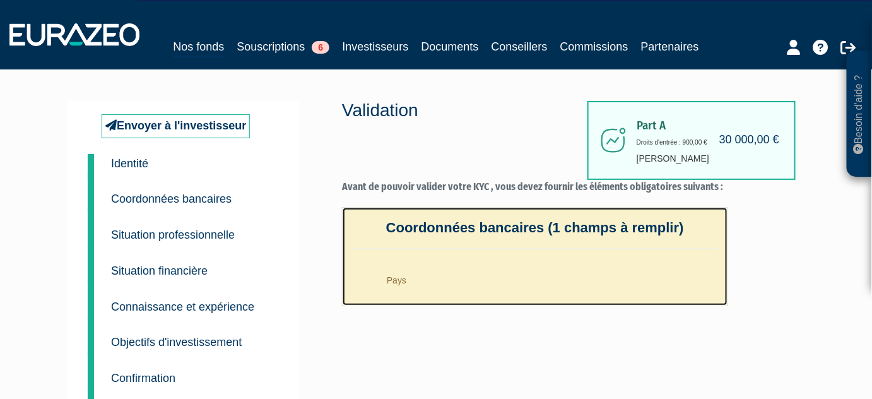
click at [470, 286] on li "Pays" at bounding box center [547, 277] width 341 height 32
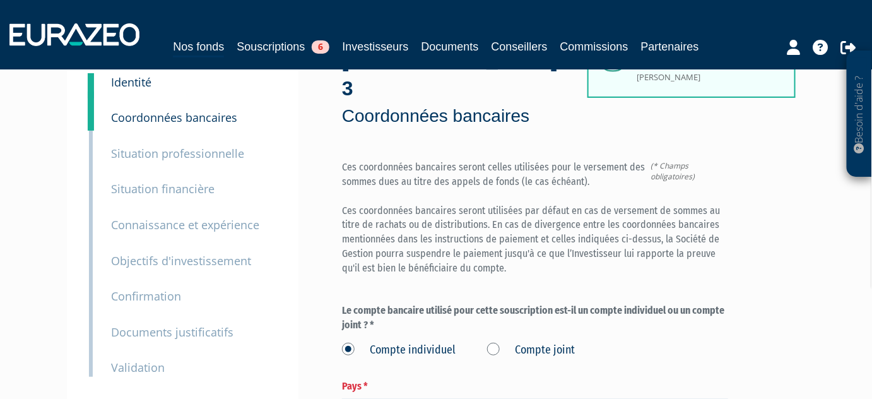
scroll to position [172, 0]
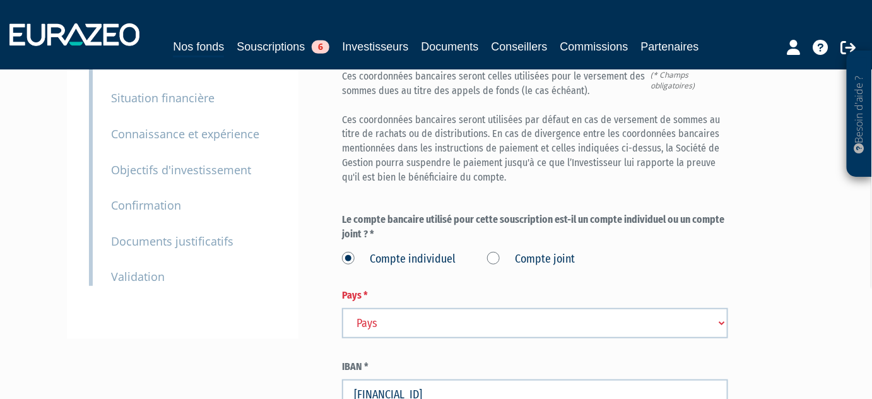
click at [725, 308] on select "Pays [GEOGRAPHIC_DATA] [GEOGRAPHIC_DATA] [GEOGRAPHIC_DATA] [GEOGRAPHIC_DATA] [G…" at bounding box center [535, 323] width 386 height 30
select select "75"
click at [342, 308] on select "Pays [GEOGRAPHIC_DATA] [GEOGRAPHIC_DATA] [GEOGRAPHIC_DATA] [GEOGRAPHIC_DATA] [G…" at bounding box center [535, 323] width 386 height 30
click at [777, 268] on div "Part A 30 000,00 € Droits d'entrée : 900,00 € [PERSON_NAME] Eurazeo Private Val…" at bounding box center [573, 234] width 463 height 611
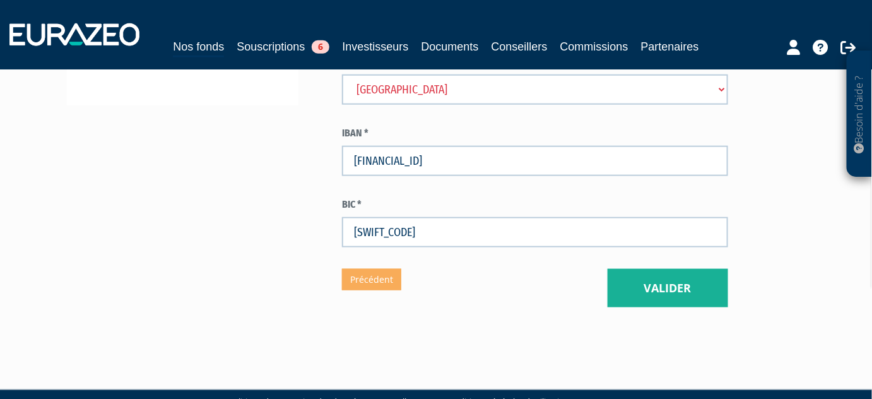
scroll to position [422, 0]
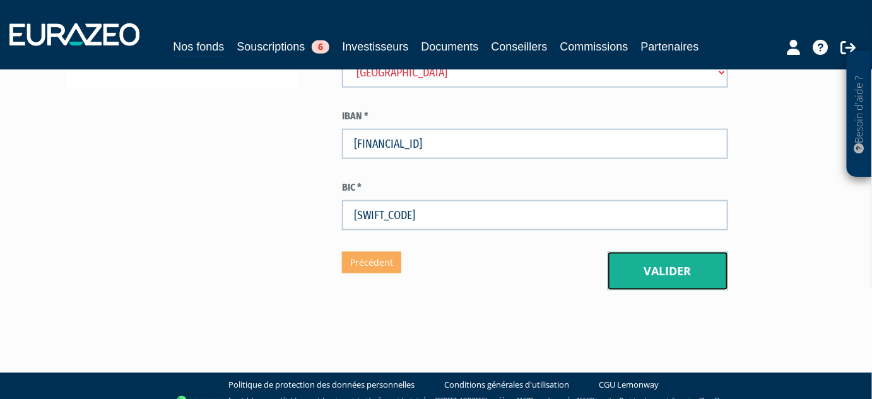
click at [661, 252] on button "Valider" at bounding box center [668, 271] width 120 height 39
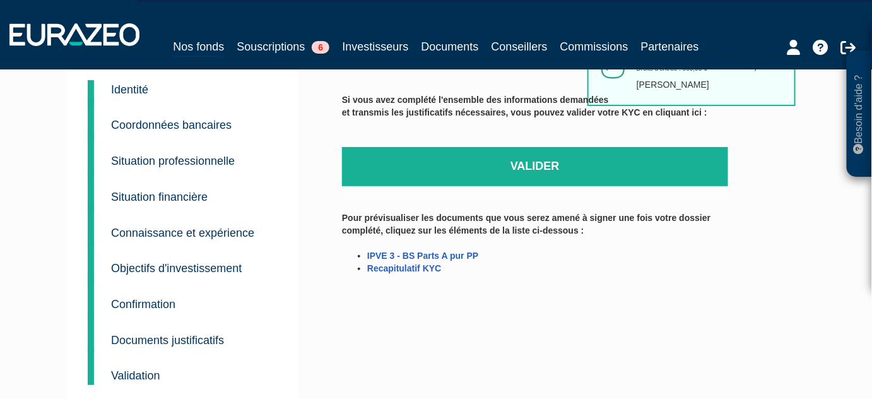
scroll to position [57, 0]
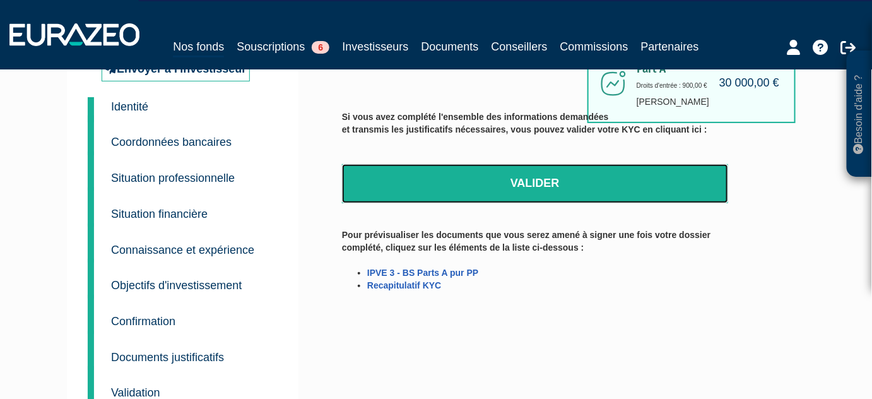
click at [537, 171] on link "Valider" at bounding box center [535, 183] width 386 height 39
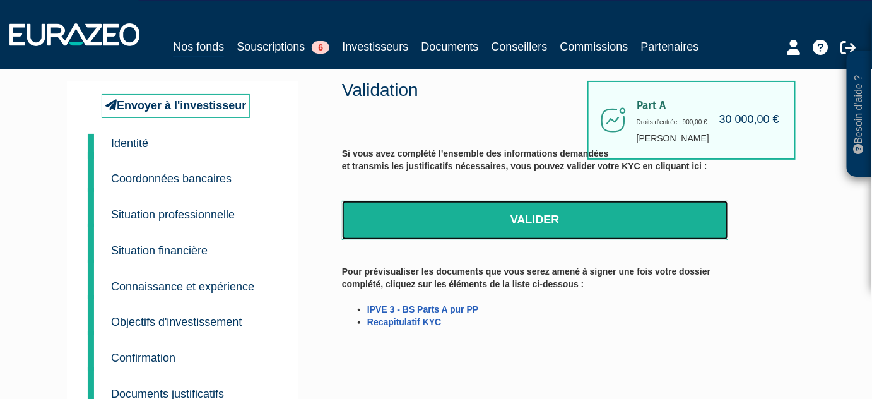
scroll to position [19, 0]
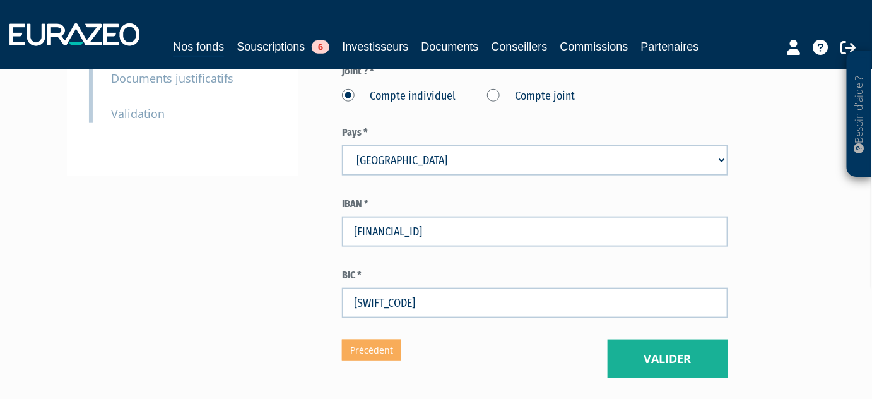
scroll to position [422, 0]
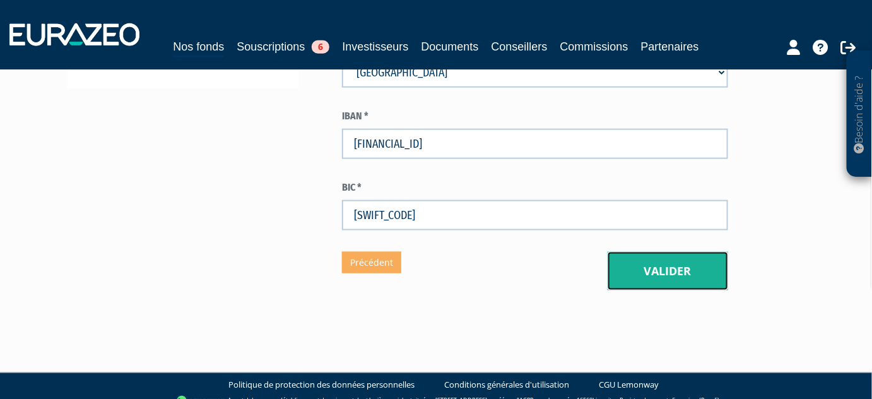
click at [654, 252] on button "Valider" at bounding box center [668, 271] width 120 height 39
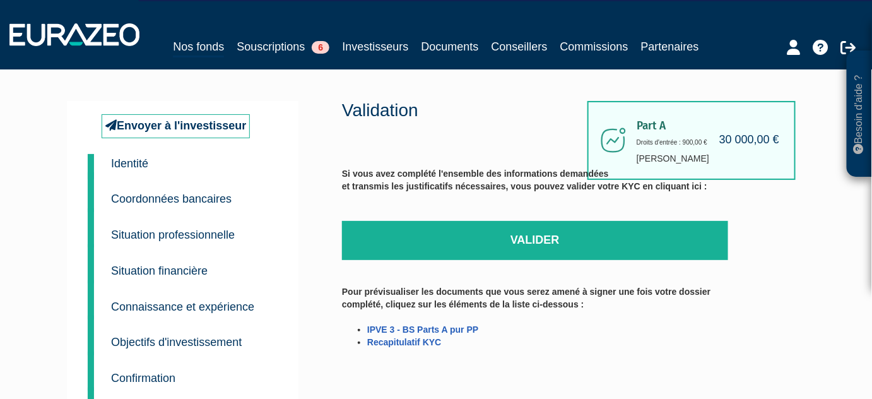
scroll to position [114, 0]
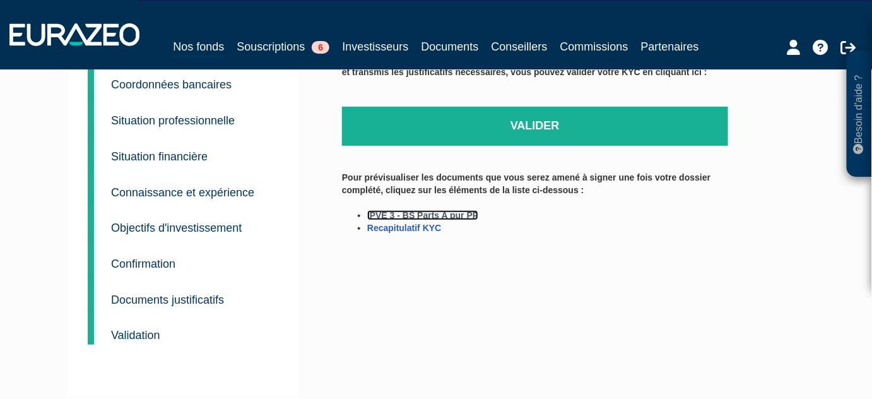
click at [440, 211] on link "IPVE 3 - BS Parts A pur PP" at bounding box center [422, 215] width 111 height 10
click at [421, 228] on link "Recapitulatif KYC" at bounding box center [404, 228] width 74 height 10
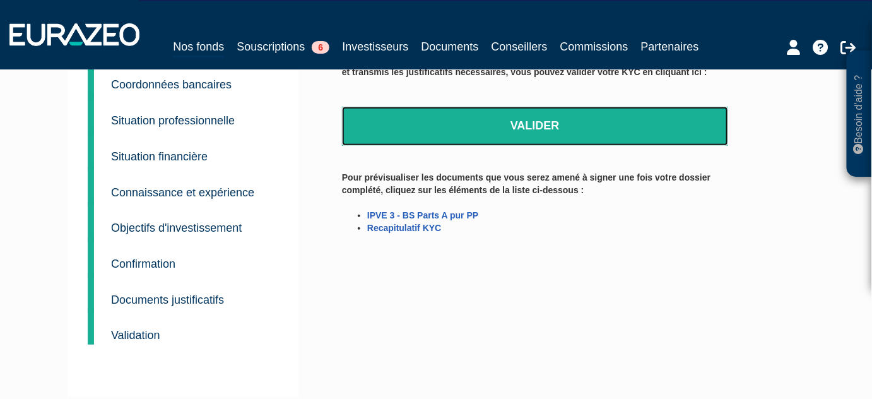
drag, startPoint x: 592, startPoint y: 126, endPoint x: 491, endPoint y: 40, distance: 132.9
click at [592, 126] on link "Valider" at bounding box center [535, 126] width 386 height 39
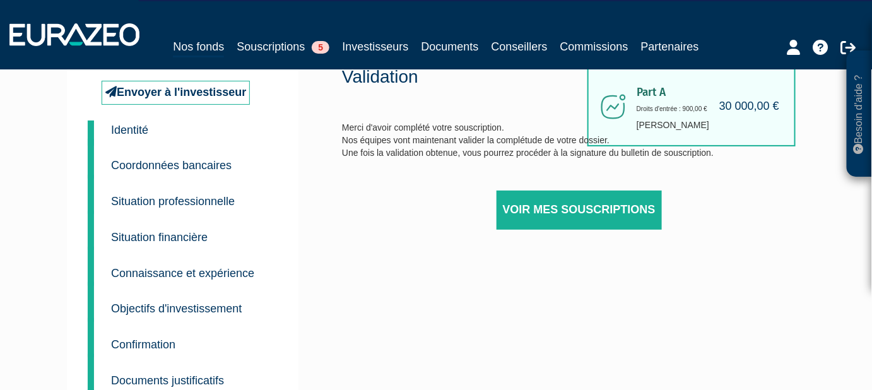
scroll to position [28, 0]
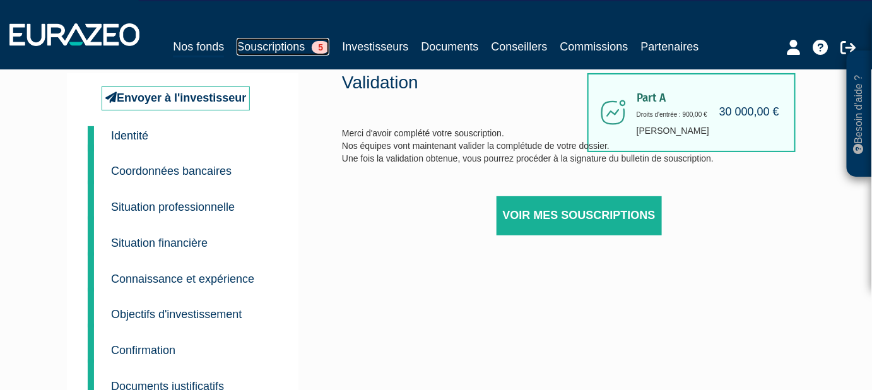
click at [279, 47] on link "Souscriptions 5" at bounding box center [283, 47] width 93 height 18
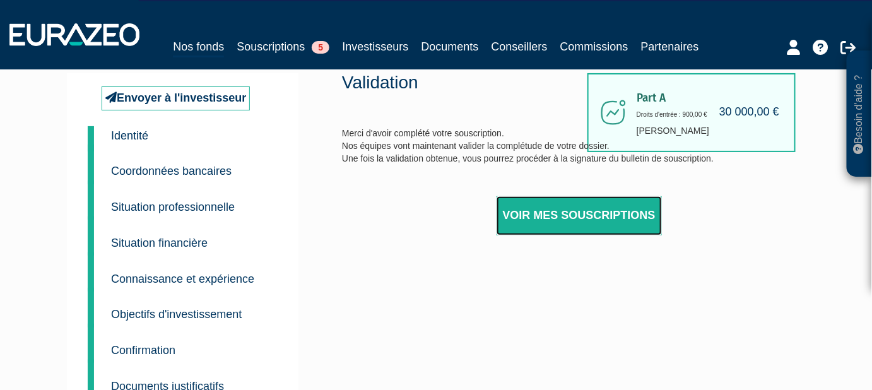
click at [560, 214] on link "Voir mes souscriptions" at bounding box center [578, 215] width 165 height 39
click at [559, 216] on link "Voir mes souscriptions" at bounding box center [578, 215] width 165 height 39
click at [560, 209] on link "Voir mes souscriptions" at bounding box center [578, 215] width 165 height 39
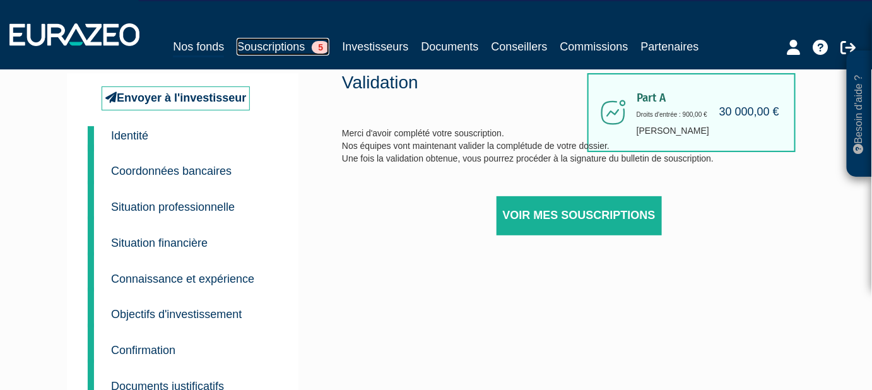
click at [262, 47] on link "Souscriptions 5" at bounding box center [283, 47] width 93 height 18
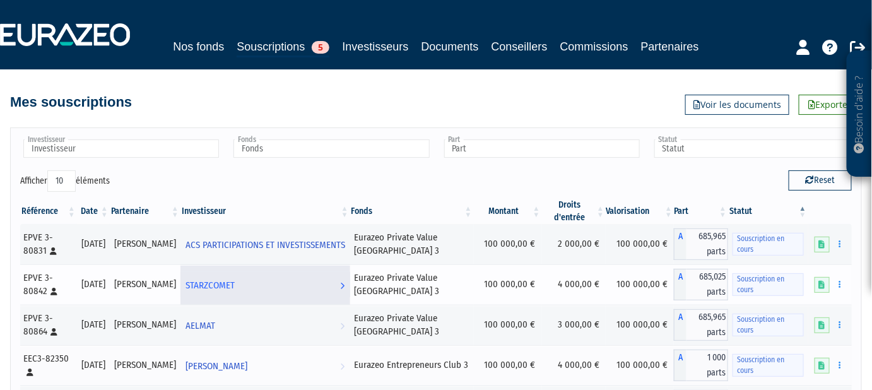
scroll to position [172, 0]
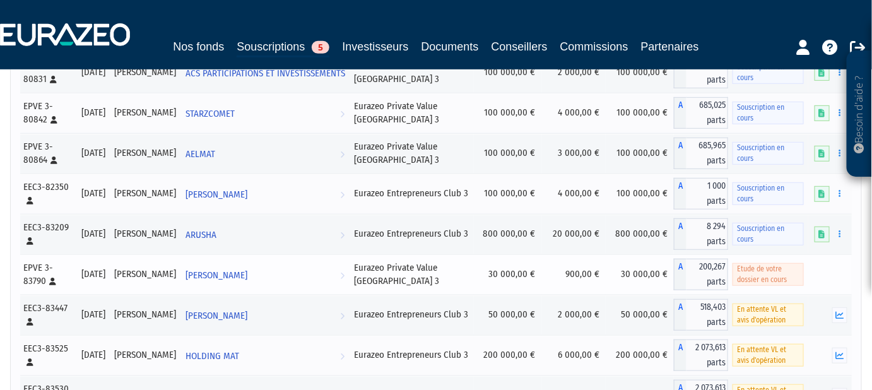
click at [816, 263] on td at bounding box center [830, 274] width 44 height 40
click at [763, 263] on span "Etude de votre dossier en cours" at bounding box center [767, 274] width 71 height 23
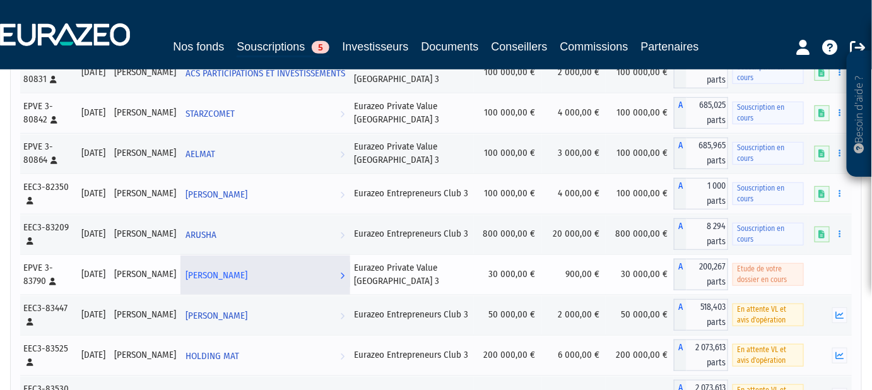
click at [343, 264] on icon at bounding box center [343, 275] width 4 height 23
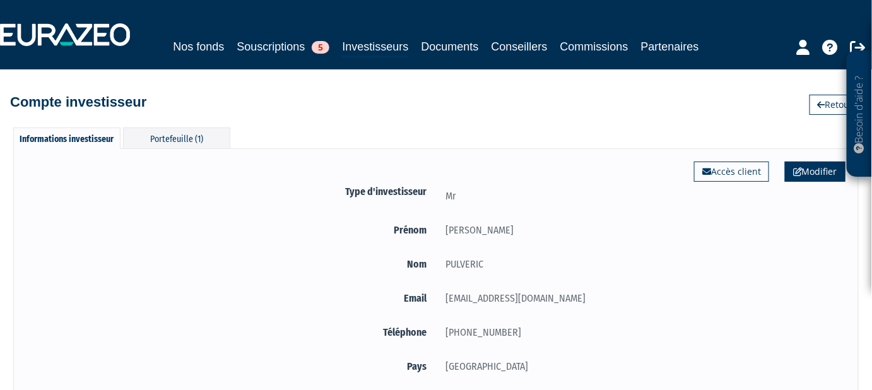
click at [820, 173] on link "Modifier" at bounding box center [815, 172] width 61 height 20
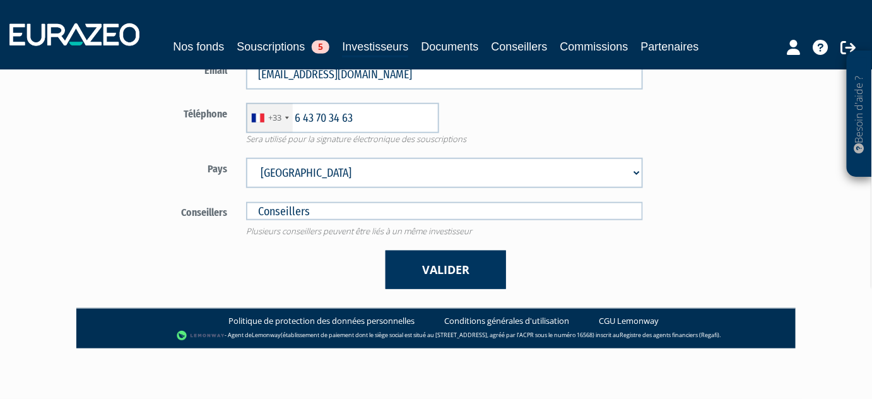
scroll to position [346, 0]
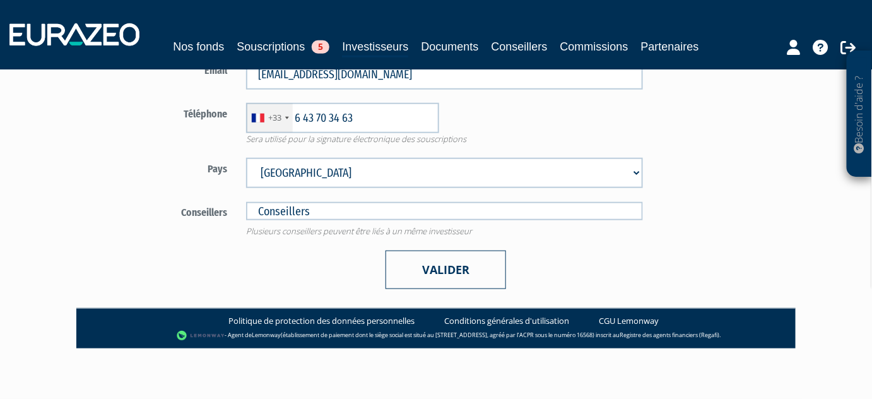
click at [465, 260] on button "Valider" at bounding box center [445, 269] width 120 height 38
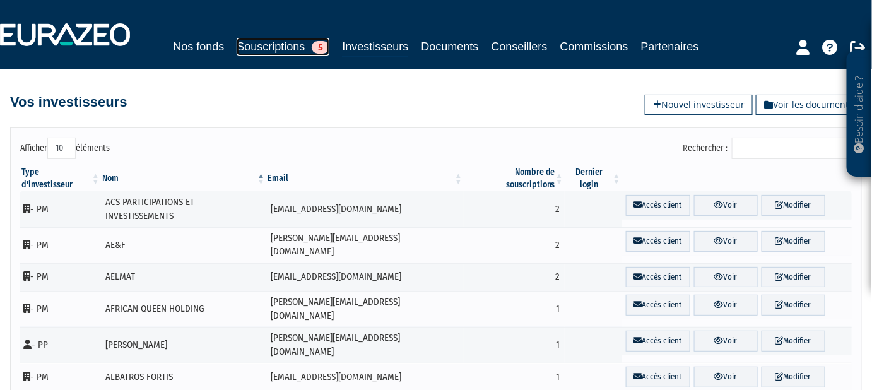
click at [277, 48] on link "Souscriptions 5" at bounding box center [283, 47] width 93 height 18
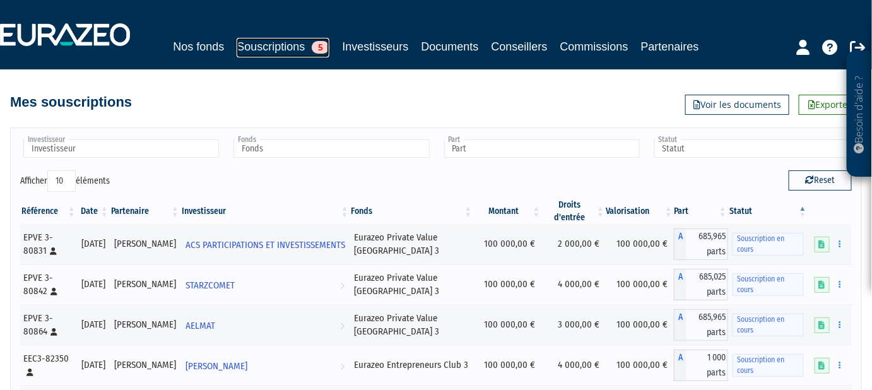
click at [283, 50] on link "Souscriptions 5" at bounding box center [283, 48] width 93 height 20
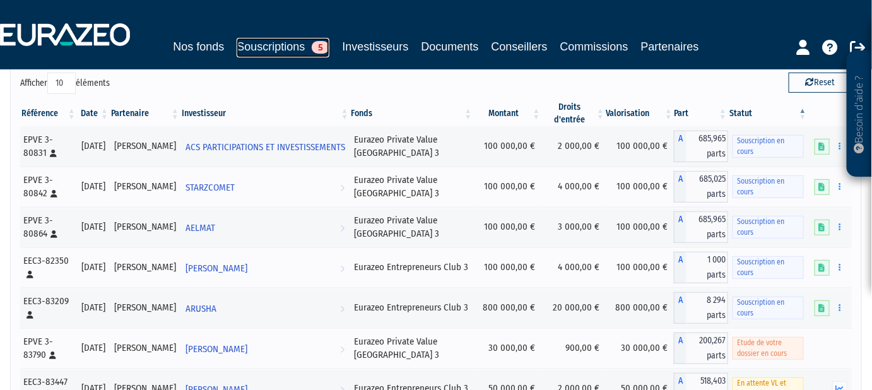
scroll to position [229, 0]
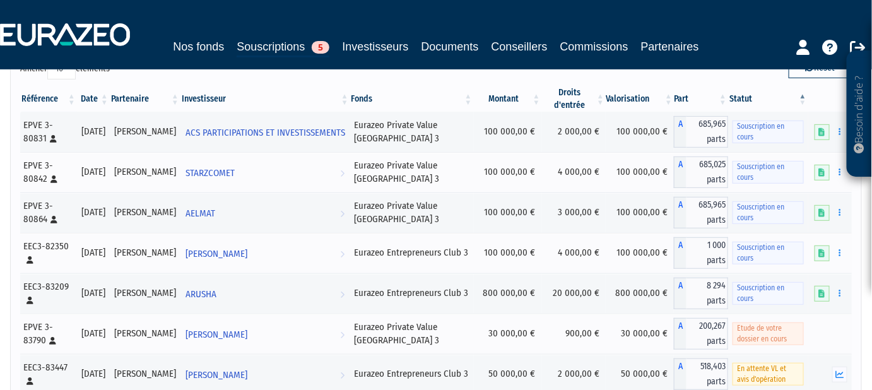
scroll to position [107, 0]
